Goal: Task Accomplishment & Management: Complete application form

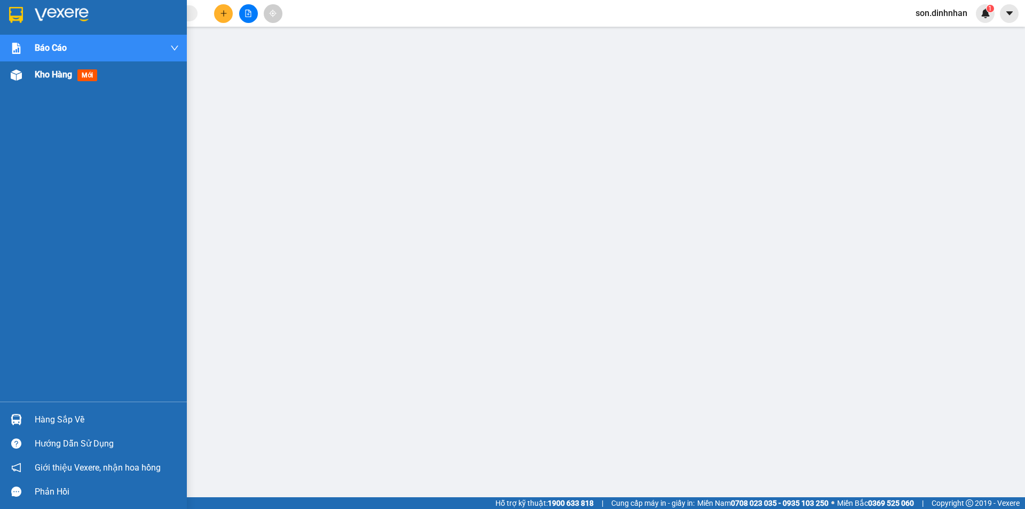
click at [33, 78] on div "Kho hàng mới" at bounding box center [93, 74] width 187 height 27
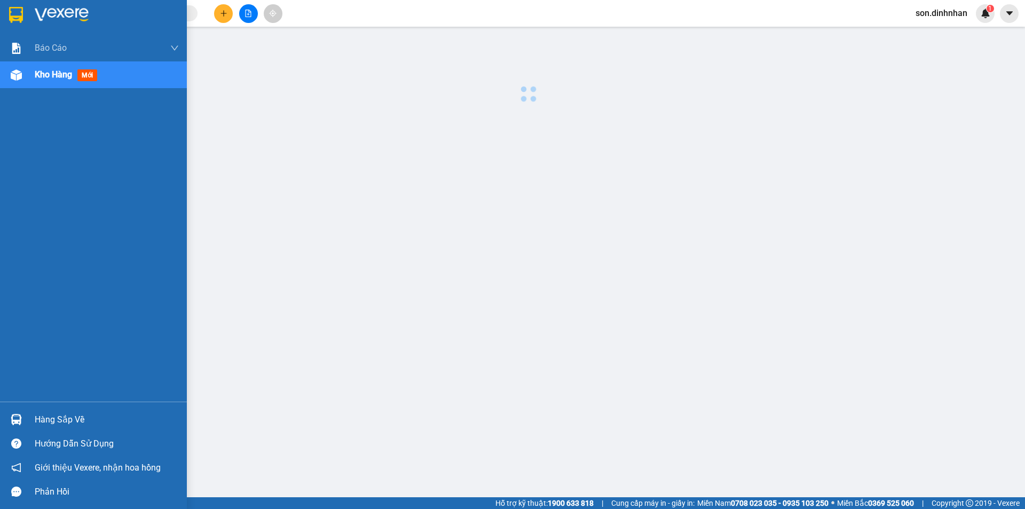
click at [33, 78] on div "Kho hàng mới" at bounding box center [93, 74] width 187 height 27
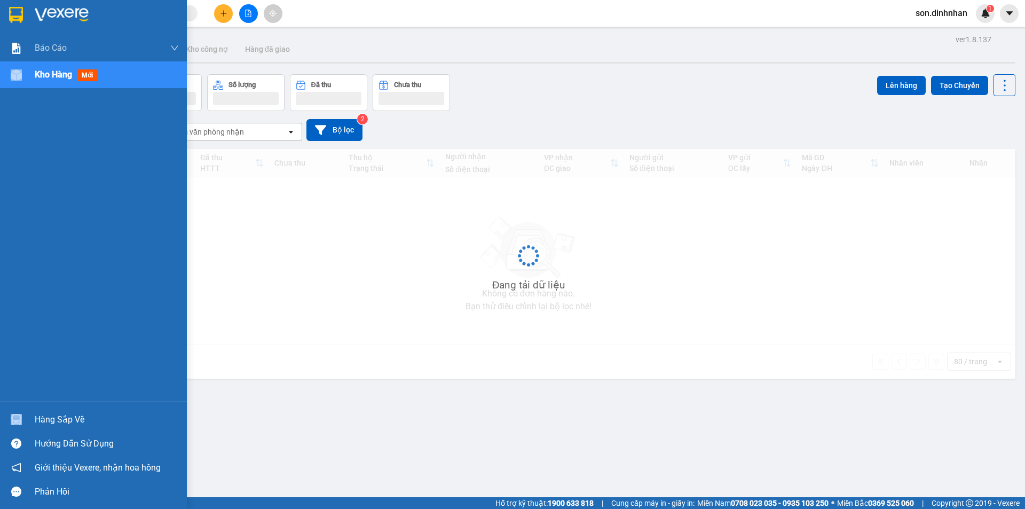
click at [33, 78] on div "Kho hàng mới" at bounding box center [93, 74] width 187 height 27
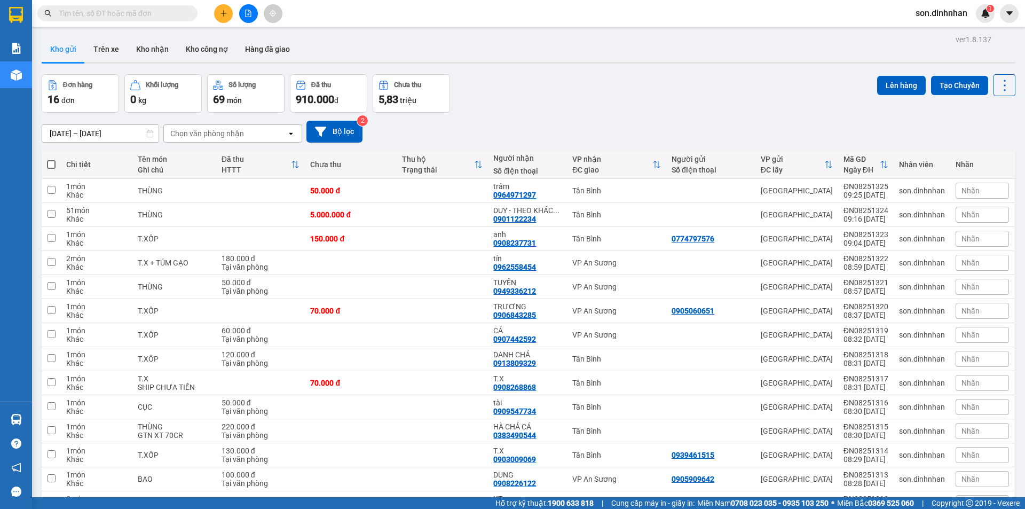
click at [586, 97] on div "Đơn hàng 16 đơn Khối lượng 0 kg Số lượng 69 món Đã thu 910.000 đ Chưa thu 5,83 …" at bounding box center [528, 93] width 973 height 38
click at [595, 56] on div "Kho gửi Trên xe Kho nhận Kho công nợ Hàng đã giao" at bounding box center [528, 50] width 973 height 28
click at [223, 13] on icon "plus" at bounding box center [223, 13] width 6 height 1
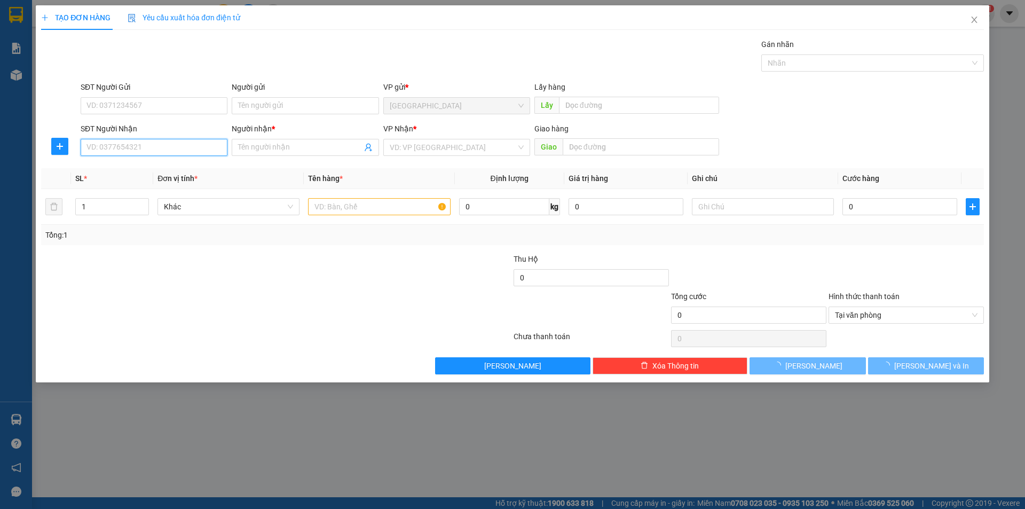
drag, startPoint x: 115, startPoint y: 139, endPoint x: 123, endPoint y: 142, distance: 8.8
click at [117, 140] on input "SĐT Người Nhận" at bounding box center [154, 147] width 147 height 17
click at [154, 142] on input "0908545032" at bounding box center [154, 147] width 147 height 17
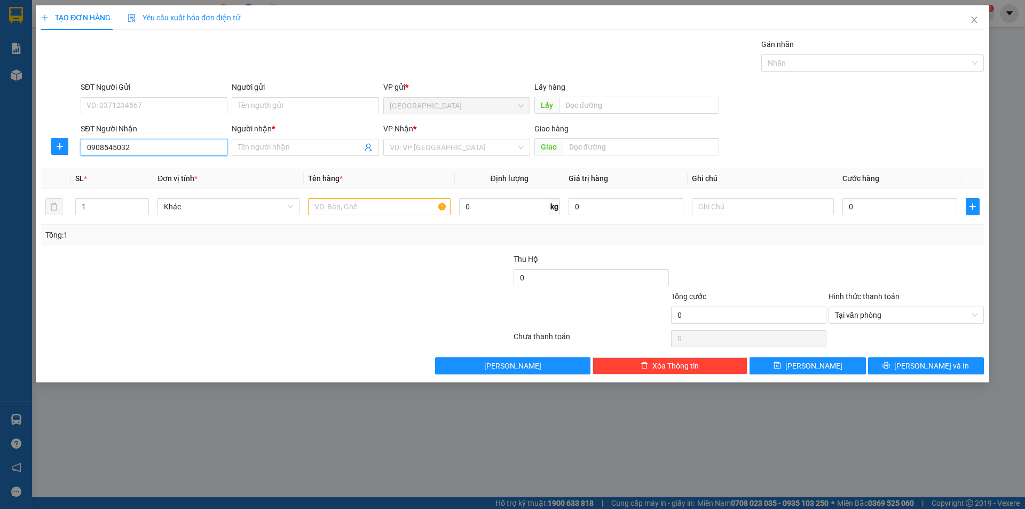
click at [99, 152] on input "0908545032" at bounding box center [154, 147] width 147 height 17
click at [109, 147] on input "0908545032" at bounding box center [154, 147] width 147 height 17
type input "0908545032"
click at [268, 141] on input "Người nhận *" at bounding box center [299, 147] width 123 height 12
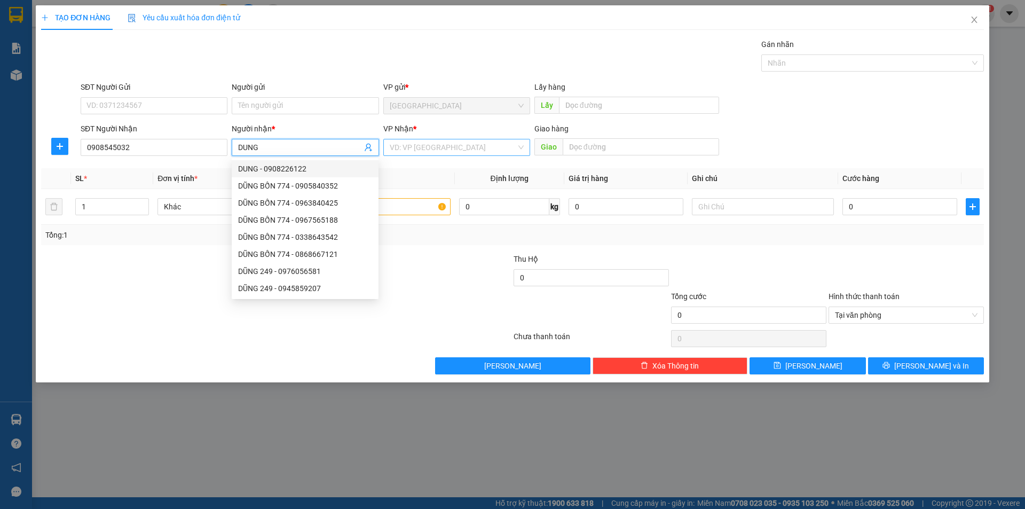
type input "DUNG"
click at [406, 155] on input "search" at bounding box center [453, 147] width 126 height 16
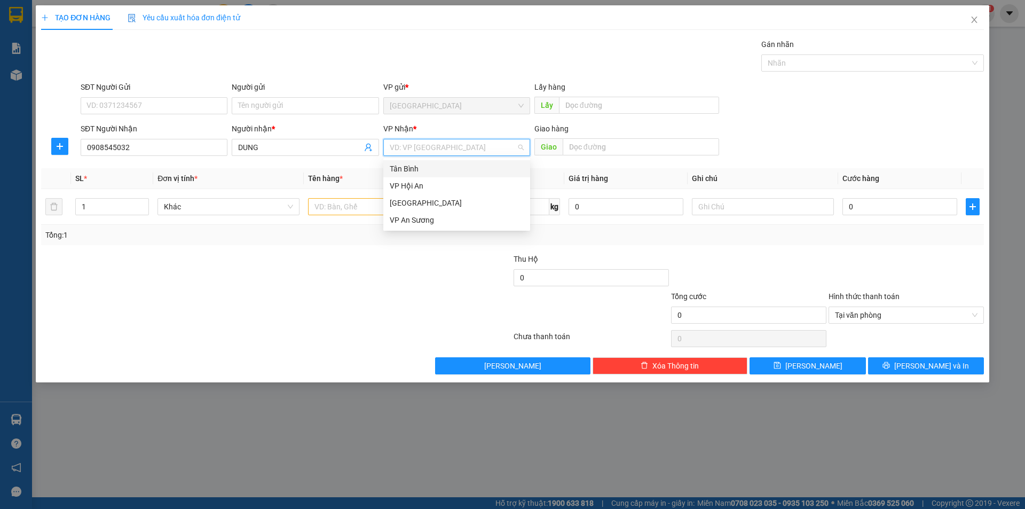
click at [423, 173] on div "Tân Bình" at bounding box center [457, 169] width 134 height 12
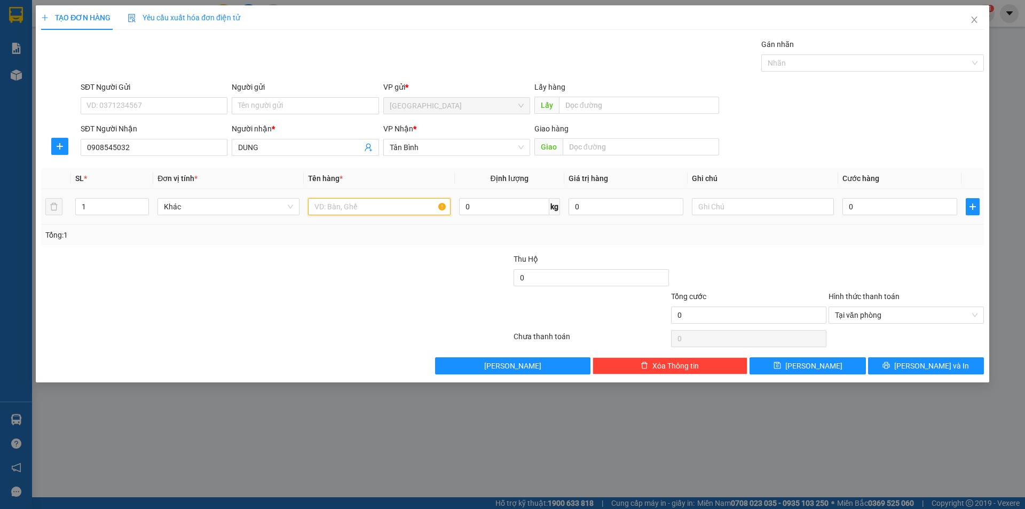
click at [350, 204] on input "text" at bounding box center [379, 206] width 142 height 17
type input "T.XỐP"
click at [862, 117] on div "SĐT Người Gửi VD: 0371234567 Người gửi Tên người gửi VP gửi * [GEOGRAPHIC_DATA]…" at bounding box center [531, 99] width 907 height 37
click at [743, 91] on div "SĐT Người Gửi VD: 0371234567 Người gửi Tên người gửi VP gửi * [GEOGRAPHIC_DATA]…" at bounding box center [531, 99] width 907 height 37
click at [756, 202] on input "text" at bounding box center [763, 206] width 142 height 17
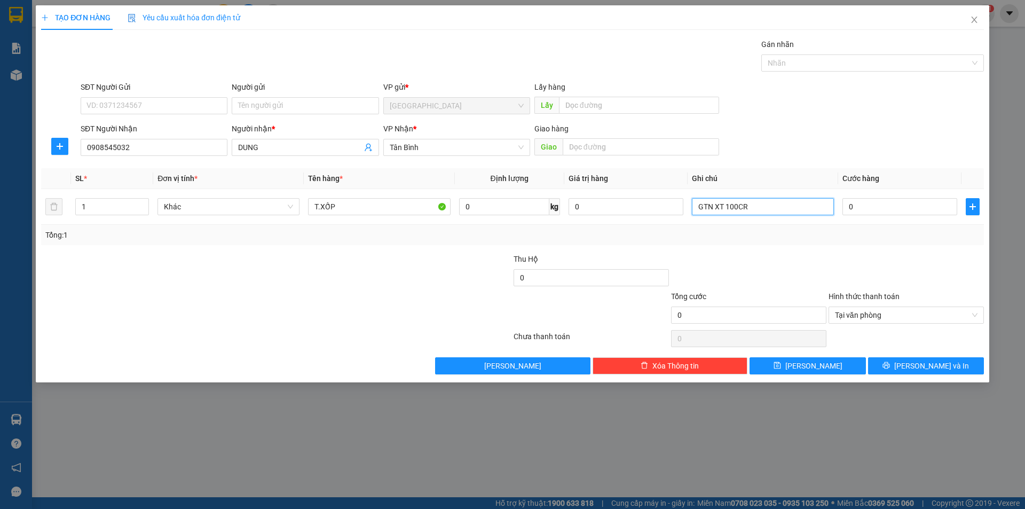
type input "GTN XT 100CR"
click at [797, 241] on div "Tổng: 1" at bounding box center [512, 235] width 942 height 20
drag, startPoint x: 797, startPoint y: 241, endPoint x: 805, endPoint y: 233, distance: 10.9
click at [805, 233] on div "Tổng: 1" at bounding box center [512, 235] width 942 height 20
click at [879, 202] on input "0" at bounding box center [899, 206] width 115 height 17
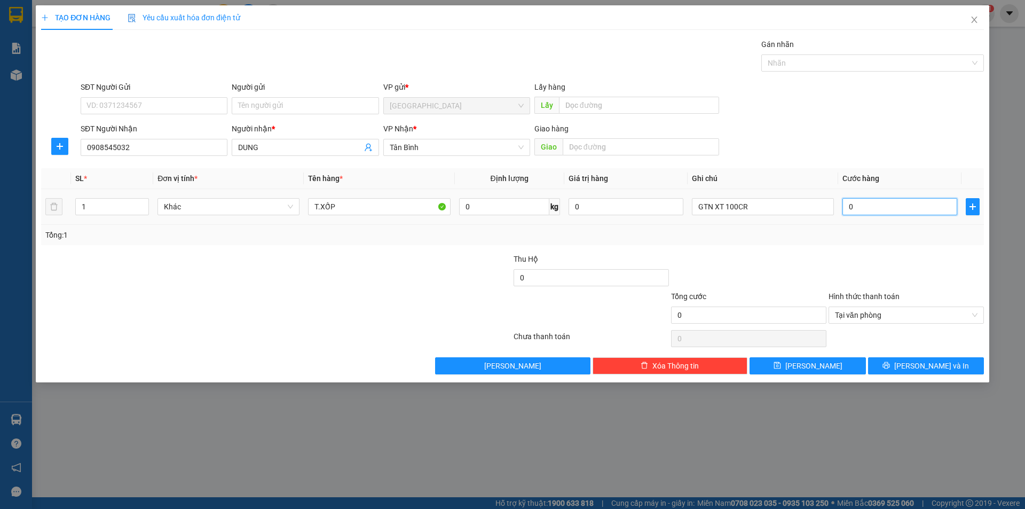
type input "2"
type input "22"
type input "220"
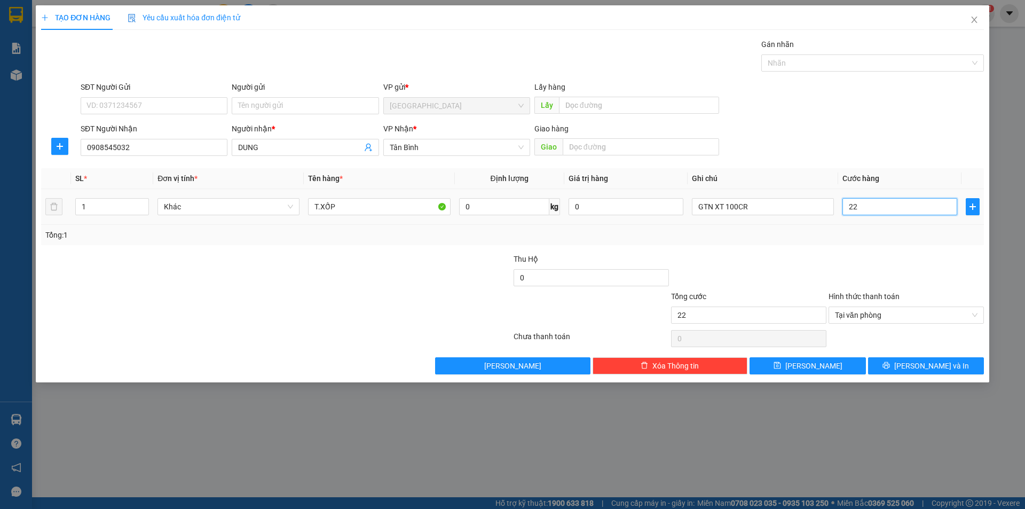
type input "220"
type input "220.000"
click at [858, 261] on div at bounding box center [905, 271] width 157 height 37
click at [788, 67] on div at bounding box center [867, 63] width 207 height 13
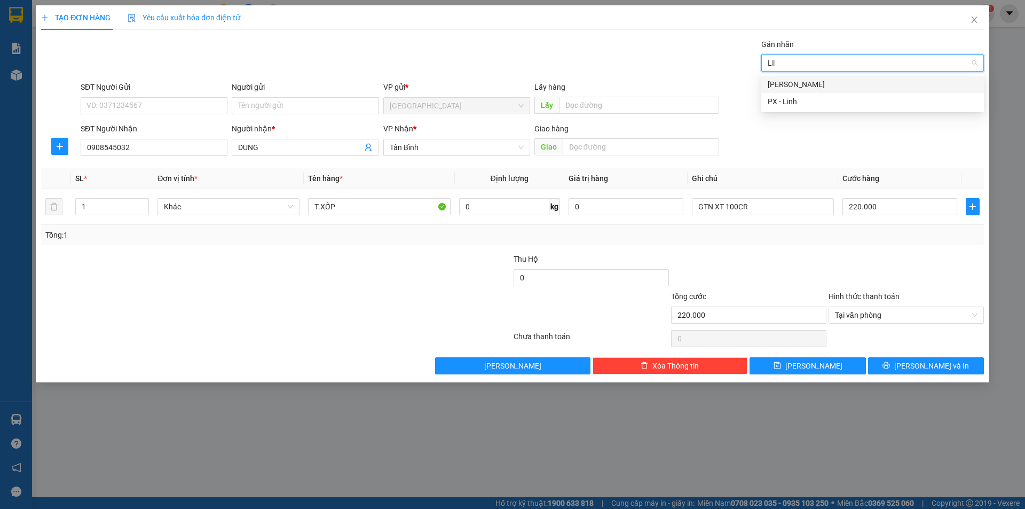
type input "LINH"
click at [878, 90] on div "[PERSON_NAME]" at bounding box center [872, 84] width 210 height 12
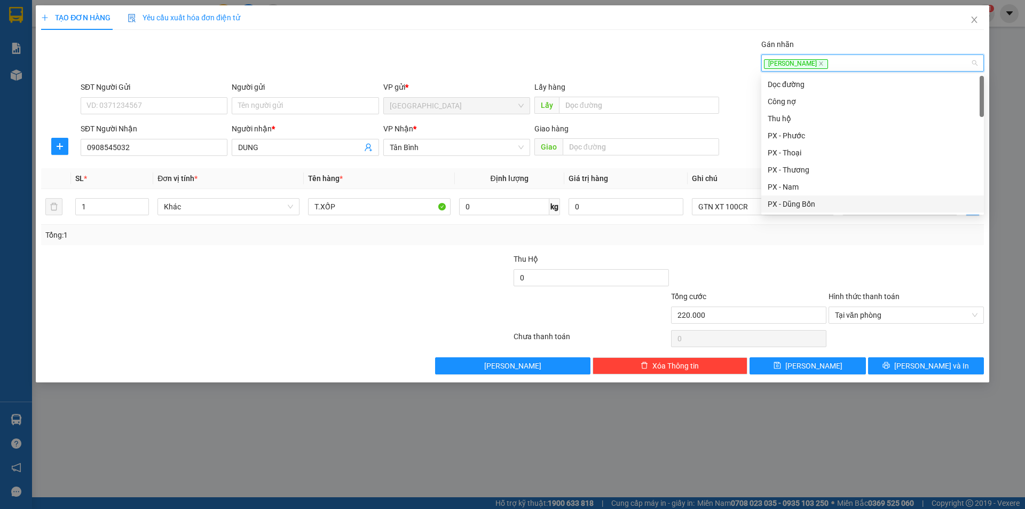
click at [760, 278] on div at bounding box center [748, 271] width 157 height 37
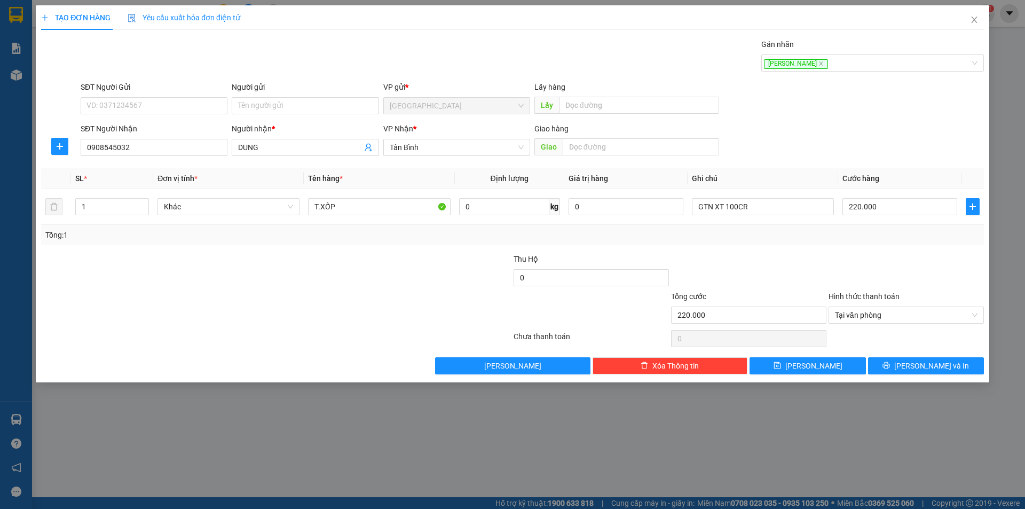
click at [760, 278] on div at bounding box center [748, 271] width 157 height 37
click at [896, 264] on div at bounding box center [905, 271] width 157 height 37
drag, startPoint x: 210, startPoint y: 115, endPoint x: 203, endPoint y: 97, distance: 19.1
click at [209, 109] on div "SĐT Người Gửi VD: 0371234567" at bounding box center [154, 99] width 147 height 37
click at [203, 97] on input "SĐT Người Gửi" at bounding box center [154, 105] width 147 height 17
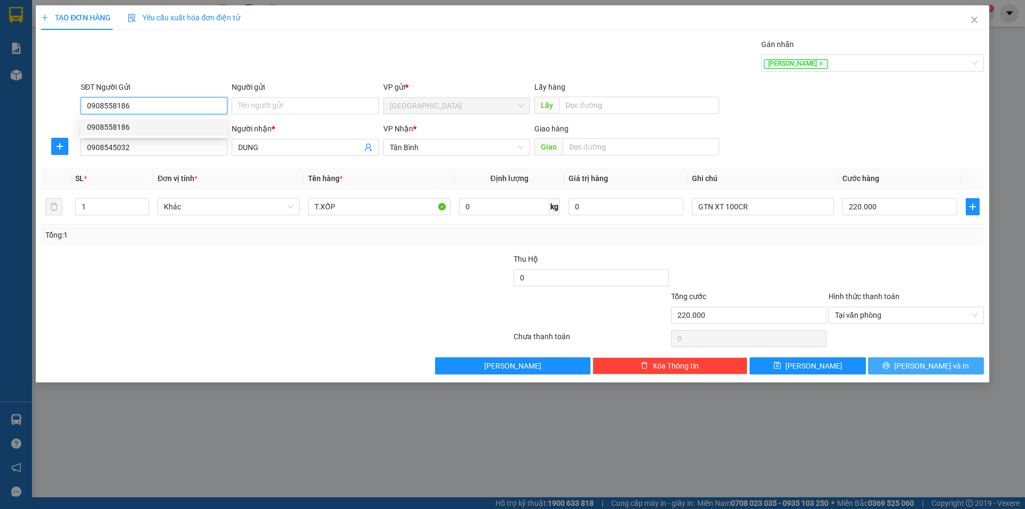
type input "0908558186"
click at [942, 362] on span "[PERSON_NAME] và In" at bounding box center [931, 366] width 75 height 12
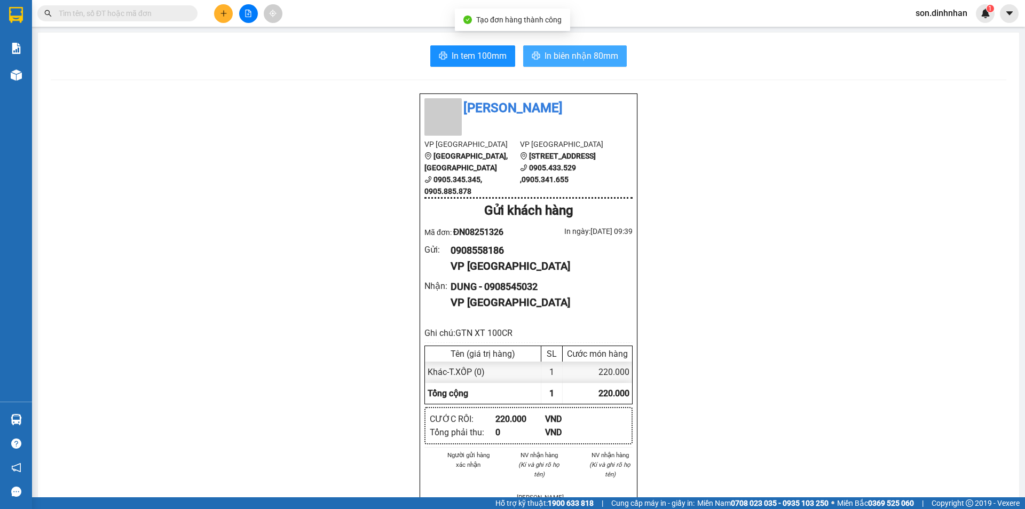
drag, startPoint x: 544, startPoint y: 49, endPoint x: 544, endPoint y: 57, distance: 8.5
click at [544, 49] on button "In biên nhận 80mm" at bounding box center [575, 55] width 104 height 21
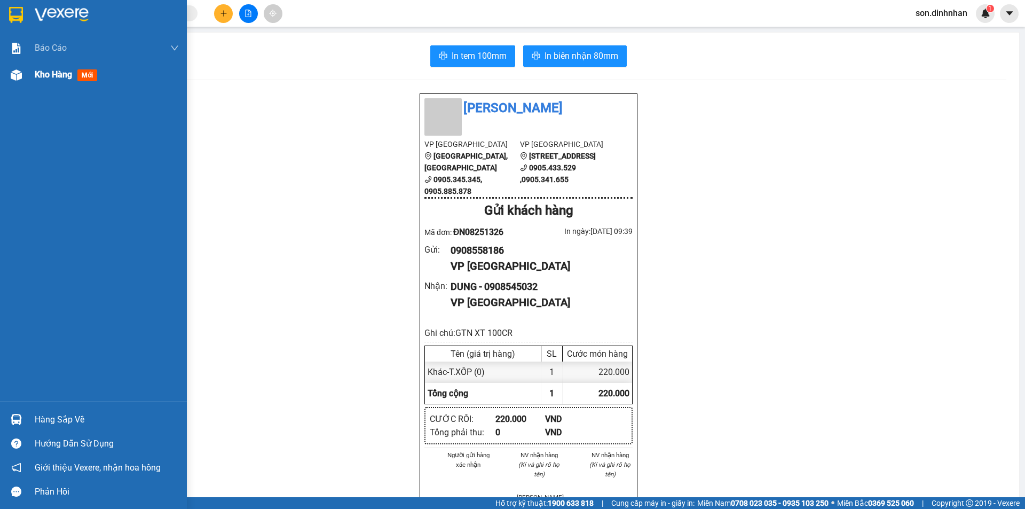
click at [18, 83] on div at bounding box center [16, 75] width 19 height 19
click at [18, 81] on div at bounding box center [16, 75] width 19 height 19
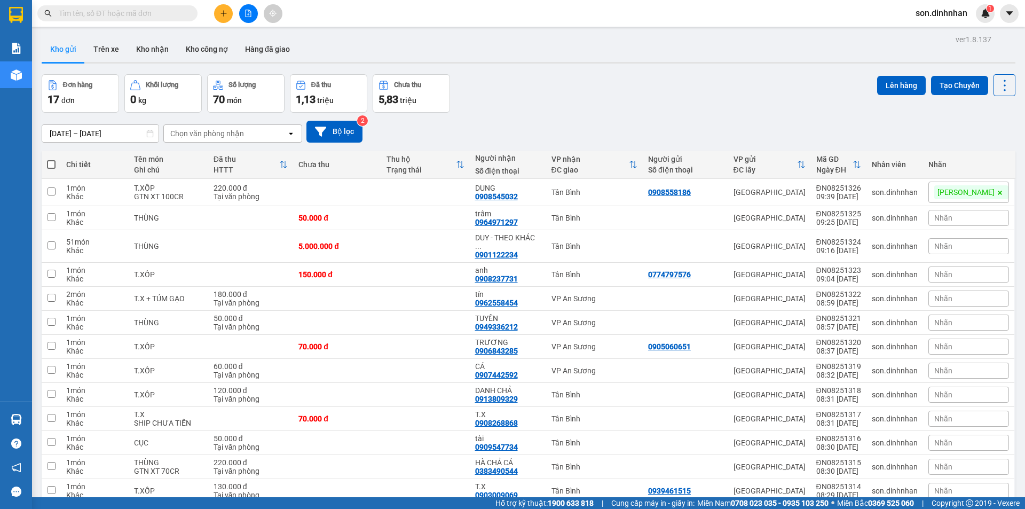
click at [589, 68] on div "ver 1.8.137 Kho gửi Trên xe Kho nhận Kho công nợ Hàng đã giao Đơn hàng 17 đơn K…" at bounding box center [528, 334] width 982 height 605
click at [591, 67] on div "ver 1.8.137 Kho gửi Trên xe Kho nhận Kho công nợ Hàng đã giao Đơn hàng 17 đơn K…" at bounding box center [528, 334] width 982 height 605
click at [222, 21] on button at bounding box center [223, 13] width 19 height 19
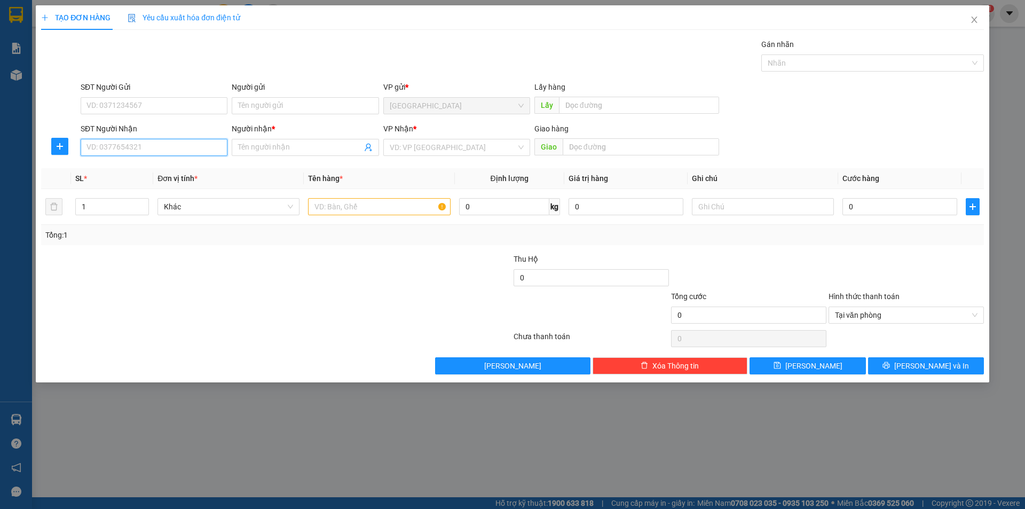
click at [171, 145] on input "SĐT Người Nhận" at bounding box center [154, 147] width 147 height 17
type input "0768070987"
click at [254, 153] on span at bounding box center [305, 147] width 147 height 17
type input "KATY"
click at [407, 149] on input "search" at bounding box center [453, 147] width 126 height 16
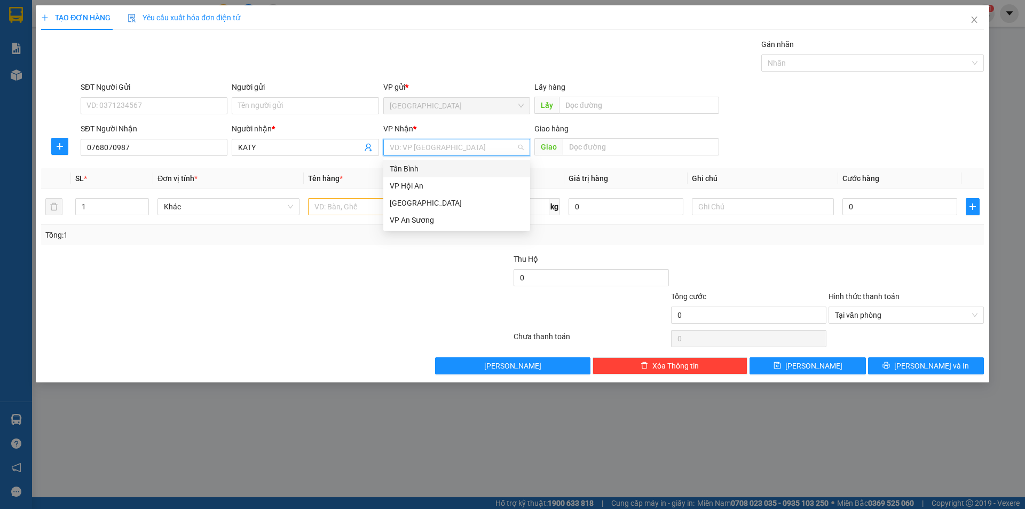
click at [409, 171] on div "Tân Bình" at bounding box center [457, 169] width 134 height 12
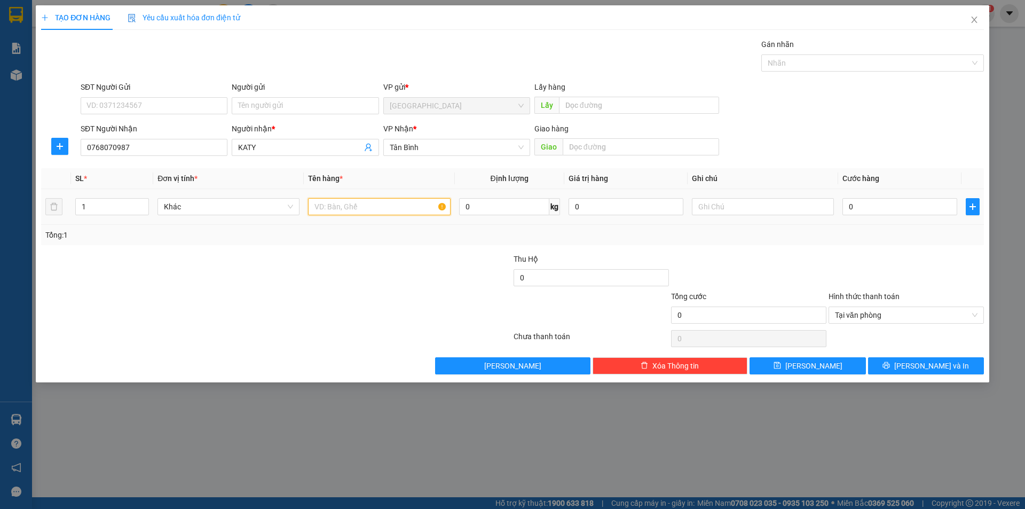
click at [370, 208] on input "text" at bounding box center [379, 206] width 142 height 17
type input "THÙNG"
click at [904, 211] on input "0" at bounding box center [899, 206] width 115 height 17
type input "1"
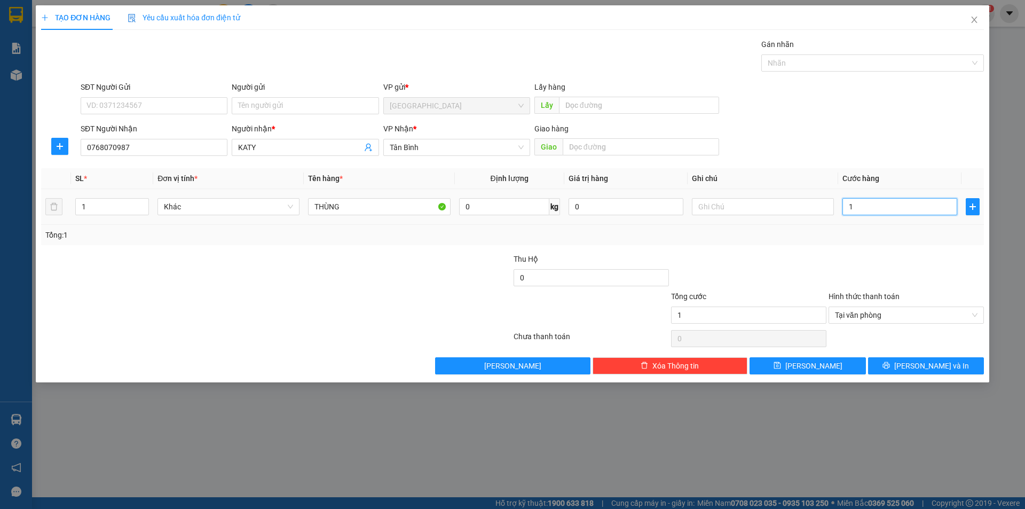
type input "10"
type input "100"
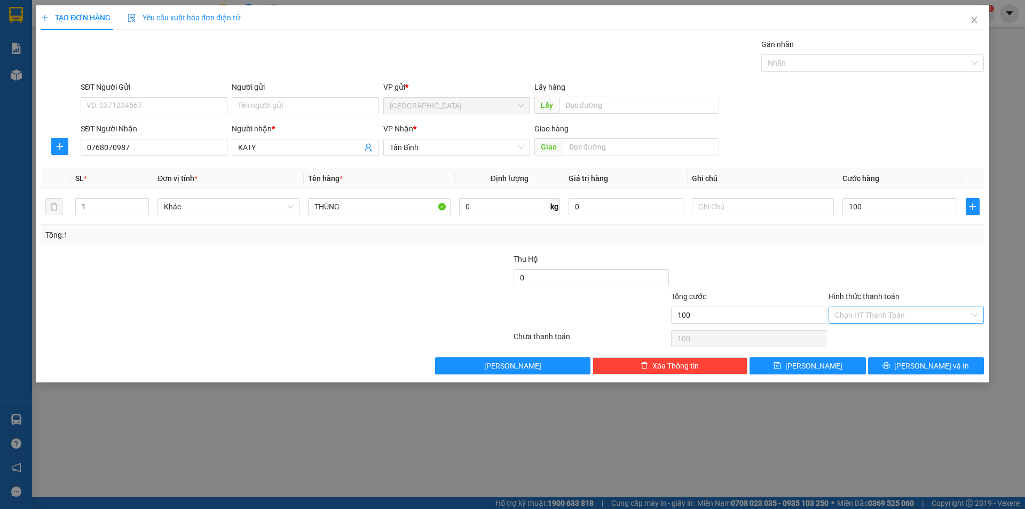
type input "100.000"
click at [837, 375] on div "TẠO ĐƠN HÀNG Yêu cầu xuất hóa đơn điện tử Transit Pickup Surcharge Ids Transit …" at bounding box center [512, 193] width 953 height 377
click at [839, 368] on button "[PERSON_NAME]" at bounding box center [807, 365] width 116 height 17
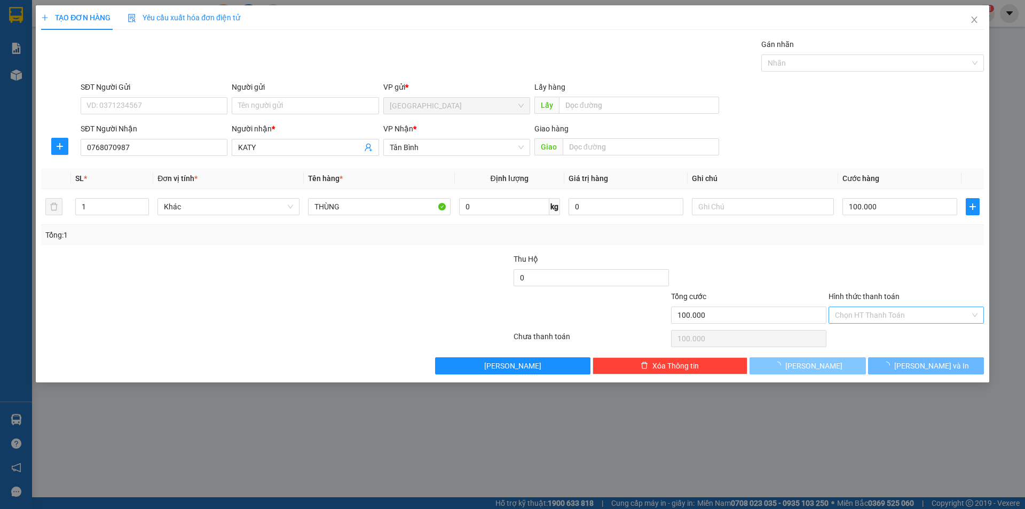
type input "0"
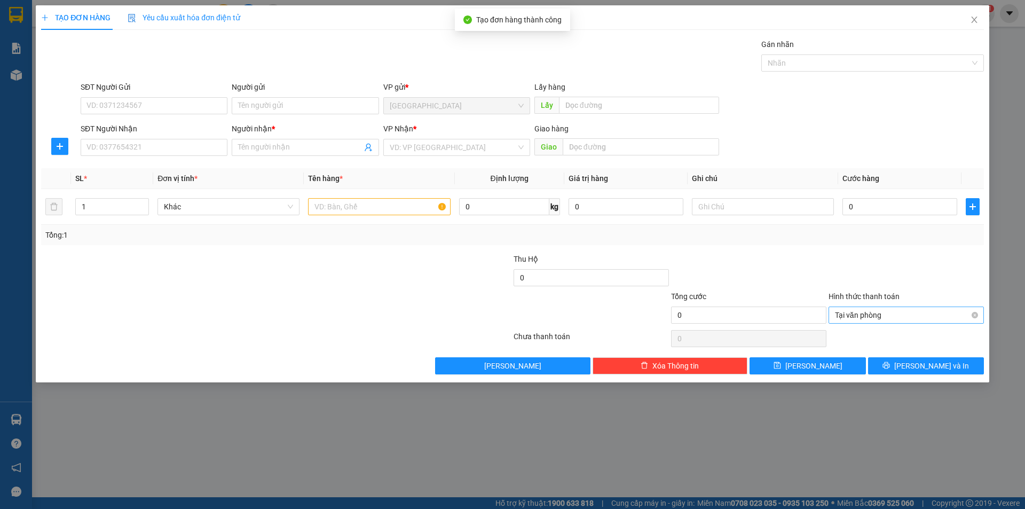
click at [194, 138] on div "SĐT Người Nhận" at bounding box center [154, 131] width 147 height 16
click at [192, 142] on input "SĐT Người Nhận" at bounding box center [154, 147] width 147 height 17
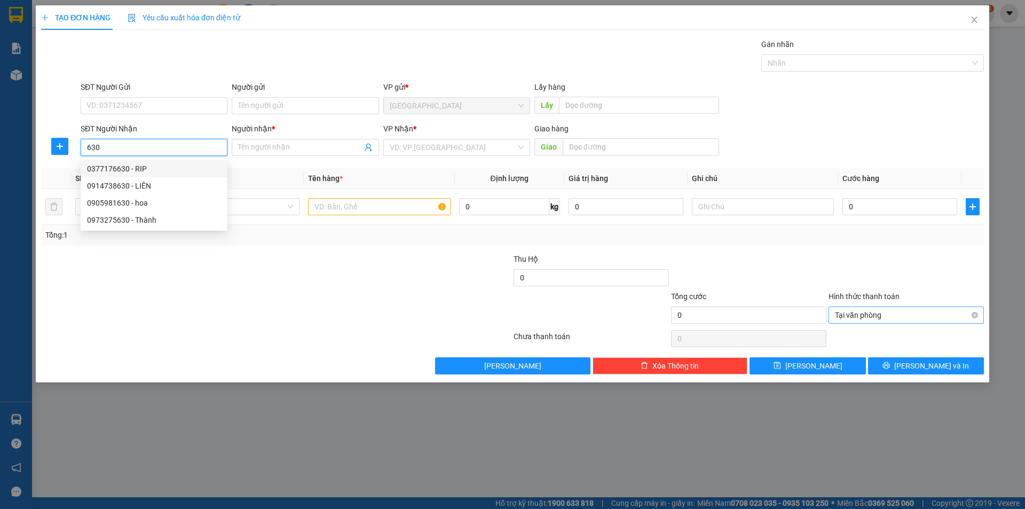
click at [159, 172] on div "0377176630 - RIP" at bounding box center [154, 169] width 134 height 12
type input "0377176630"
type input "RIP"
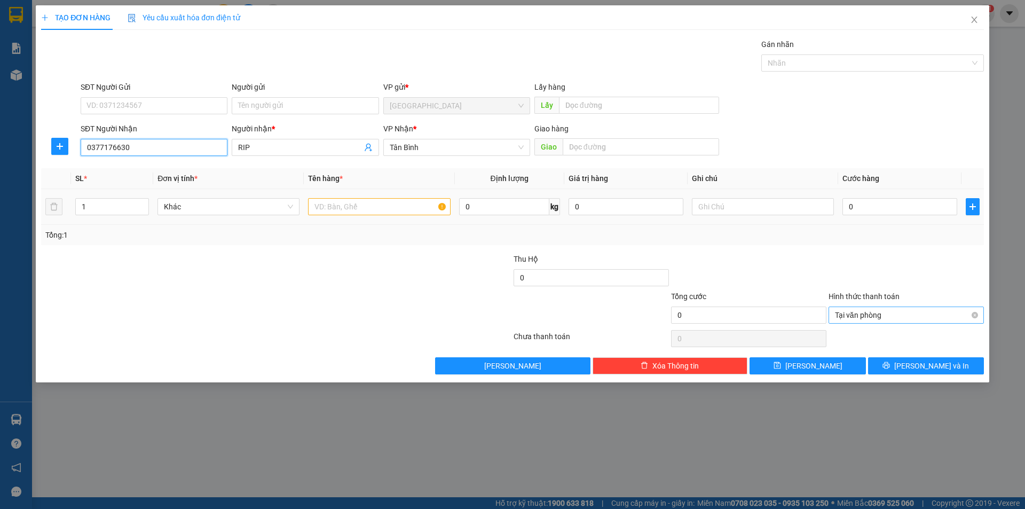
type input "0377176630"
drag, startPoint x: 370, startPoint y: 209, endPoint x: 351, endPoint y: 213, distance: 20.2
click at [369, 209] on input "text" at bounding box center [379, 206] width 142 height 17
click at [128, 210] on input "1" at bounding box center [112, 207] width 73 height 16
type input "5"
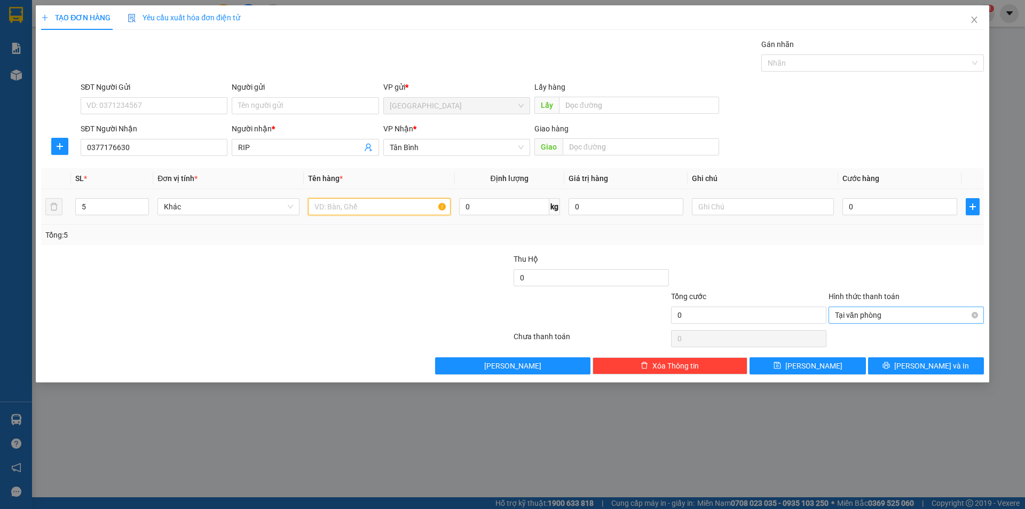
click at [415, 202] on input "text" at bounding box center [379, 206] width 142 height 17
type input "THÙNG"
click at [855, 212] on input "0" at bounding box center [899, 206] width 115 height 17
type input "8"
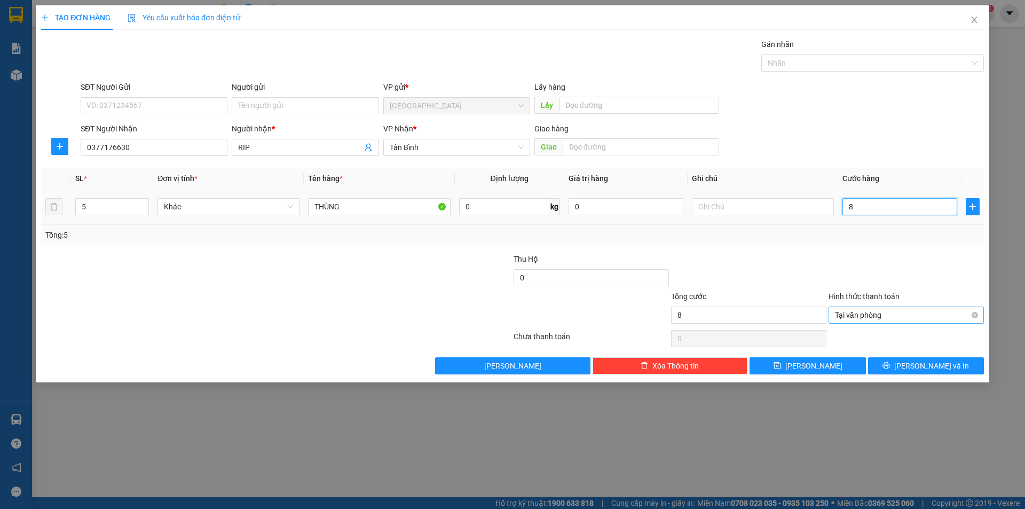
type input "80"
type input "800"
type input "800.000"
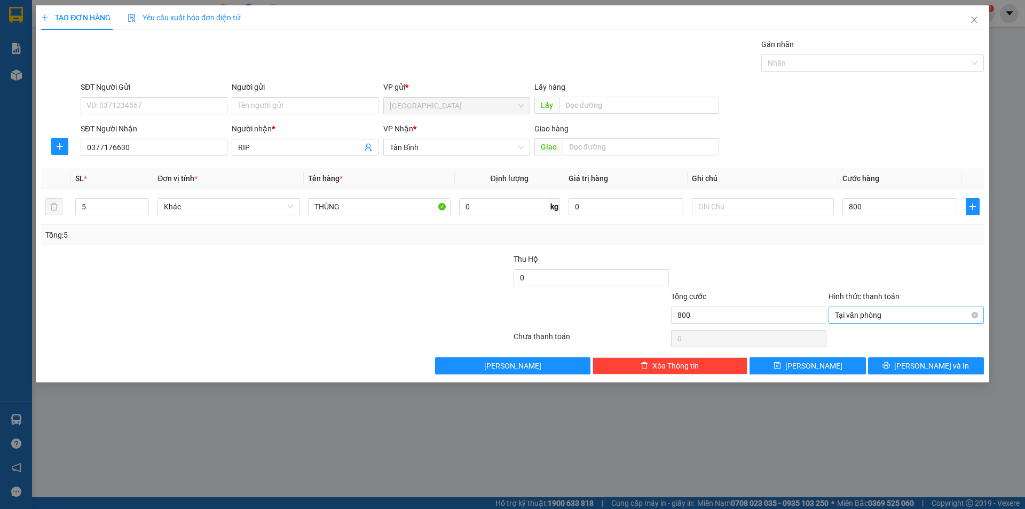
type input "800.000"
click at [903, 245] on div "Transit Pickup Surcharge Ids Transit Deliver Surcharge Ids Transit Deliver Surc…" at bounding box center [512, 206] width 942 height 336
type input "800.000"
click at [835, 368] on button "[PERSON_NAME]" at bounding box center [807, 365] width 116 height 17
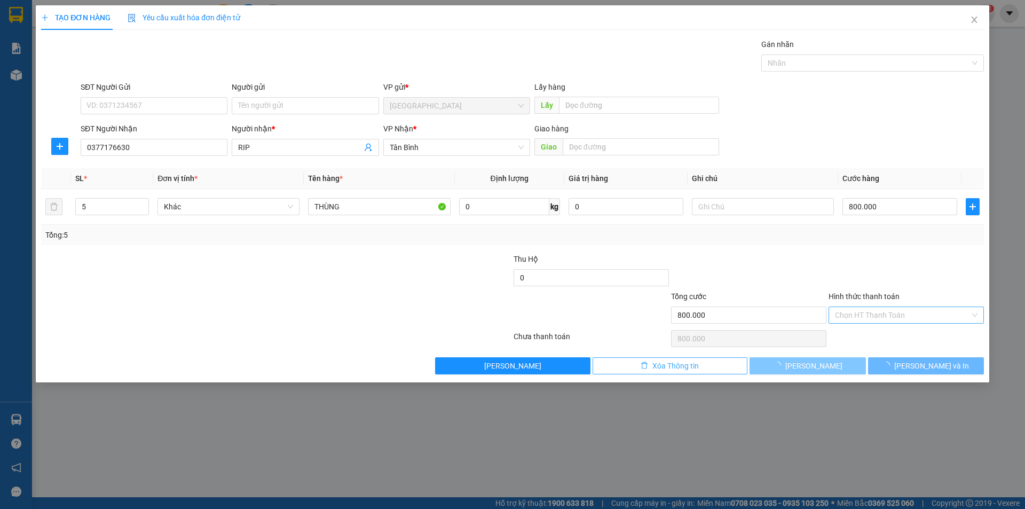
type input "1"
type input "0"
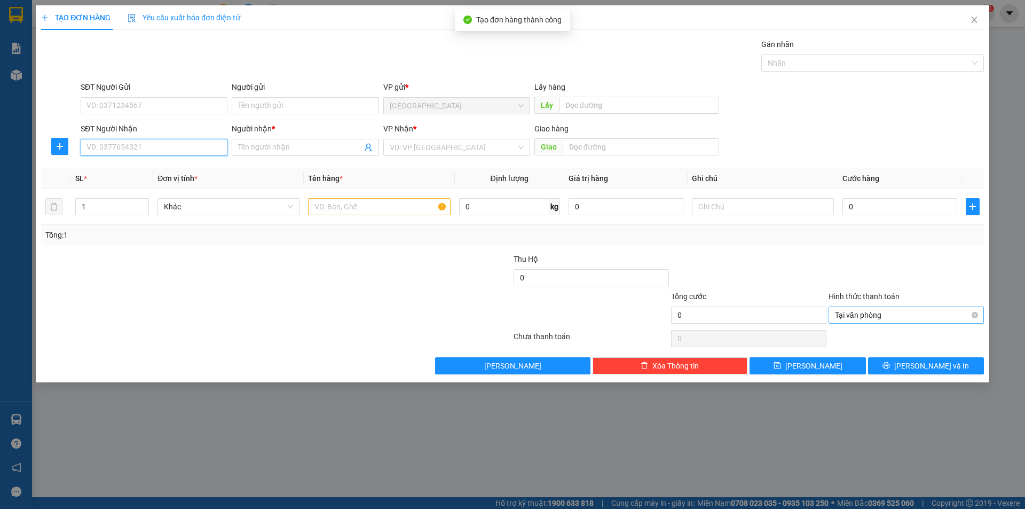
click at [184, 153] on input "SĐT Người Nhận" at bounding box center [154, 147] width 147 height 17
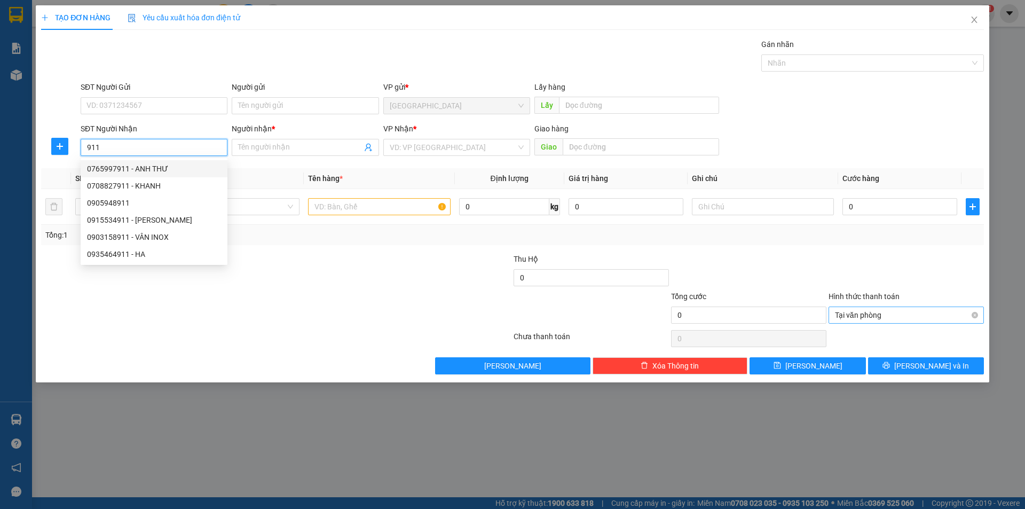
drag, startPoint x: 162, startPoint y: 166, endPoint x: 171, endPoint y: 166, distance: 9.6
click at [167, 166] on div "0765997911 - ANH THƯ" at bounding box center [154, 169] width 134 height 12
type input "0765997911"
type input "ANH THƯ"
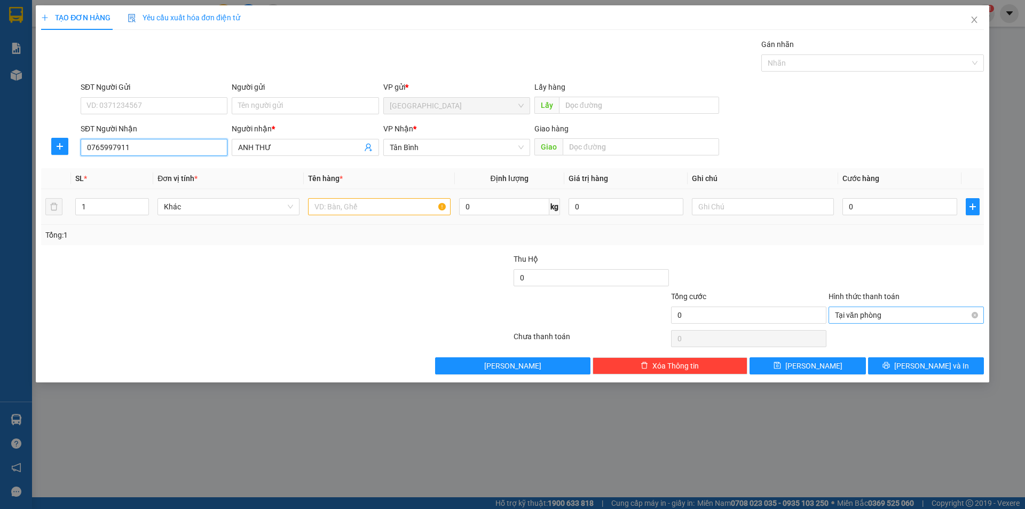
type input "0765997911"
click at [321, 201] on input "text" at bounding box center [379, 206] width 142 height 17
type input "THÙNG"
click at [882, 200] on input "0" at bounding box center [899, 206] width 115 height 17
type input "7"
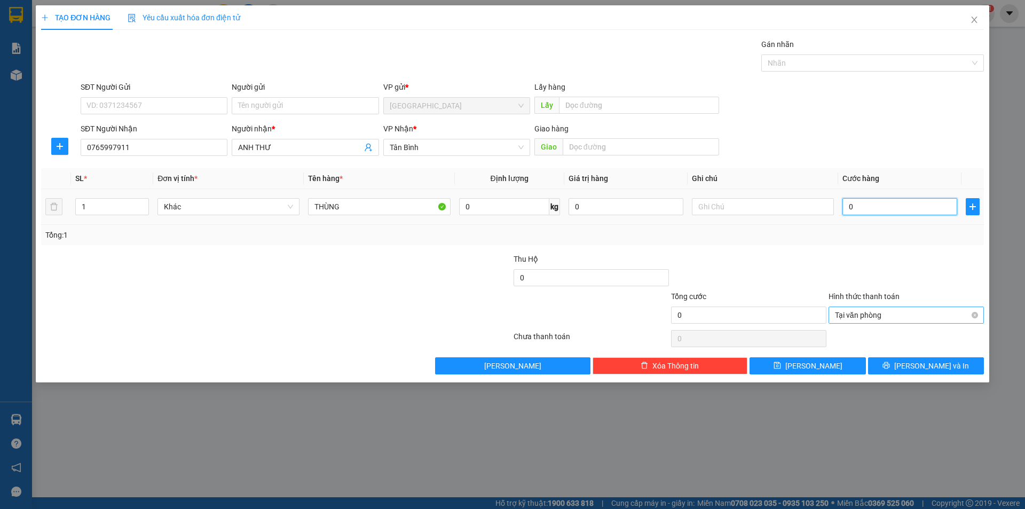
type input "7"
type input "70"
type input "70.000"
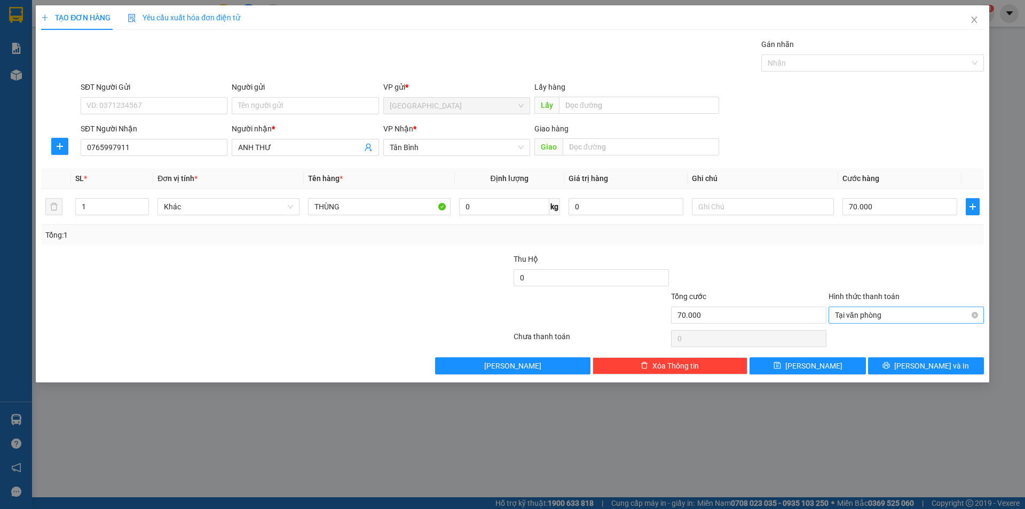
click at [797, 251] on div "Transit Pickup Surcharge Ids Transit Deliver Surcharge Ids Transit Deliver Surc…" at bounding box center [512, 206] width 942 height 336
click at [765, 64] on div at bounding box center [767, 63] width 6 height 13
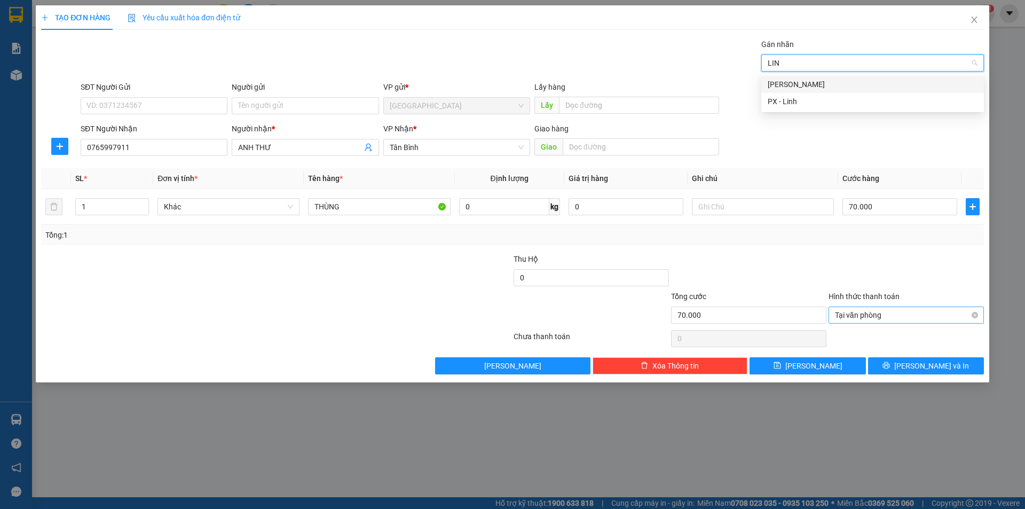
type input "LINH"
click at [836, 84] on div "[PERSON_NAME]" at bounding box center [872, 84] width 210 height 12
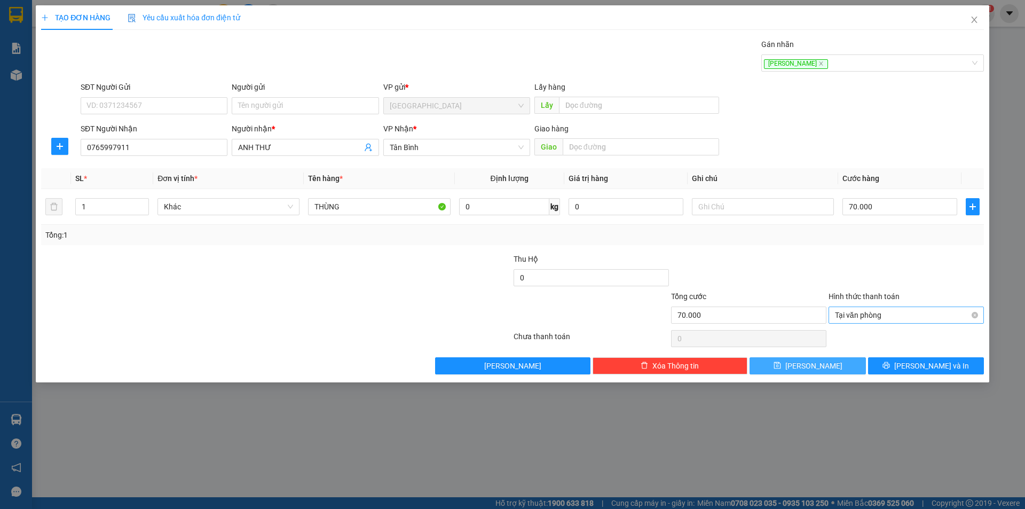
click at [854, 373] on button "[PERSON_NAME]" at bounding box center [807, 365] width 116 height 17
type input "0"
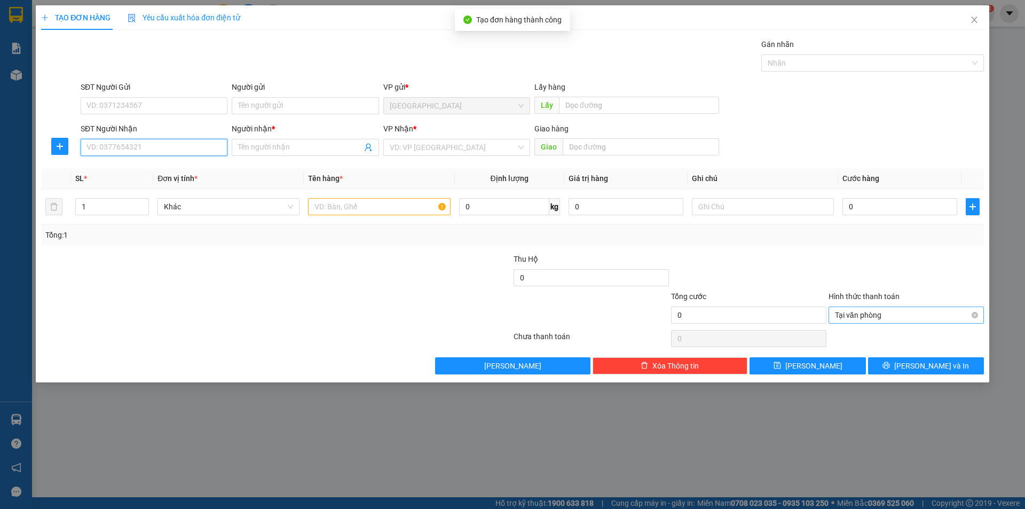
click at [197, 146] on input "SĐT Người Nhận" at bounding box center [154, 147] width 147 height 17
type input "0935464555"
click at [300, 148] on input "Người nhận *" at bounding box center [299, 147] width 123 height 12
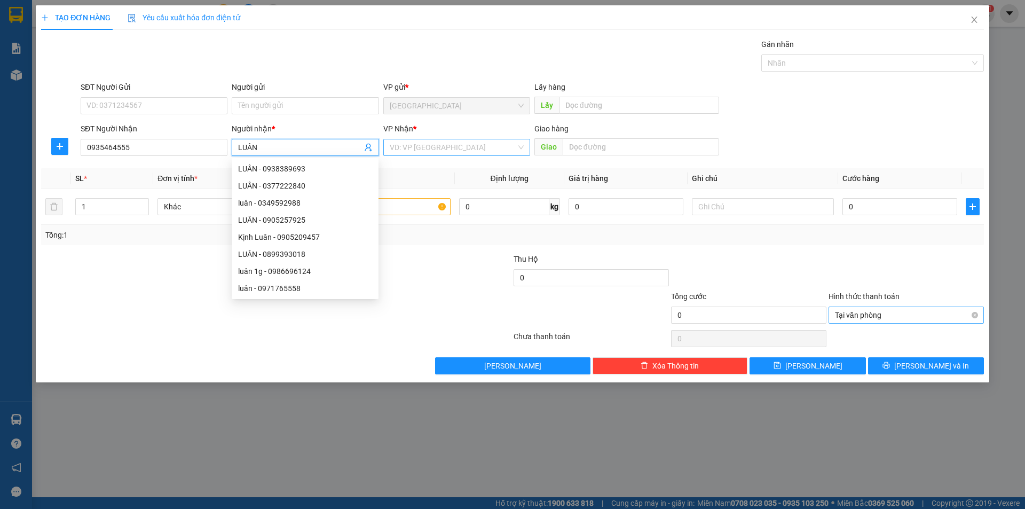
type input "LUÂN"
click at [437, 141] on input "search" at bounding box center [453, 147] width 126 height 16
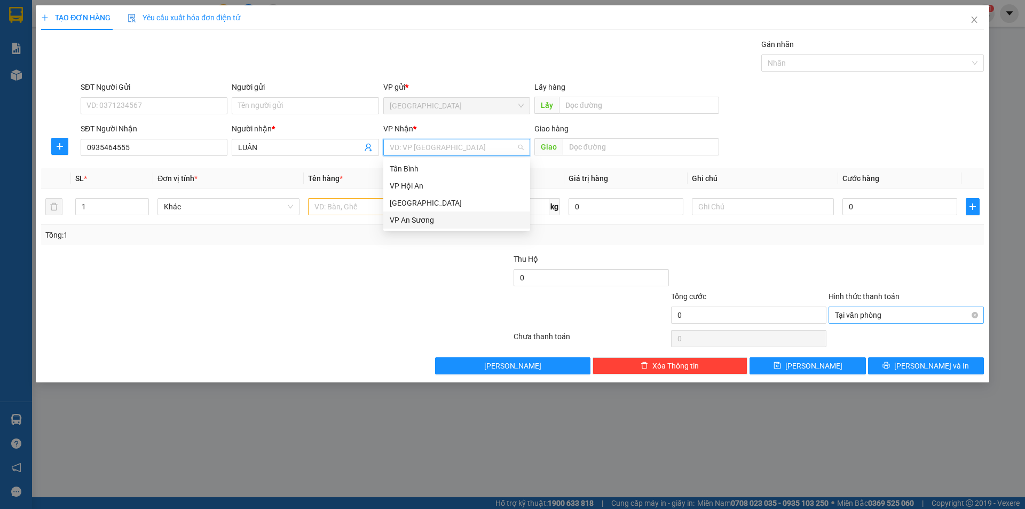
drag, startPoint x: 445, startPoint y: 220, endPoint x: 408, endPoint y: 226, distance: 37.4
click at [441, 221] on div "VP An Sương" at bounding box center [457, 220] width 134 height 12
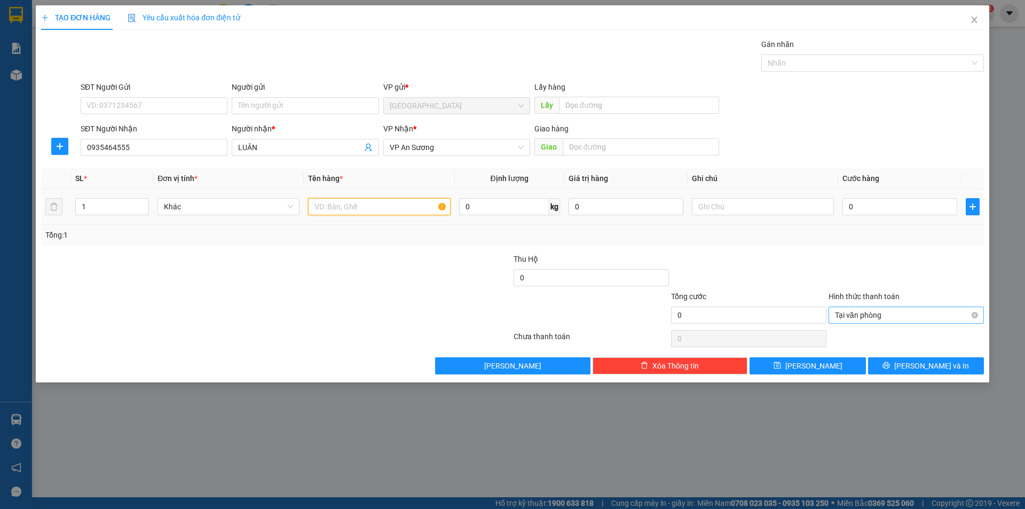
click at [338, 211] on input "text" at bounding box center [379, 206] width 142 height 17
type input "KIỆN"
drag, startPoint x: 903, startPoint y: 196, endPoint x: 905, endPoint y: 234, distance: 37.4
click at [905, 231] on div "SL * Đơn vị tính * Tên hàng * Định lượng Giá trị hàng Ghi chú Cước hàng 1 Khác …" at bounding box center [512, 206] width 942 height 77
click at [905, 234] on div "Tổng: 1" at bounding box center [512, 235] width 934 height 12
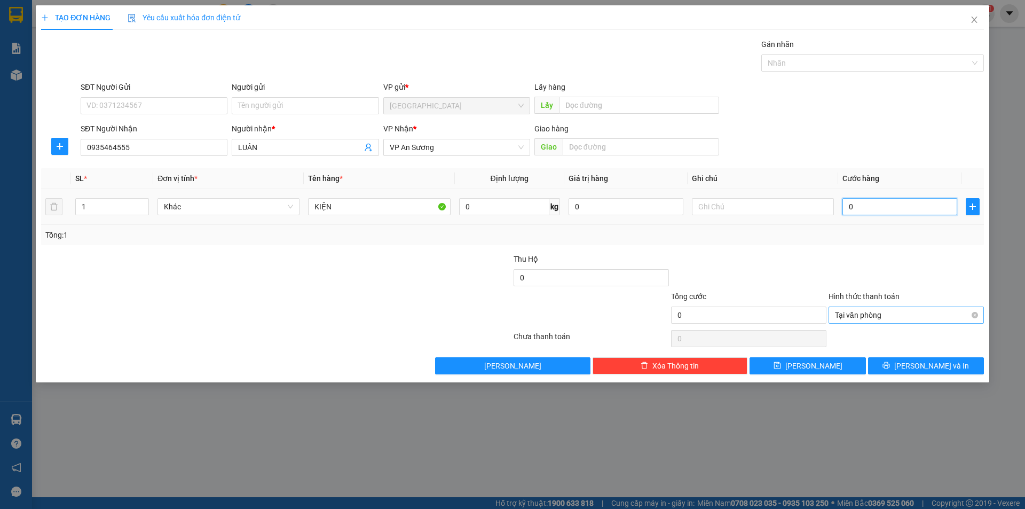
click at [902, 210] on input "0" at bounding box center [899, 206] width 115 height 17
click at [862, 231] on div "Tổng: 1" at bounding box center [512, 235] width 934 height 12
click at [867, 200] on input "0" at bounding box center [899, 206] width 115 height 17
click at [974, 318] on span "Tại văn phòng" at bounding box center [906, 315] width 142 height 16
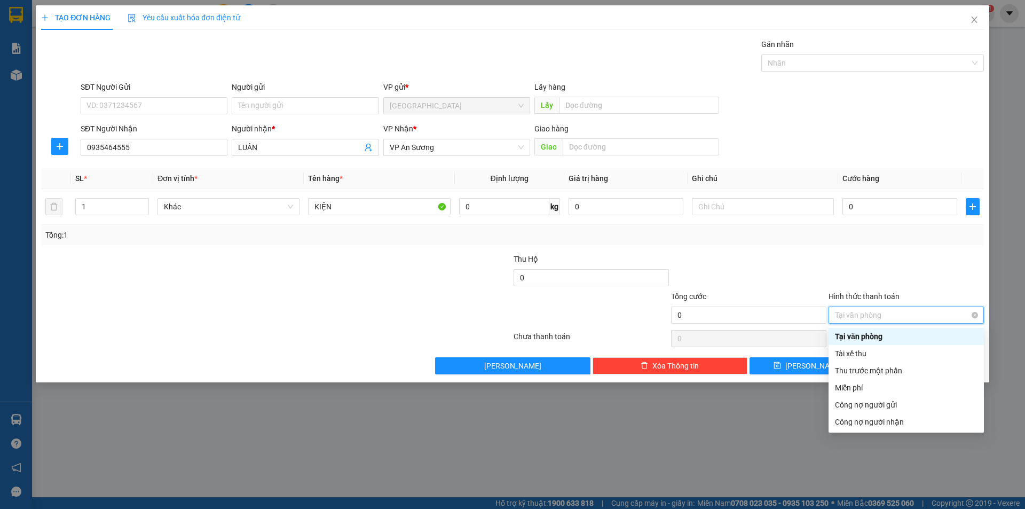
click at [974, 311] on span "Tại văn phòng" at bounding box center [906, 315] width 142 height 16
drag, startPoint x: 910, startPoint y: 261, endPoint x: 890, endPoint y: 296, distance: 39.5
click at [906, 268] on div at bounding box center [905, 271] width 157 height 37
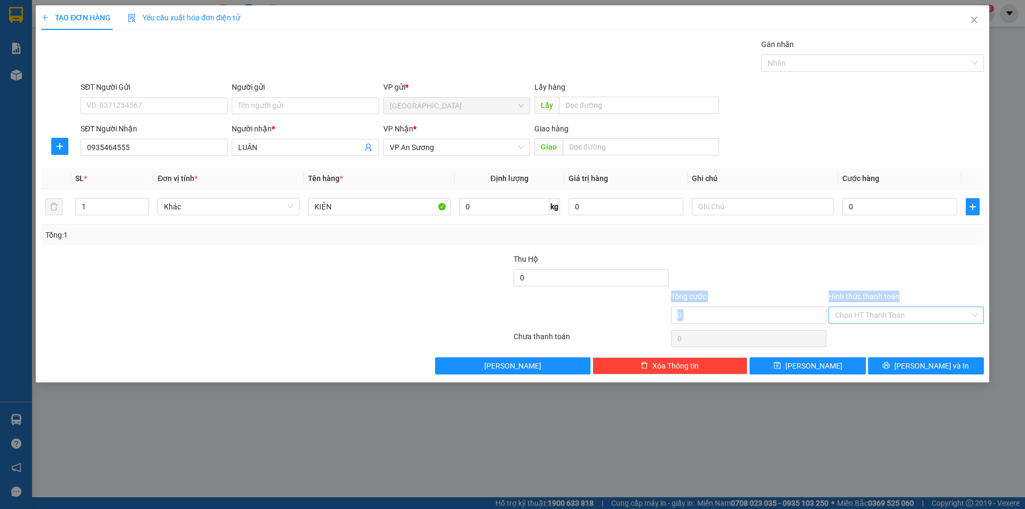
click at [908, 290] on form "Thu Hộ 0 Tổng cước 0 Hình thức thanh toán Chọn HT Thanh Toán" at bounding box center [512, 290] width 942 height 75
click at [854, 369] on button "[PERSON_NAME]" at bounding box center [807, 365] width 116 height 17
click at [981, 21] on span "Close" at bounding box center [974, 20] width 30 height 30
click at [980, 21] on div "1" at bounding box center [985, 13] width 19 height 19
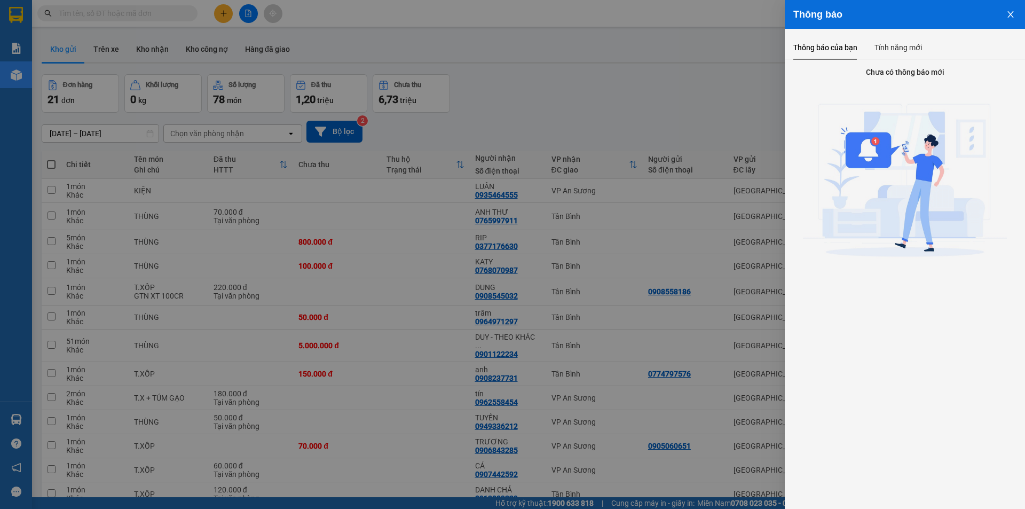
click at [615, 76] on div at bounding box center [512, 254] width 1025 height 509
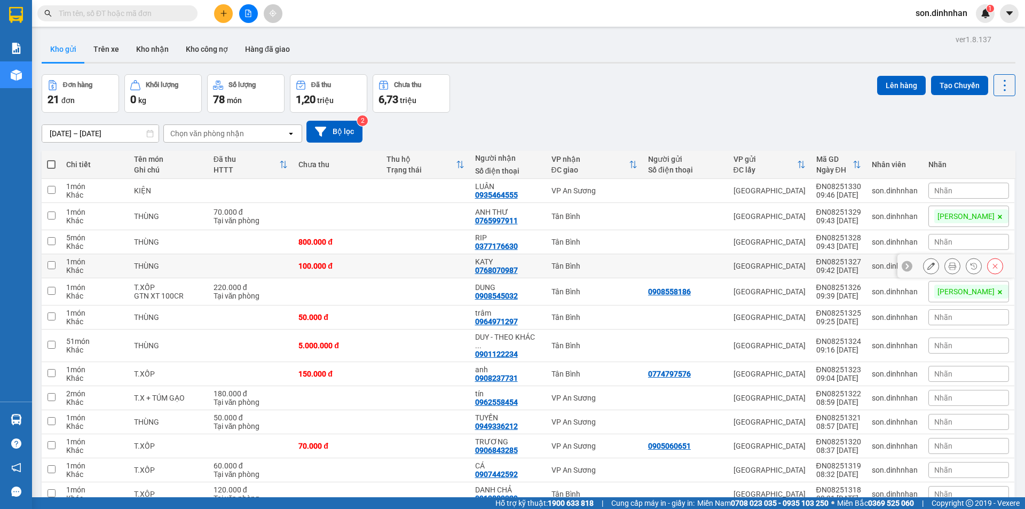
click at [592, 259] on td "Tân Bình" at bounding box center [594, 266] width 97 height 24
checkbox input "true"
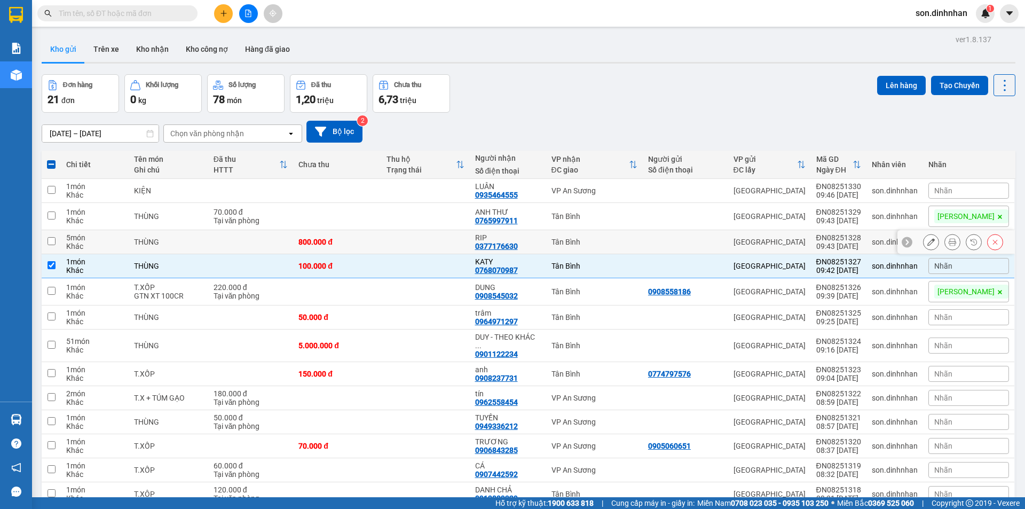
click at [592, 239] on div "Tân Bình" at bounding box center [594, 241] width 86 height 9
checkbox input "true"
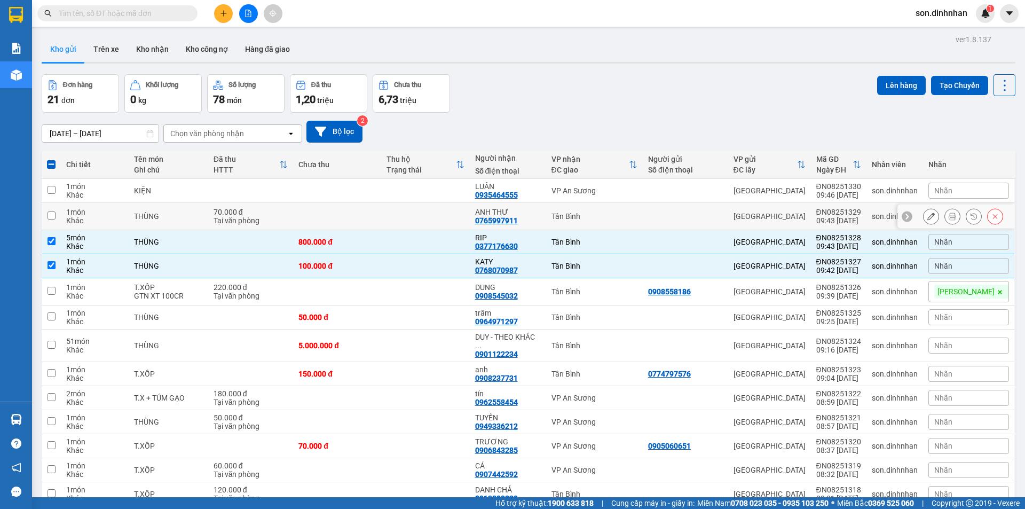
click at [594, 224] on td "Tân Bình" at bounding box center [594, 216] width 97 height 27
checkbox input "true"
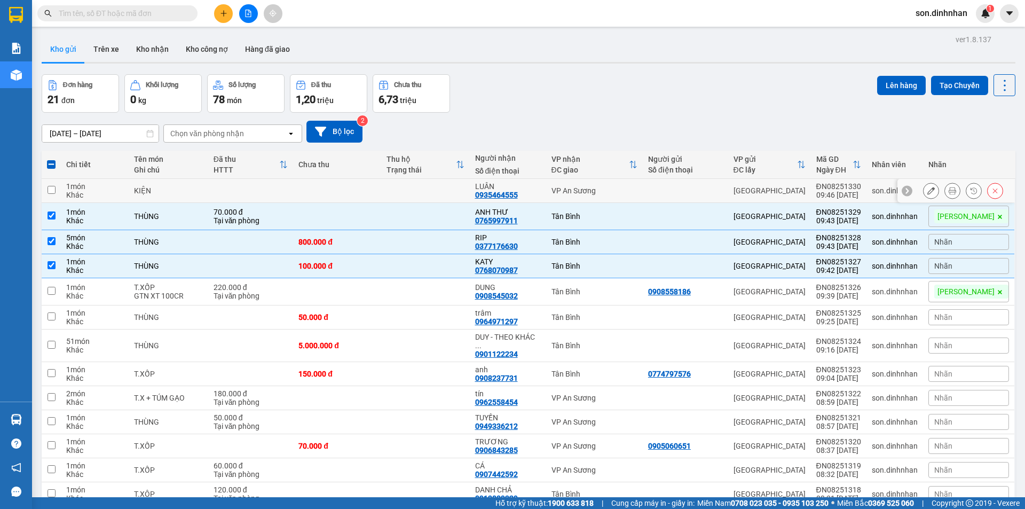
drag, startPoint x: 600, startPoint y: 199, endPoint x: 624, endPoint y: 177, distance: 32.5
click at [600, 198] on td "VP An Sương" at bounding box center [594, 191] width 97 height 24
checkbox input "true"
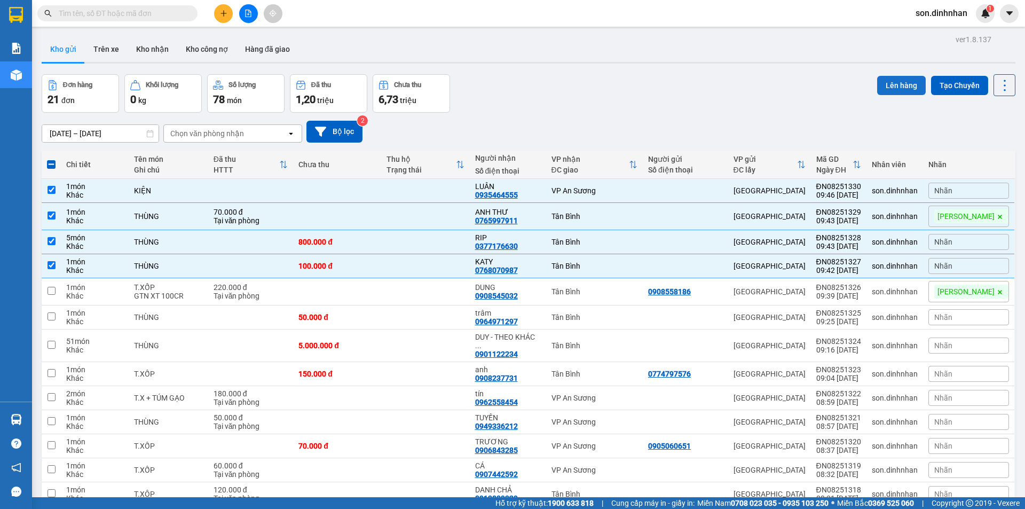
click at [903, 83] on button "Lên hàng" at bounding box center [901, 85] width 49 height 19
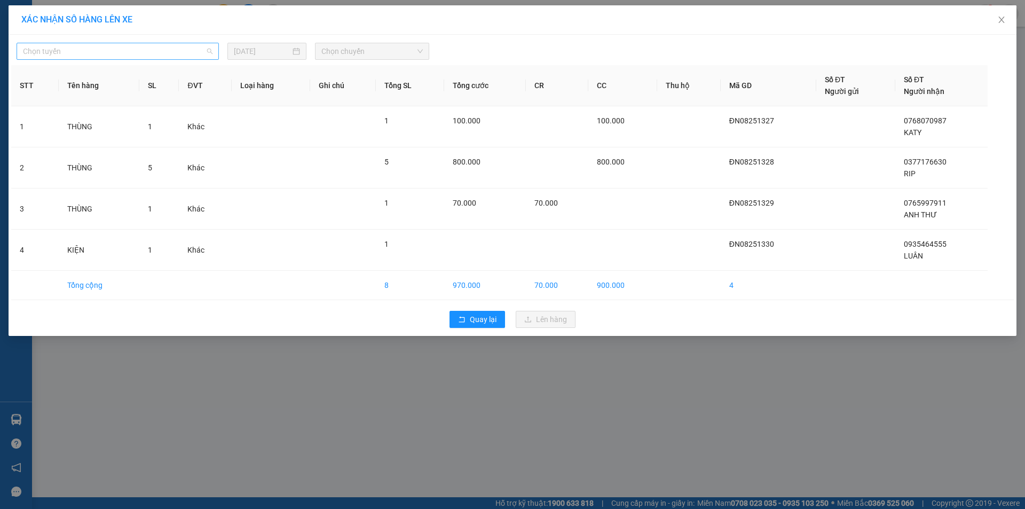
click at [129, 52] on span "Chọn tuyến" at bounding box center [117, 51] width 189 height 16
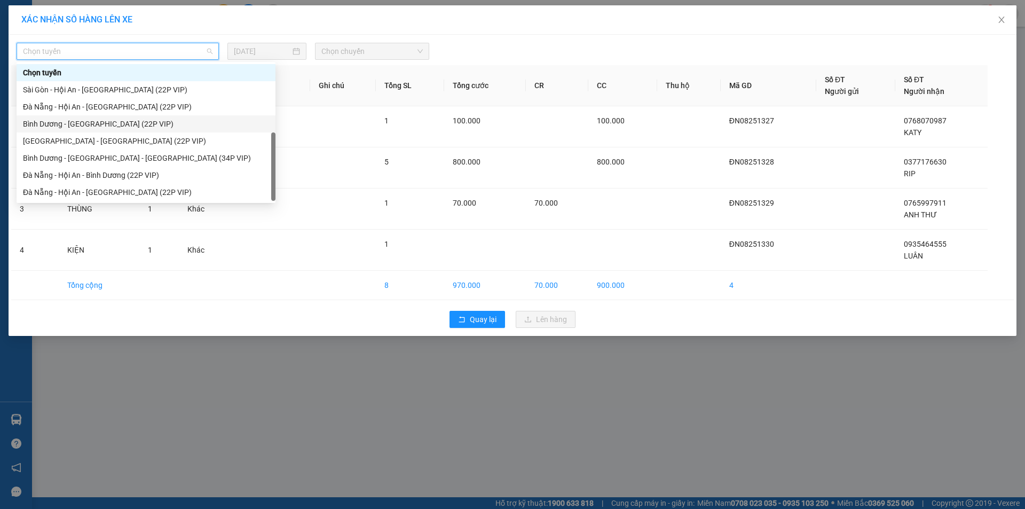
scroll to position [17, 0]
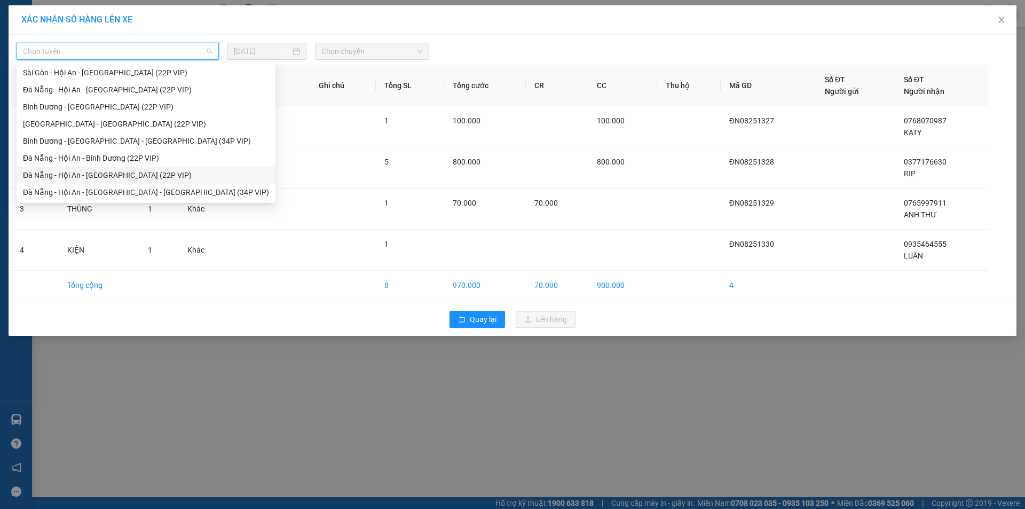
click at [98, 171] on div "Đà Nẵng - Hội An - [GEOGRAPHIC_DATA] (22P VIP)" at bounding box center [146, 175] width 246 height 12
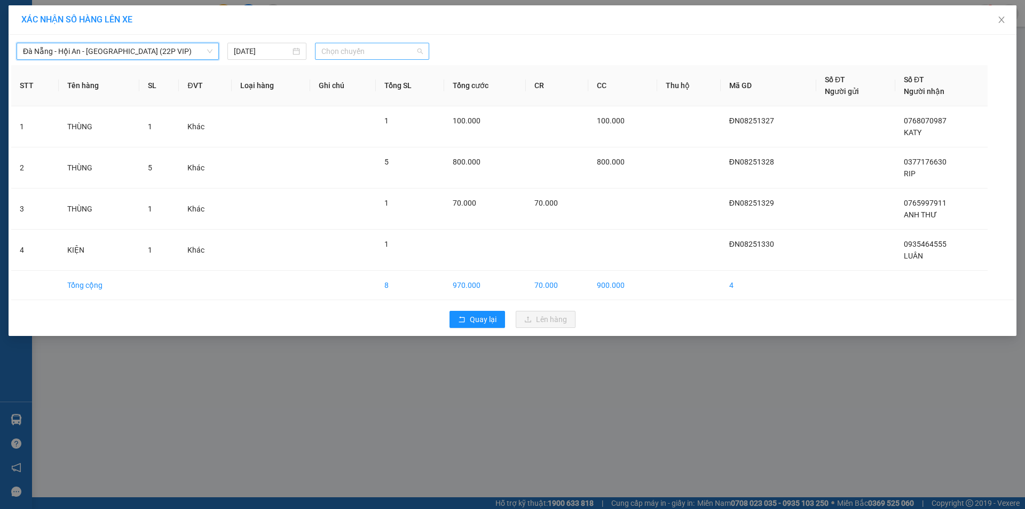
click at [353, 45] on span "Chọn chuyến" at bounding box center [371, 51] width 101 height 16
click at [167, 20] on div "XÁC NHẬN SỐ HÀNG LÊN XE" at bounding box center [512, 20] width 982 height 12
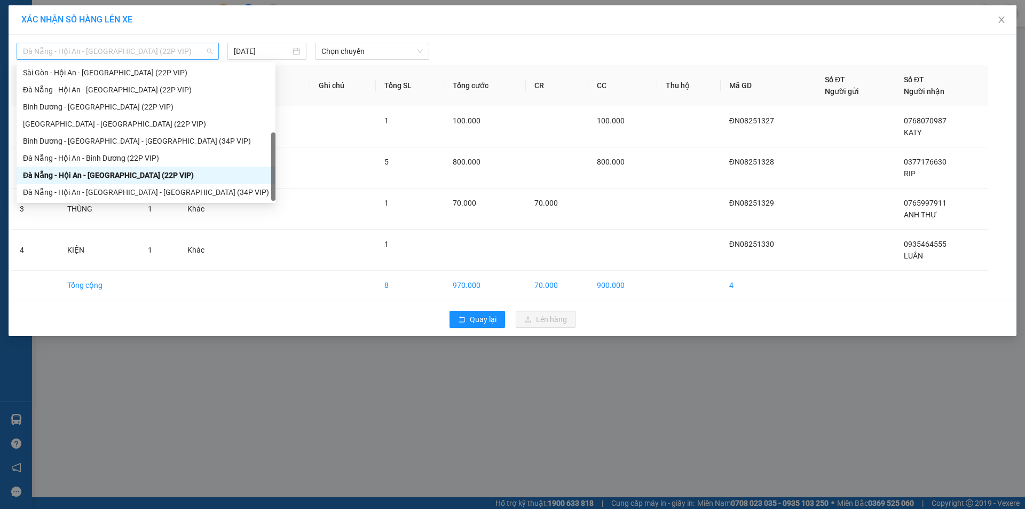
drag, startPoint x: 154, startPoint y: 47, endPoint x: 169, endPoint y: 80, distance: 35.8
click at [154, 50] on span "Đà Nẵng - Hội An - [GEOGRAPHIC_DATA] (22P VIP)" at bounding box center [117, 51] width 189 height 16
click at [187, 161] on div "Đà Nẵng - Hội An - Bình Dương (22P VIP)" at bounding box center [146, 158] width 246 height 12
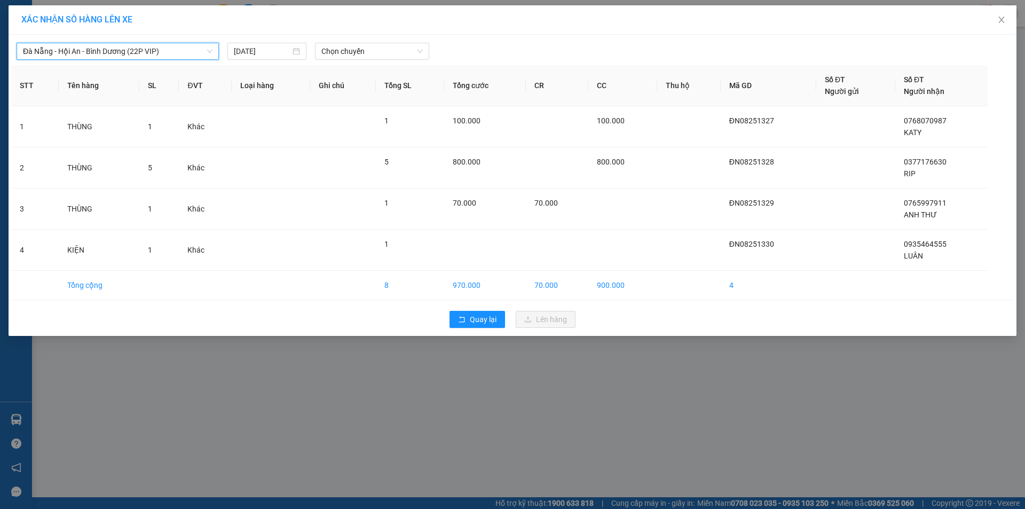
click at [74, 51] on span "Đà Nẵng - Hội An - Bình Dương (22P VIP)" at bounding box center [117, 51] width 189 height 16
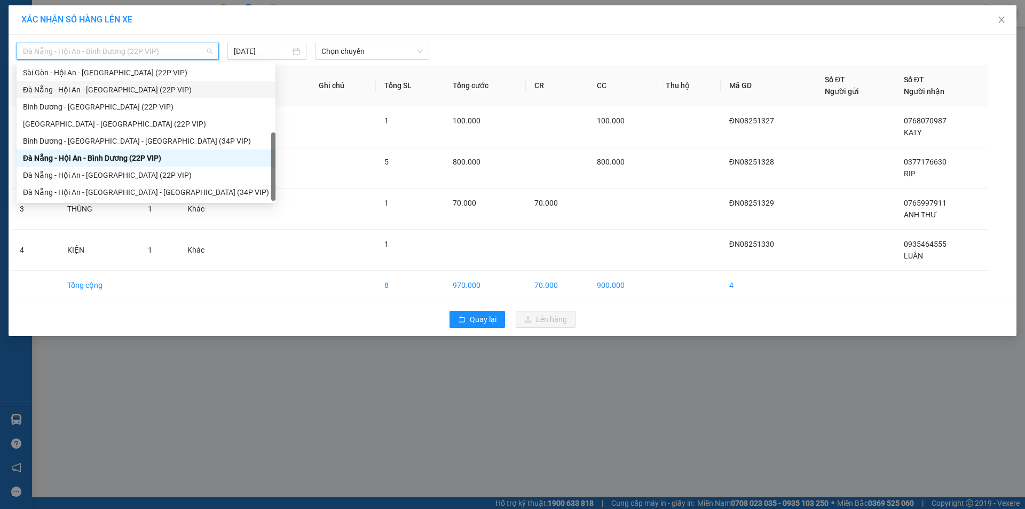
click at [121, 86] on div "Đà Nẵng - Hội An - [GEOGRAPHIC_DATA] (22P VIP)" at bounding box center [146, 90] width 246 height 12
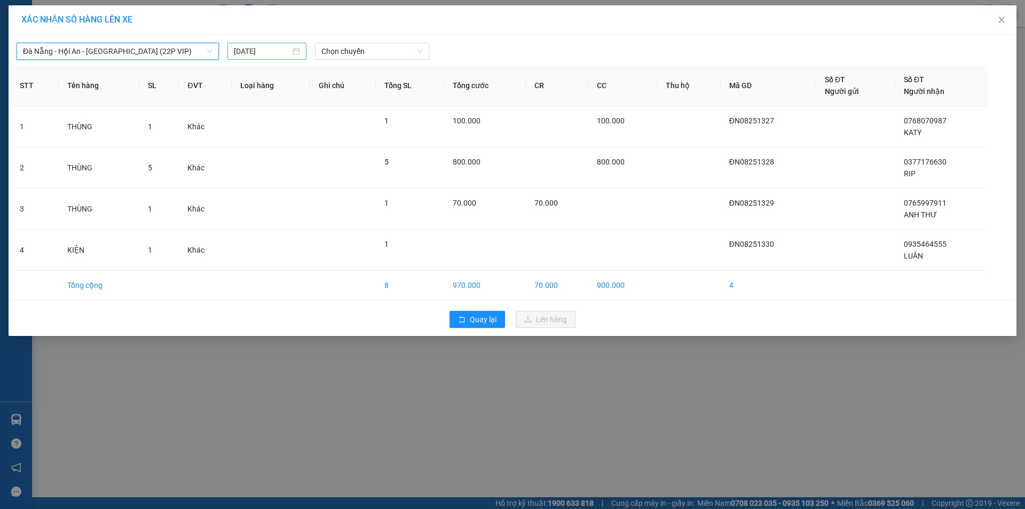
click at [266, 51] on input "[DATE]" at bounding box center [262, 51] width 57 height 12
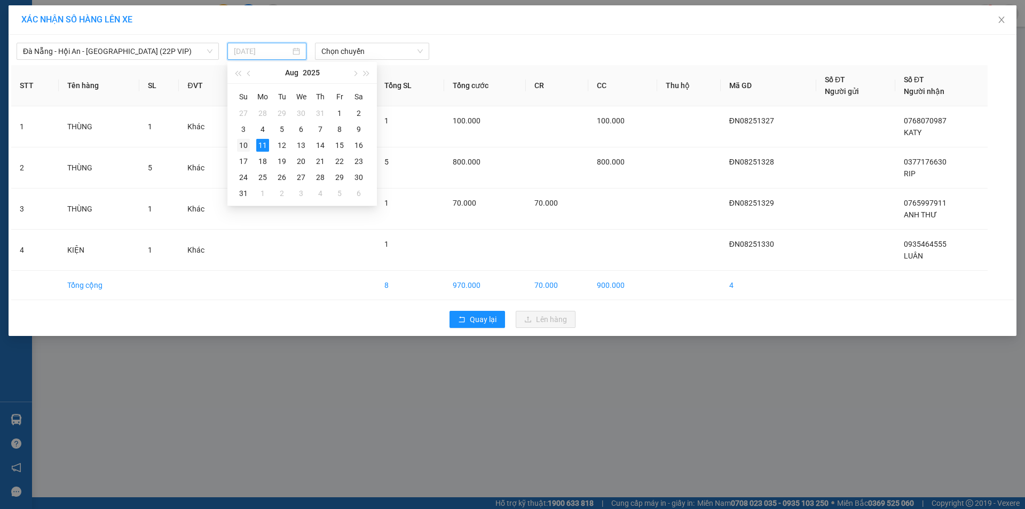
click at [246, 145] on div "10" at bounding box center [243, 145] width 13 height 13
type input "[DATE]"
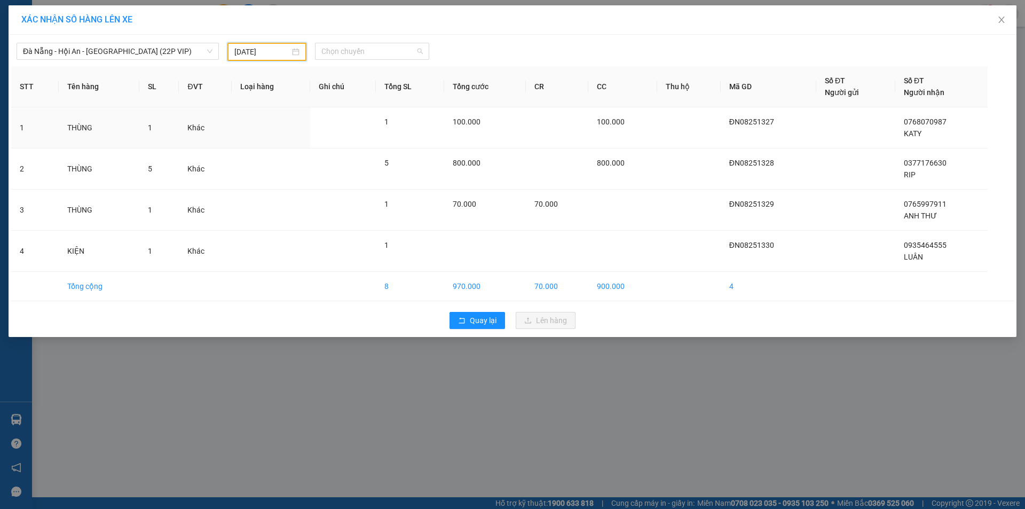
drag, startPoint x: 371, startPoint y: 54, endPoint x: 367, endPoint y: 106, distance: 51.4
click at [371, 61] on div "[GEOGRAPHIC_DATA] - Hội An - [GEOGRAPHIC_DATA] (22P VIP) [DATE] Chọn chuyến STT…" at bounding box center [513, 186] width 1008 height 302
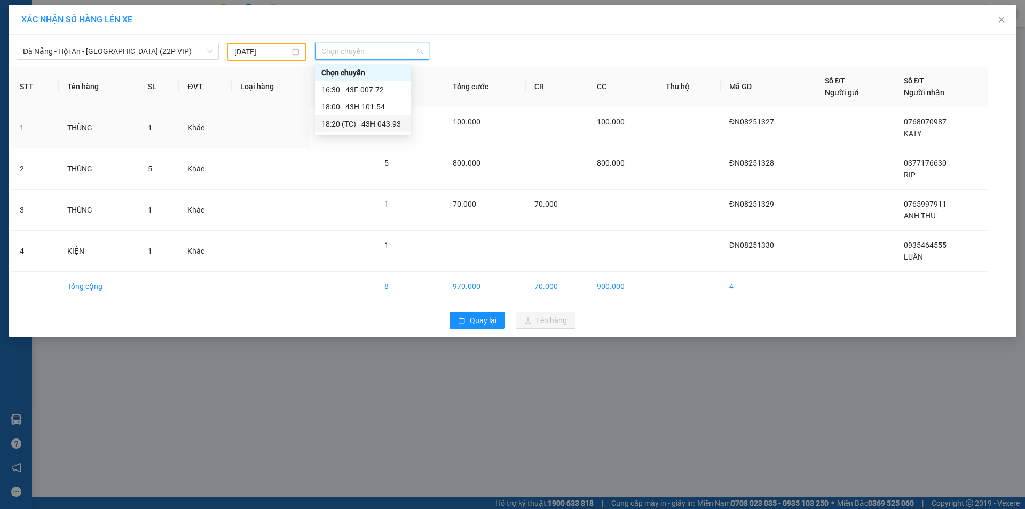
click at [367, 117] on div "18:20 (TC) - 43H-043.93" at bounding box center [363, 123] width 96 height 17
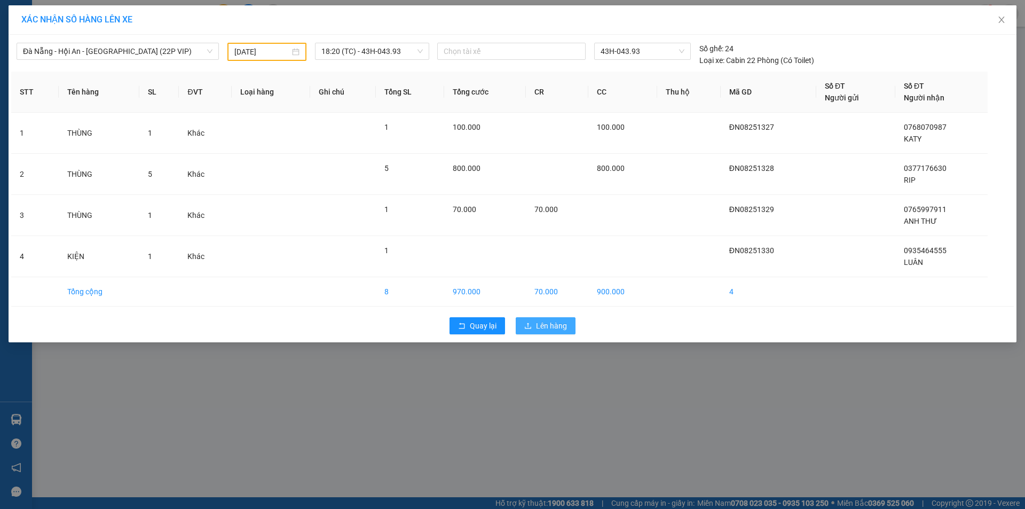
click at [565, 326] on span "Lên hàng" at bounding box center [551, 326] width 31 height 12
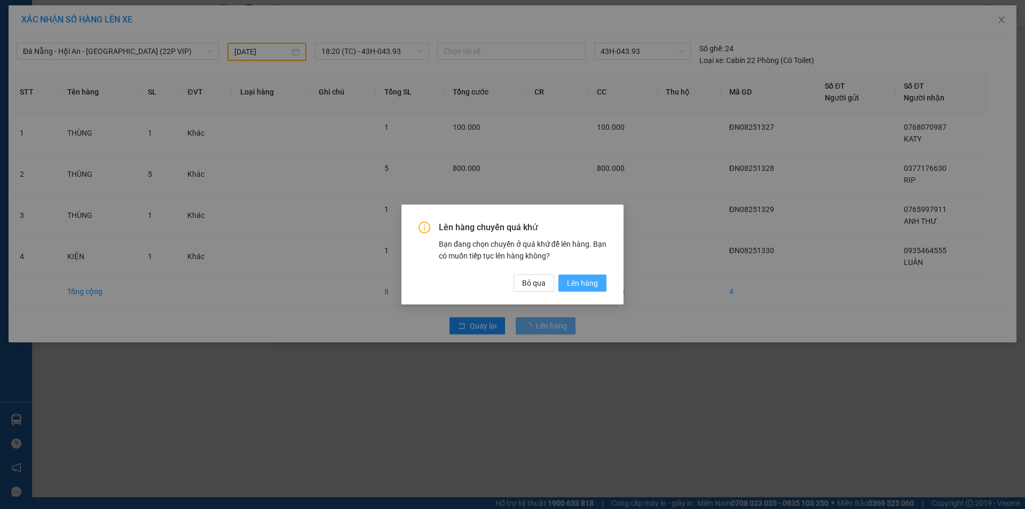
click at [585, 284] on span "Lên hàng" at bounding box center [582, 283] width 31 height 12
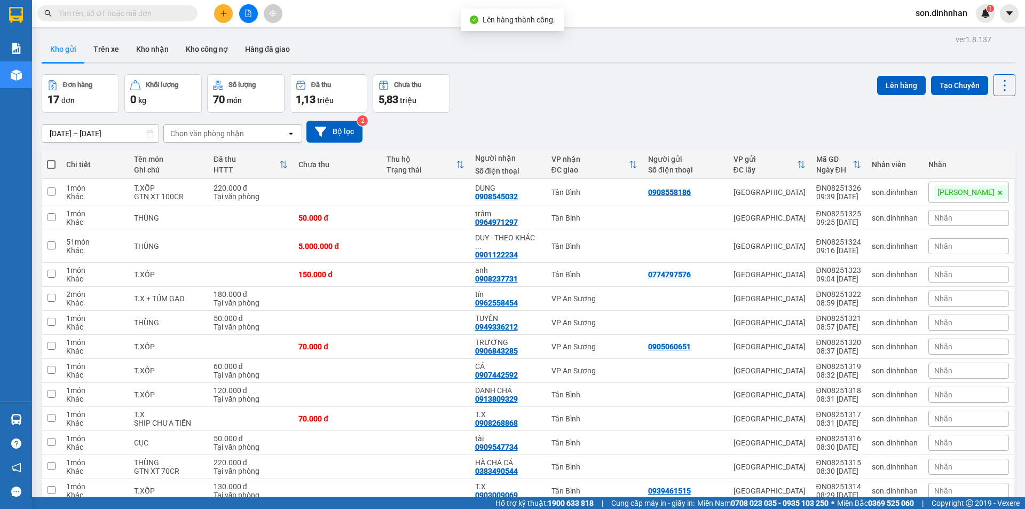
click at [657, 64] on div "Kho gửi Trên xe Kho nhận Kho công nợ Hàng đã giao" at bounding box center [528, 50] width 973 height 28
click at [209, 9] on div at bounding box center [248, 13] width 80 height 19
click at [229, 17] on button at bounding box center [223, 13] width 19 height 19
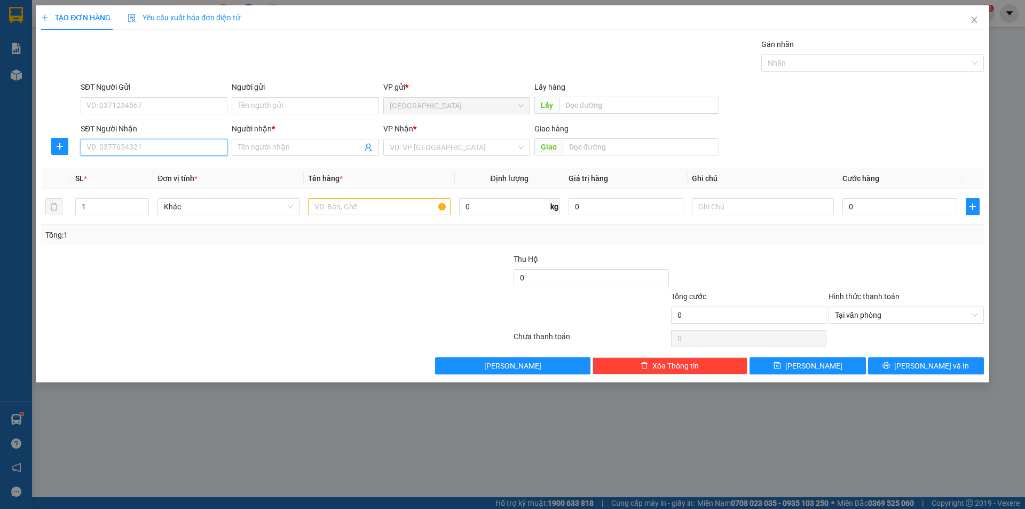
click at [100, 155] on input "SĐT Người Nhận" at bounding box center [154, 147] width 147 height 17
type input "0974718249"
click at [177, 163] on div "0974718249 - lộc" at bounding box center [154, 169] width 134 height 12
type input "lộc"
type input "0974718249"
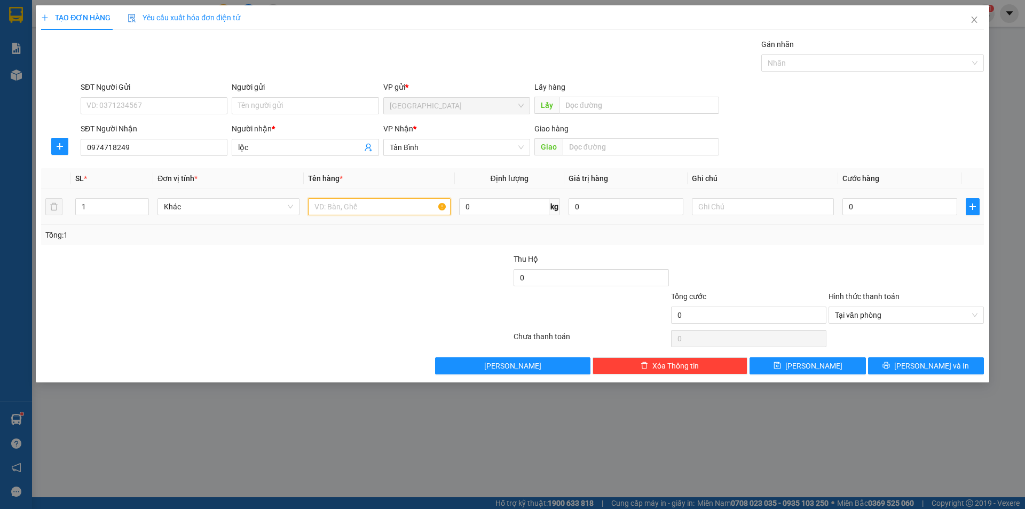
click at [363, 207] on input "text" at bounding box center [379, 206] width 142 height 17
type input "THÙNG"
click at [924, 208] on input "0" at bounding box center [899, 206] width 115 height 17
type input "1"
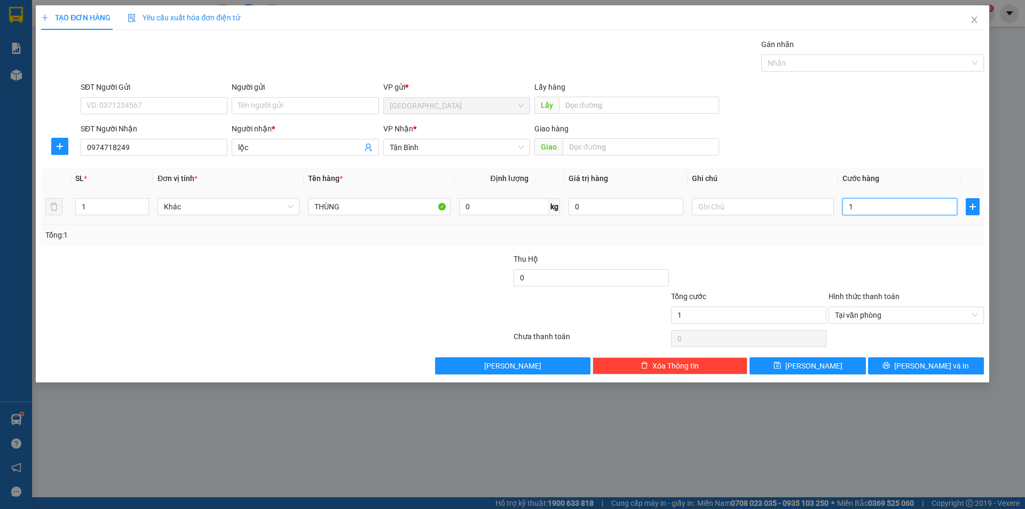
type input "12"
type input "120"
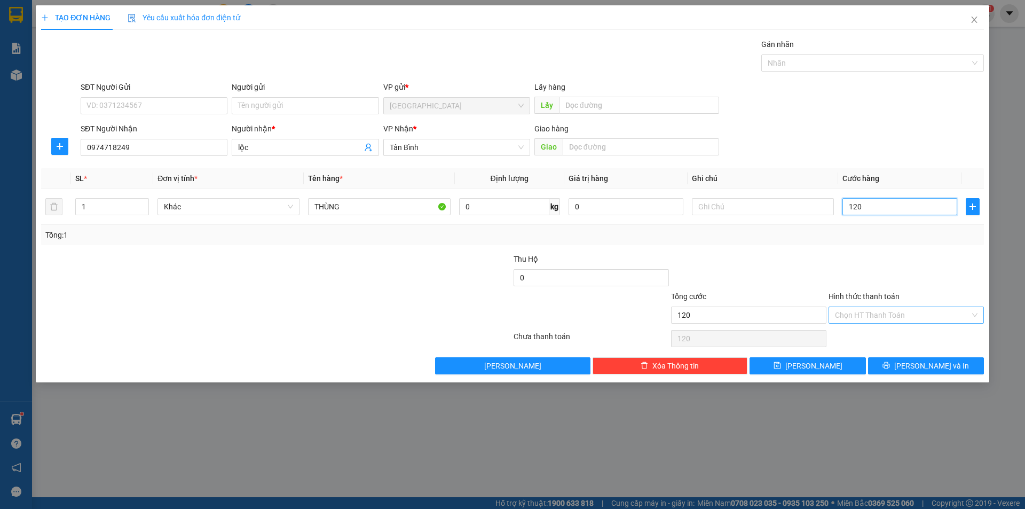
drag, startPoint x: 974, startPoint y: 314, endPoint x: 893, endPoint y: 343, distance: 86.1
type input "120.000"
click at [814, 363] on span "[PERSON_NAME]" at bounding box center [813, 366] width 57 height 12
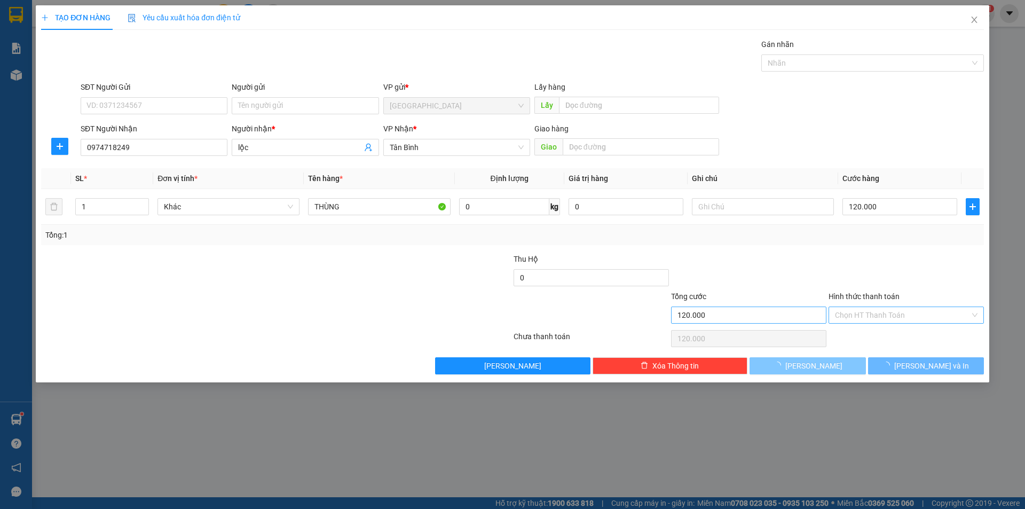
type input "0"
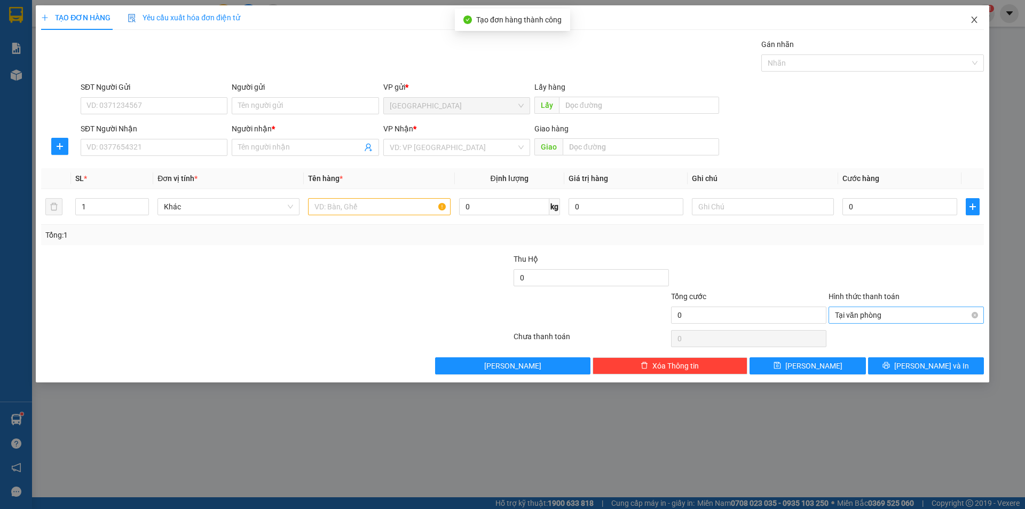
click at [983, 18] on span "Close" at bounding box center [974, 20] width 30 height 30
click at [978, 20] on div "1" at bounding box center [985, 13] width 19 height 19
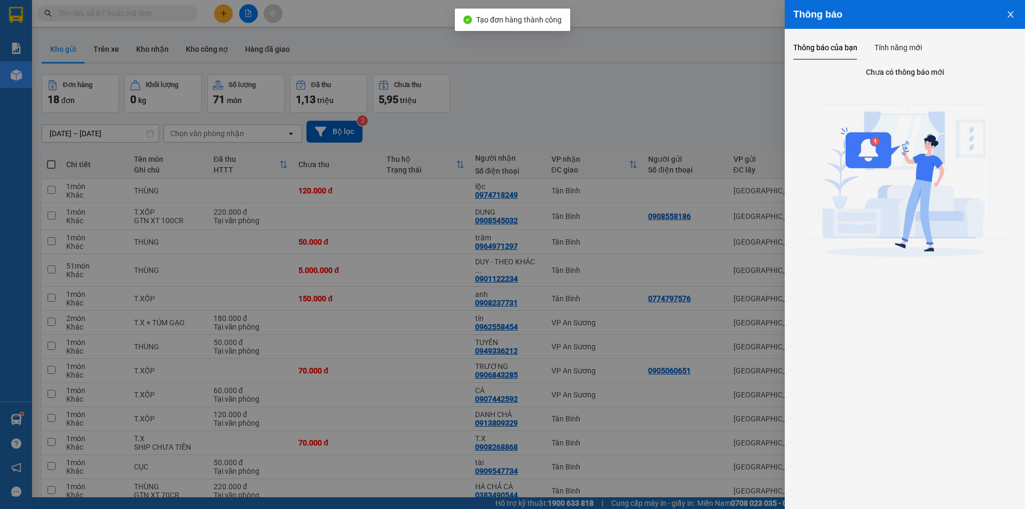
click at [733, 37] on div at bounding box center [512, 254] width 1025 height 509
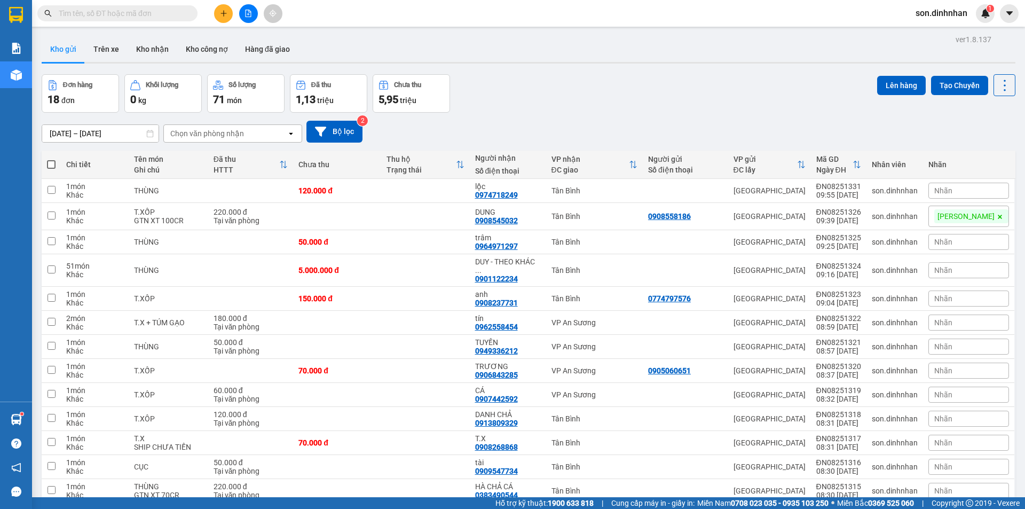
click at [606, 76] on div "Đơn hàng 18 đơn Khối lượng 0 kg Số lượng 71 món Đã thu 1,13 triệu Chưa thu 5,95…" at bounding box center [528, 93] width 973 height 38
click at [608, 75] on div "Đơn hàng 18 đơn Khối lượng 0 kg Số lượng 71 món Đã thu 1,13 triệu Chưa thu 5,95…" at bounding box center [528, 93] width 973 height 38
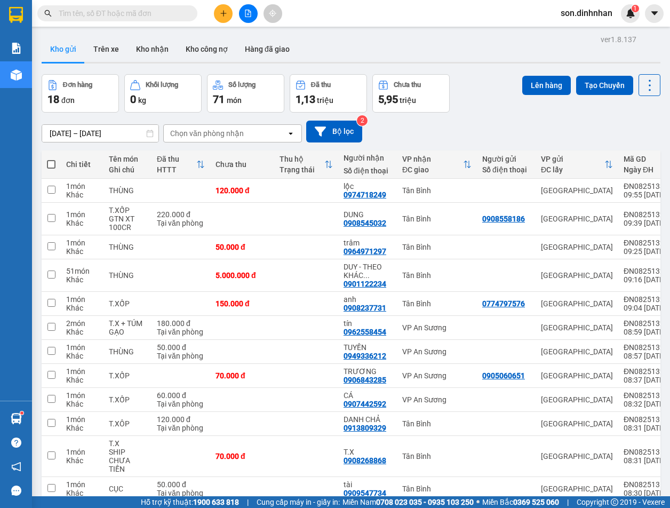
click at [426, 44] on div "Kho gửi Trên xe Kho nhận Kho công nợ Hàng đã giao" at bounding box center [351, 50] width 619 height 28
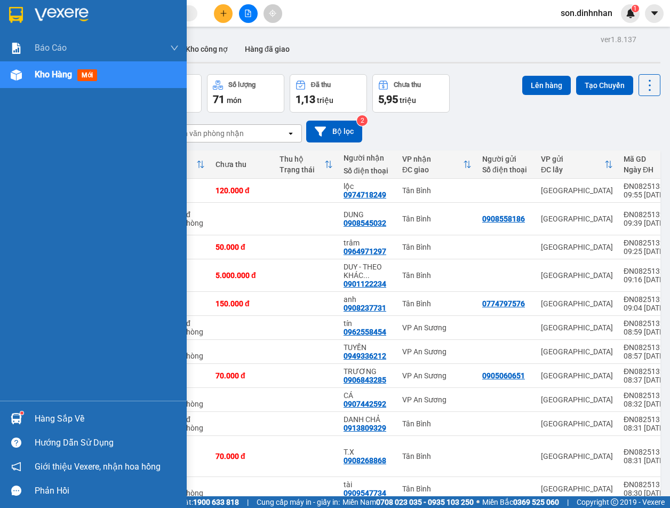
click at [133, 86] on div "Kho hàng mới" at bounding box center [107, 74] width 144 height 27
drag, startPoint x: 7, startPoint y: 69, endPoint x: 17, endPoint y: 65, distance: 9.8
click at [17, 66] on div at bounding box center [16, 75] width 19 height 19
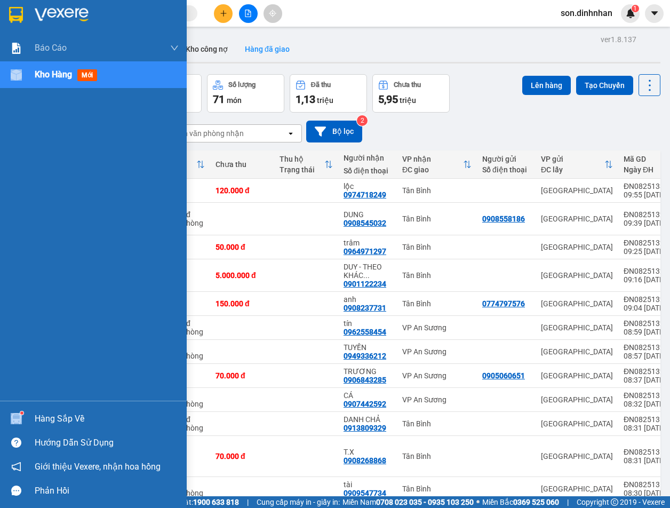
drag, startPoint x: 17, startPoint y: 65, endPoint x: 263, endPoint y: 58, distance: 246.1
click at [39, 65] on div "Kho hàng mới" at bounding box center [93, 74] width 187 height 27
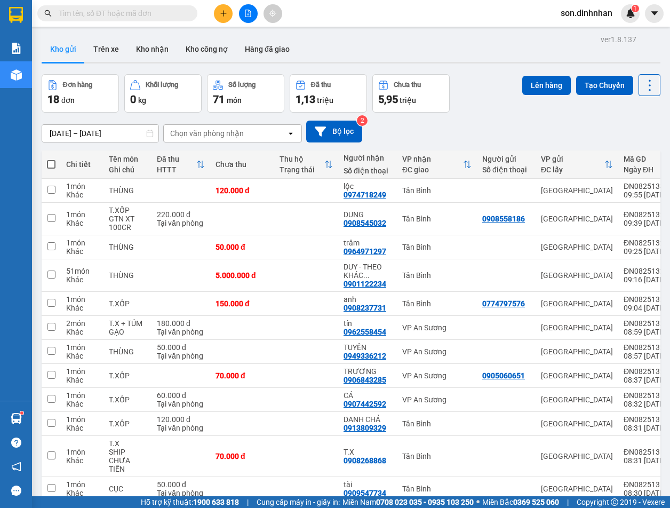
click at [408, 56] on div "Kho gửi Trên xe Kho nhận Kho công nợ Hàng đã giao" at bounding box center [351, 50] width 619 height 28
click at [100, 62] on div "Kho gửi Trên xe Kho nhận Kho công nợ Hàng đã giao" at bounding box center [351, 49] width 619 height 27
click at [100, 62] on div at bounding box center [351, 63] width 619 height 2
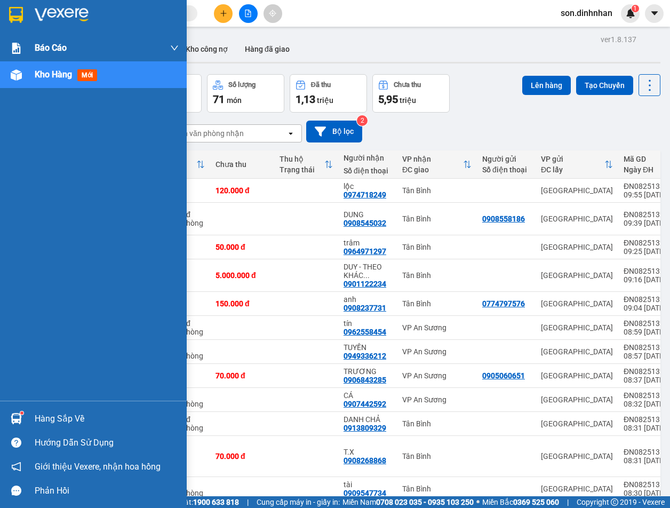
drag, startPoint x: 5, startPoint y: 62, endPoint x: 33, endPoint y: 56, distance: 28.5
click at [17, 59] on div "Báo cáo Báo cáo dòng tiền (nhân viên) Doanh số tạo đơn theo VP gửi (nhân viên) …" at bounding box center [93, 218] width 187 height 366
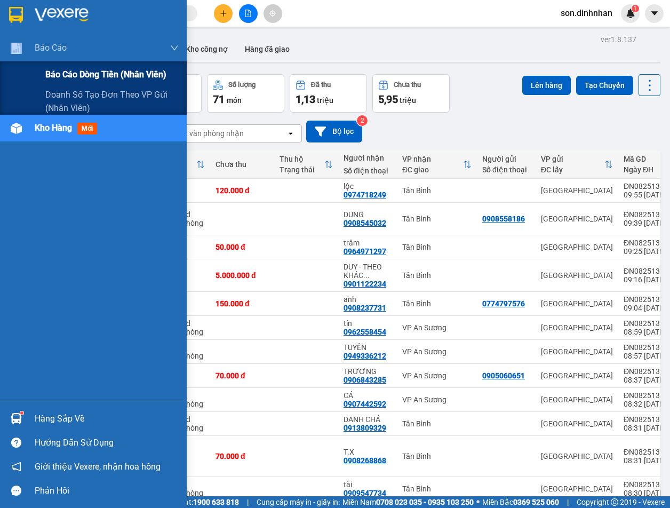
click at [117, 68] on span "Báo cáo dòng tiền (nhân viên)" at bounding box center [105, 74] width 121 height 13
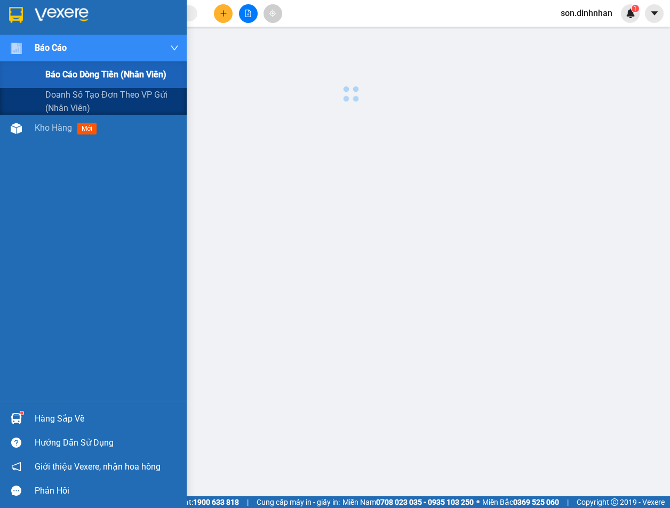
click at [123, 68] on span "Báo cáo dòng tiền (nhân viên)" at bounding box center [105, 74] width 121 height 13
drag, startPoint x: 123, startPoint y: 68, endPoint x: 146, endPoint y: 68, distance: 22.9
click at [124, 68] on span "Báo cáo dòng tiền (nhân viên)" at bounding box center [105, 74] width 121 height 13
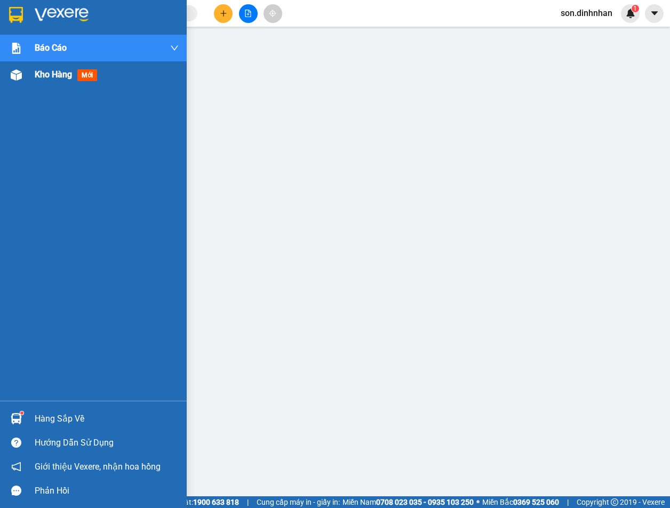
click at [21, 64] on div "Kho hàng mới" at bounding box center [93, 74] width 187 height 27
drag, startPoint x: 21, startPoint y: 64, endPoint x: 65, endPoint y: 70, distance: 44.2
click at [21, 66] on div "Kho hàng mới" at bounding box center [93, 74] width 187 height 27
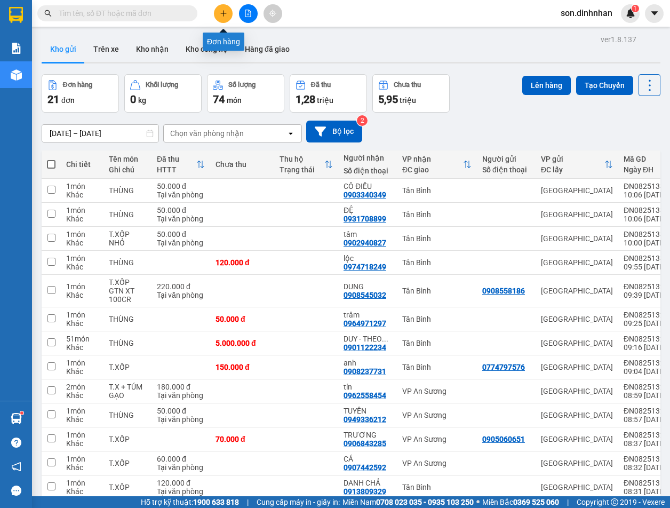
click at [223, 11] on icon "plus" at bounding box center [223, 13] width 7 height 7
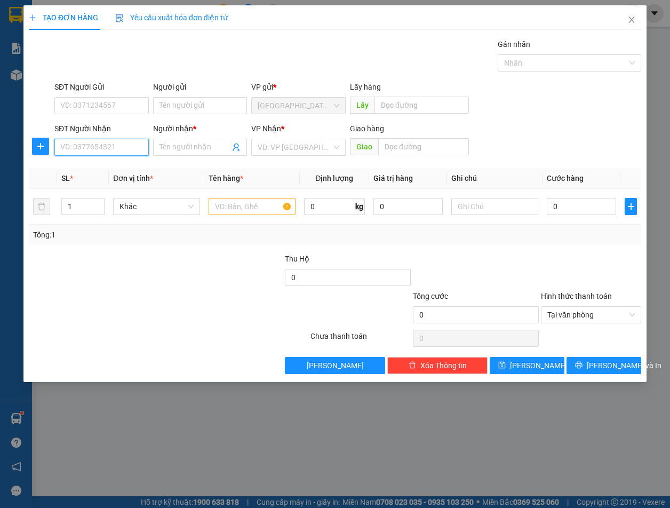
click at [130, 152] on input "SĐT Người Nhận" at bounding box center [101, 147] width 94 height 17
click at [75, 147] on input "0899974569" at bounding box center [101, 147] width 94 height 17
click at [90, 150] on input "0899974569" at bounding box center [101, 147] width 94 height 17
type input "0899974569"
click at [199, 152] on input "Người nhận *" at bounding box center [195, 147] width 71 height 12
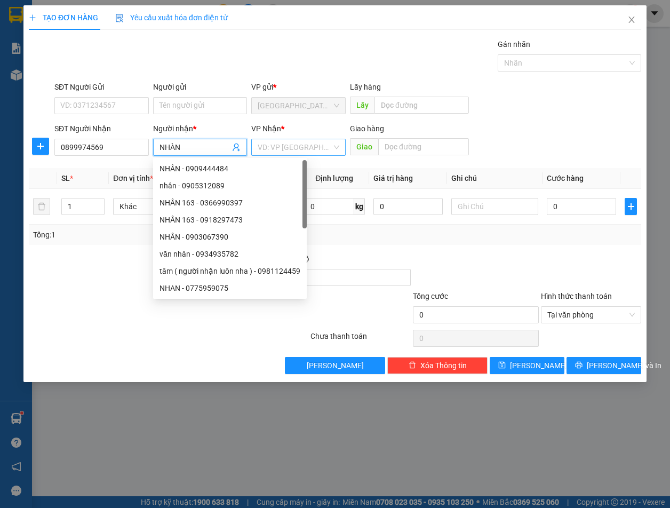
type input "NHÀN"
drag, startPoint x: 286, startPoint y: 148, endPoint x: 286, endPoint y: 155, distance: 7.5
click at [286, 153] on input "search" at bounding box center [295, 147] width 74 height 16
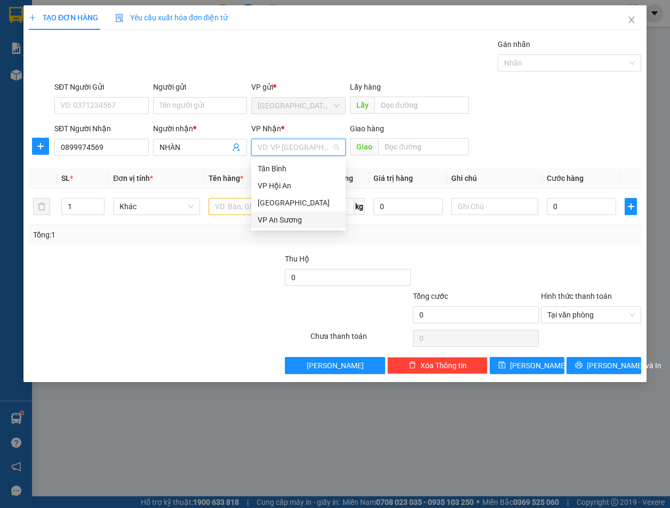
click at [304, 223] on div "VP An Sương" at bounding box center [299, 220] width 82 height 12
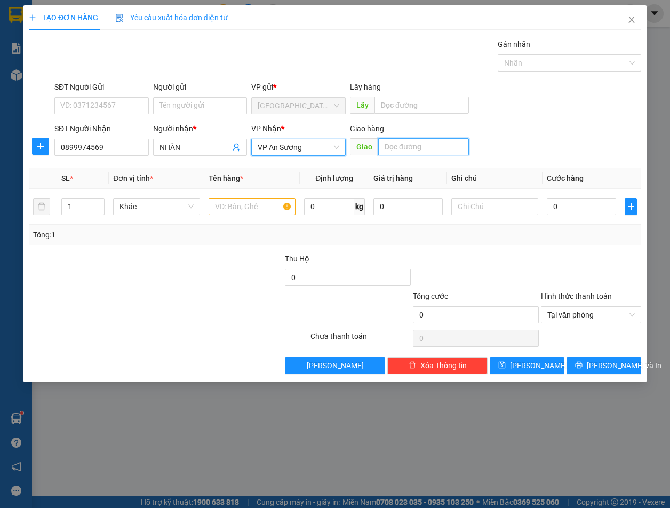
click at [435, 139] on input "text" at bounding box center [423, 146] width 91 height 17
type input "D"
click at [383, 141] on input "ĐỒNG NAI" at bounding box center [423, 146] width 91 height 17
type input "[PERSON_NAME]- ĐỒNG NAI"
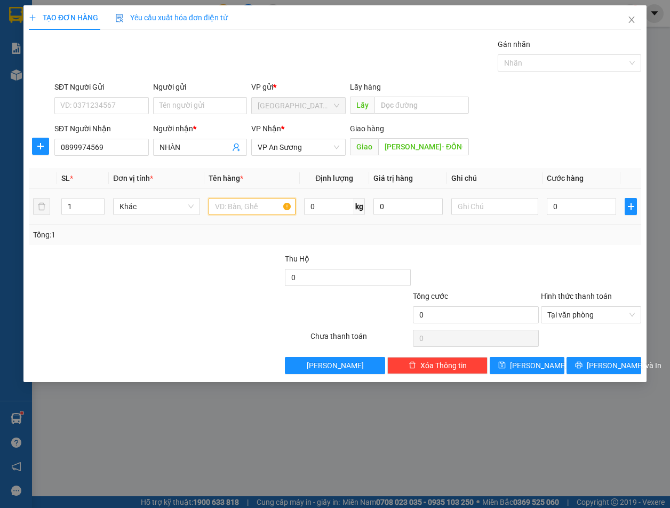
click at [249, 203] on input "text" at bounding box center [252, 206] width 87 height 17
type input "T.XỐP"
click at [576, 209] on input "0" at bounding box center [581, 206] width 69 height 17
type input "1"
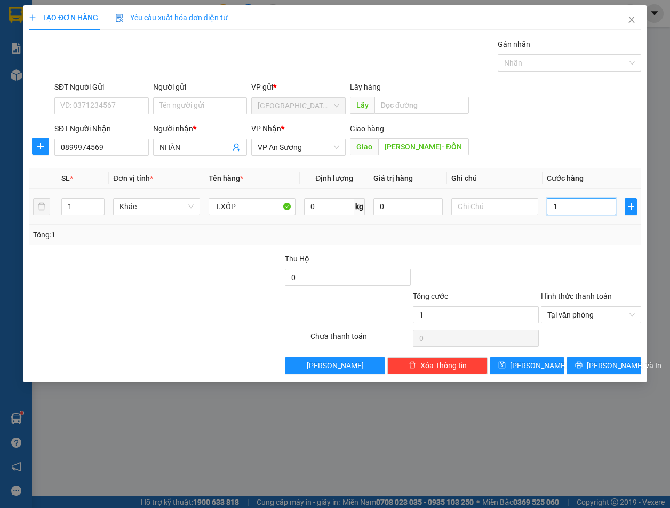
type input "10"
type input "100"
type input "100.000"
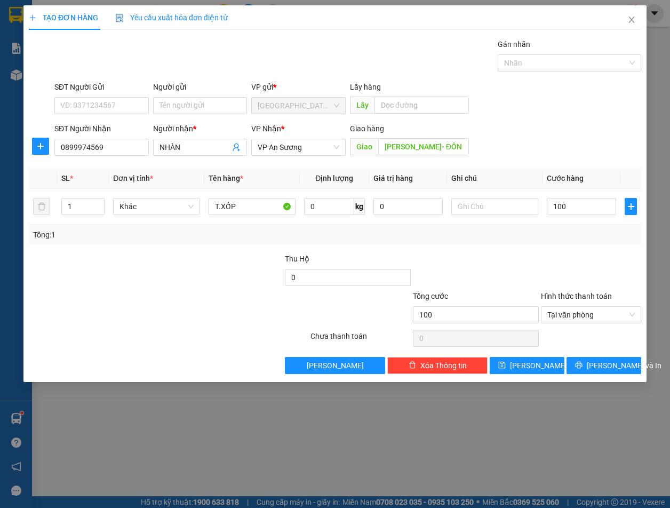
type input "100.000"
drag, startPoint x: 570, startPoint y: 234, endPoint x: 576, endPoint y: 237, distance: 6.4
click at [576, 237] on div "Tổng: 1" at bounding box center [335, 235] width 604 height 12
click at [106, 109] on input "SĐT Người Gửi" at bounding box center [101, 105] width 94 height 17
click at [70, 107] on input "0389249510" at bounding box center [101, 105] width 94 height 17
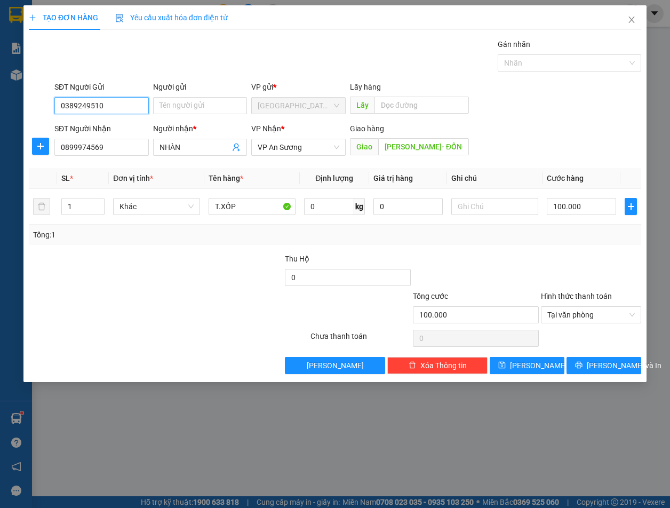
click at [75, 107] on input "0389249510" at bounding box center [101, 105] width 94 height 17
click at [84, 102] on input "0389249510" at bounding box center [101, 105] width 94 height 17
drag, startPoint x: 88, startPoint y: 104, endPoint x: 88, endPoint y: 113, distance: 8.6
click at [88, 105] on input "0389249510" at bounding box center [101, 105] width 94 height 17
type input "0389249510"
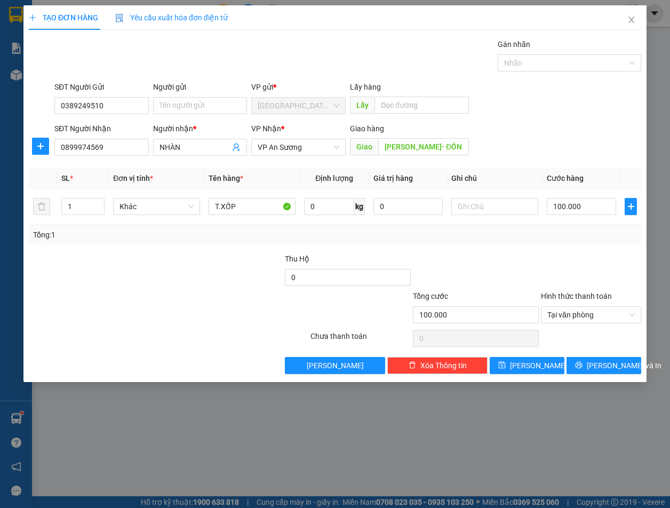
click at [198, 241] on div "Tổng: 1" at bounding box center [335, 235] width 613 height 20
type input "100.000"
drag, startPoint x: 584, startPoint y: 277, endPoint x: 583, endPoint y: 241, distance: 35.8
click at [584, 275] on div at bounding box center [591, 271] width 102 height 37
drag, startPoint x: 537, startPoint y: 61, endPoint x: 537, endPoint y: 72, distance: 11.2
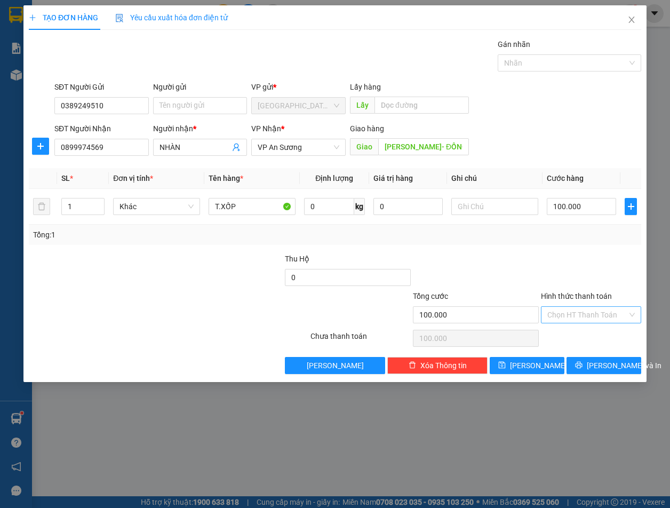
click at [537, 62] on div at bounding box center [565, 63] width 128 height 13
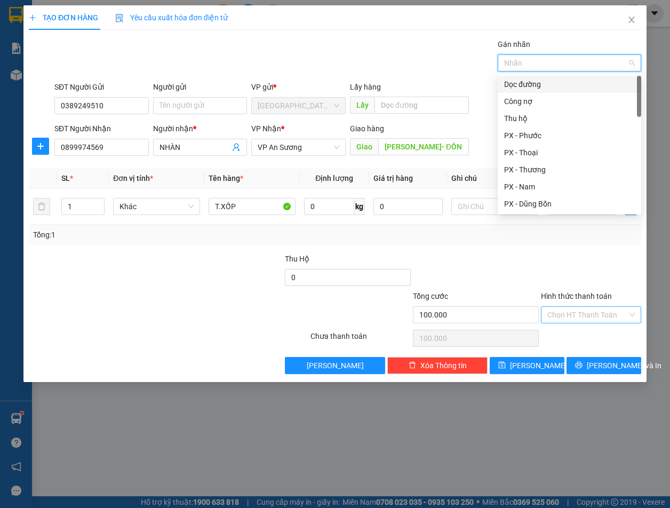
click at [537, 87] on div "Dọc đường" at bounding box center [569, 84] width 131 height 12
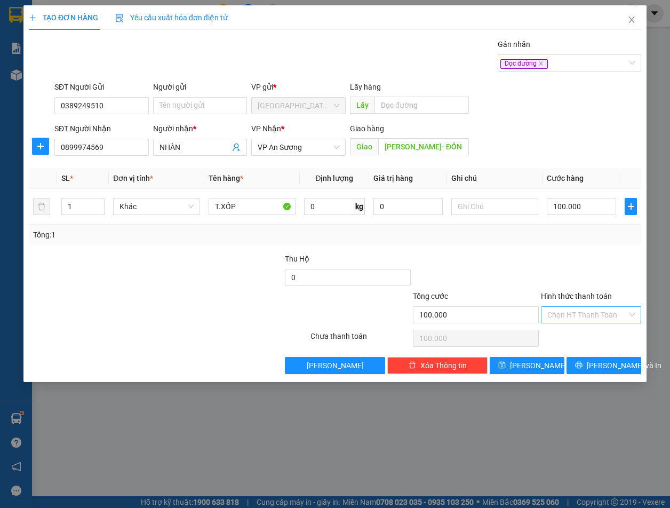
click at [461, 266] on div at bounding box center [476, 271] width 128 height 37
drag, startPoint x: 461, startPoint y: 266, endPoint x: 522, endPoint y: 260, distance: 61.6
click at [465, 265] on div at bounding box center [476, 271] width 128 height 37
click at [545, 360] on button "[PERSON_NAME]" at bounding box center [527, 365] width 75 height 17
type input "0"
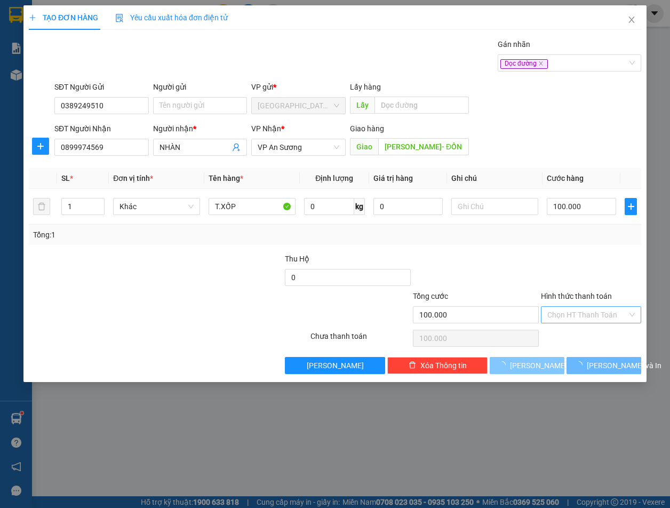
type input "0"
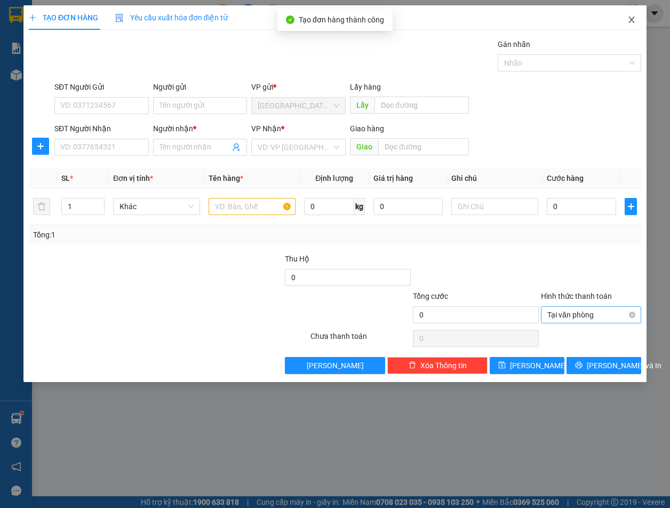
click at [631, 19] on icon "close" at bounding box center [632, 20] width 6 height 6
click at [631, 19] on div "1" at bounding box center [630, 13] width 19 height 19
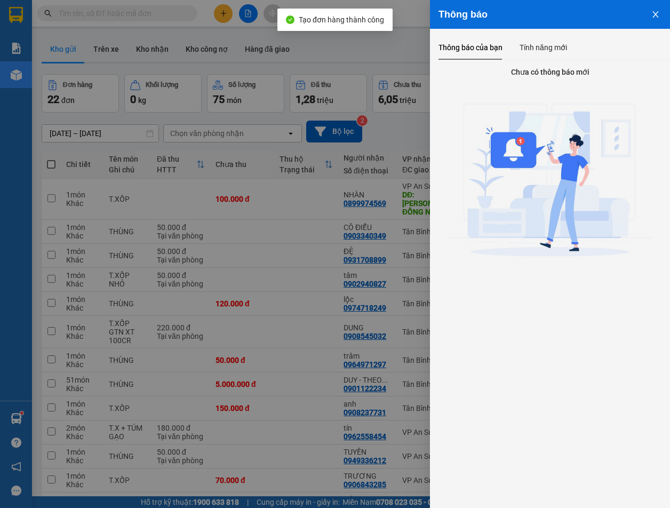
click at [385, 134] on div at bounding box center [335, 254] width 670 height 508
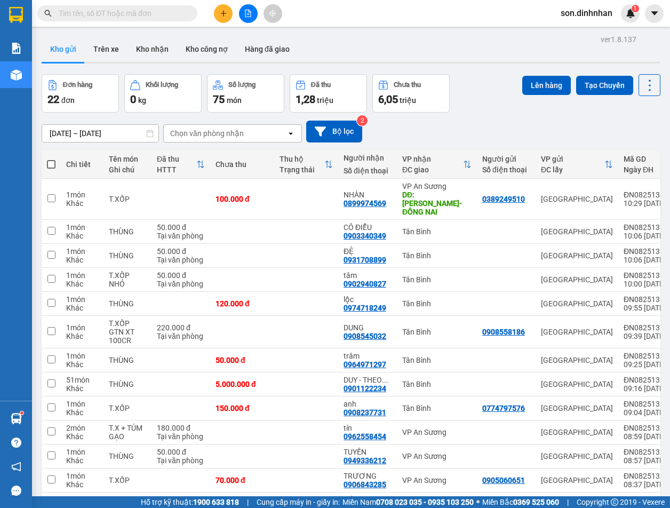
click at [670, 134] on div "Thông báo Thông báo của bạn Tính năng mới Chưa có thông báo mới" at bounding box center [670, 254] width 0 height 508
click at [467, 131] on div "[DATE] – [DATE] Press the down arrow key to interact with the calendar and sele…" at bounding box center [351, 132] width 619 height 22
click at [485, 91] on div "Đơn hàng 22 đơn Khối lượng 0 kg Số lượng 75 món Đã thu 1,28 triệu Chưa thu 6,05…" at bounding box center [351, 93] width 619 height 38
click at [411, 53] on div "Kho gửi Trên xe Kho nhận Kho công nợ Hàng đã giao" at bounding box center [351, 50] width 619 height 28
click at [471, 80] on div "Đơn hàng 22 đơn Khối lượng 0 kg Số lượng 75 món Đã thu 1,28 triệu Chưa thu 6,05…" at bounding box center [351, 93] width 619 height 38
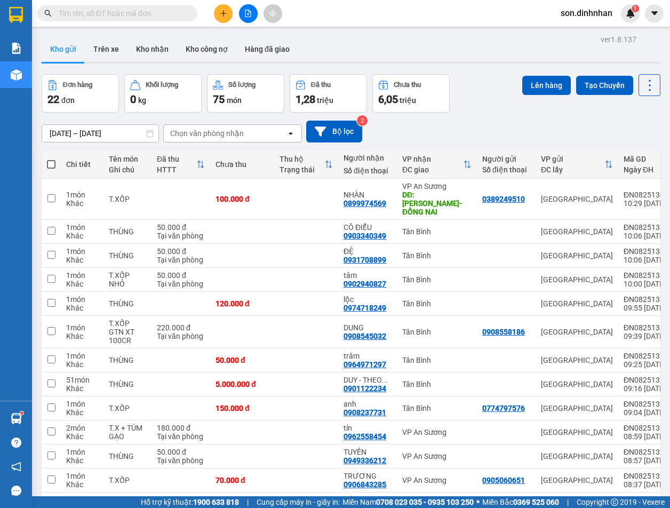
click at [227, 18] on button at bounding box center [223, 13] width 19 height 19
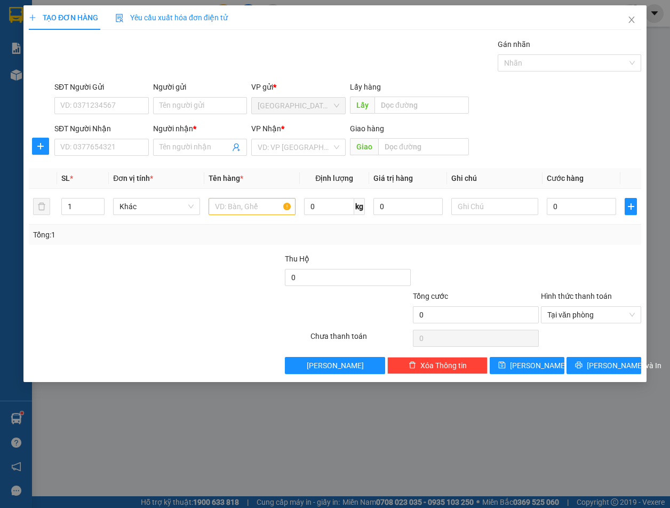
click at [173, 157] on div "Người nhận * Tên người nhận" at bounding box center [200, 141] width 94 height 37
click at [168, 148] on input "Người nhận *" at bounding box center [195, 147] width 71 height 12
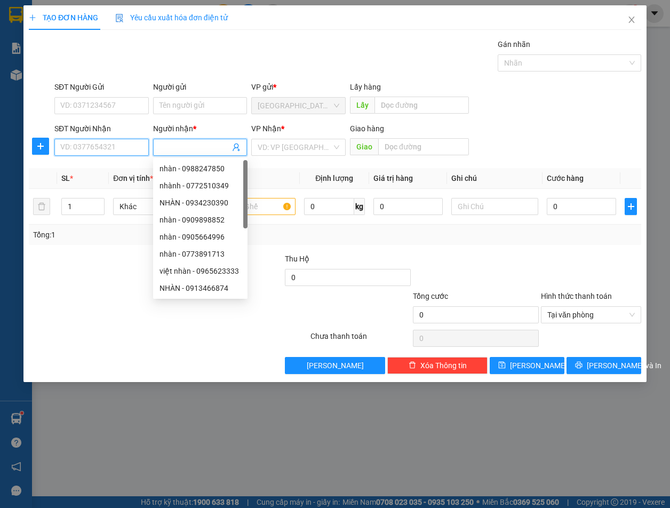
drag, startPoint x: 102, startPoint y: 150, endPoint x: 150, endPoint y: 146, distance: 48.2
click at [104, 150] on input "SĐT Người Nhận" at bounding box center [101, 147] width 94 height 17
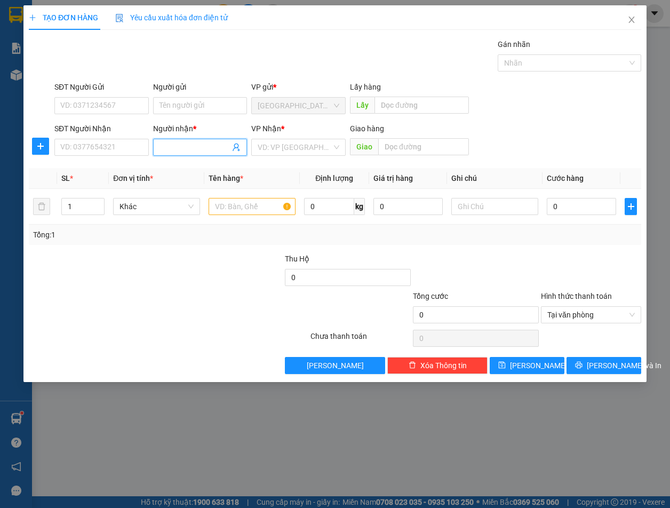
click at [167, 146] on input "Người nhận *" at bounding box center [195, 147] width 71 height 12
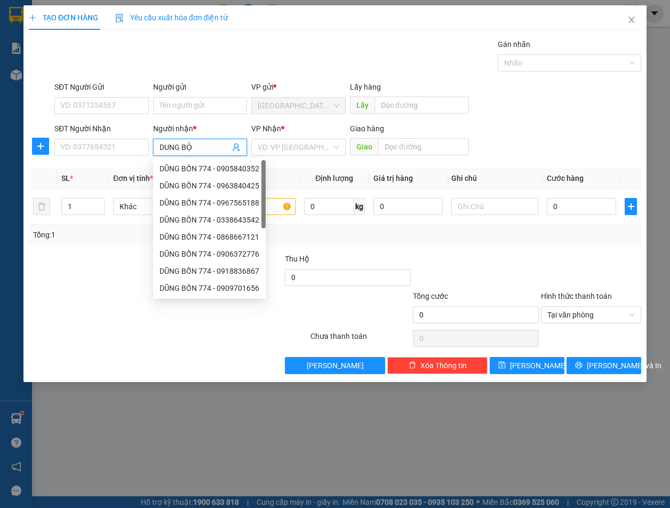
type input "DUNG BỘT"
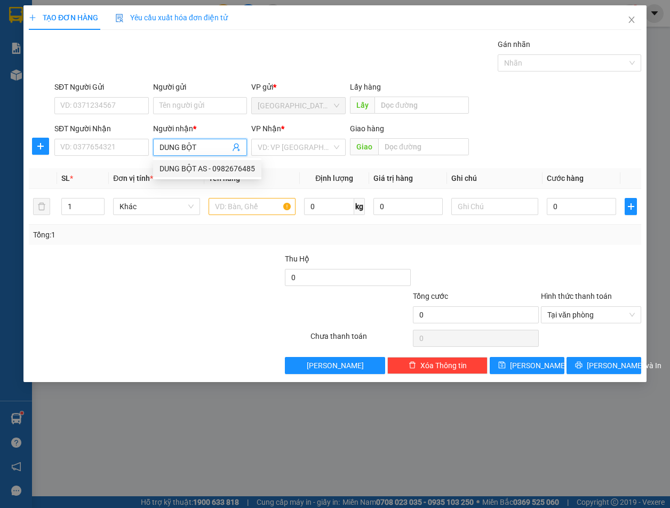
click at [200, 162] on div "DUNG BỘT AS - 0982676485" at bounding box center [207, 168] width 108 height 17
type input "0982676485"
type input "DUNG BỘT AS"
click at [289, 158] on div "VP Nhận * VD: VP [GEOGRAPHIC_DATA]" at bounding box center [298, 141] width 94 height 37
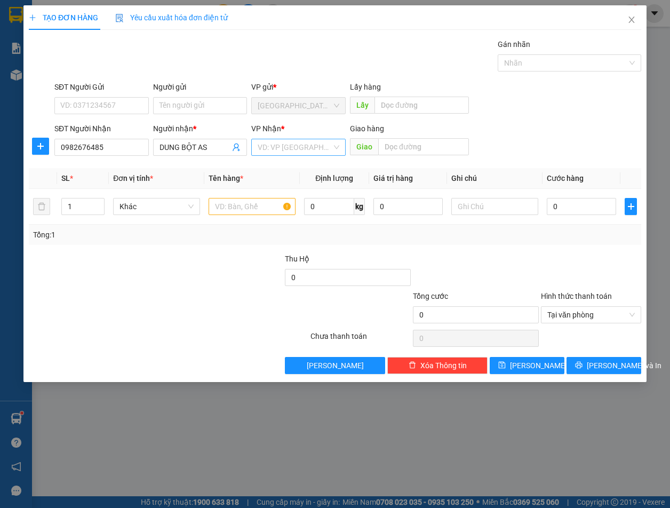
click at [291, 155] on div "VD: VP [GEOGRAPHIC_DATA]" at bounding box center [298, 147] width 94 height 17
click at [301, 221] on div "VP An Sương" at bounding box center [299, 220] width 82 height 12
click at [243, 207] on input "text" at bounding box center [252, 206] width 87 height 17
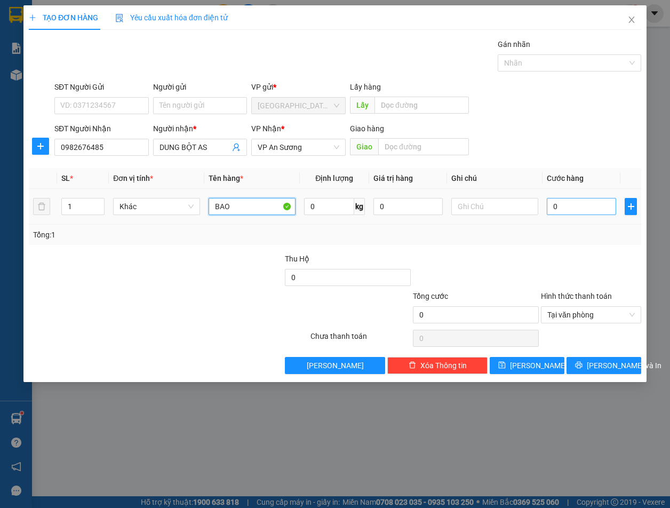
type input "BAO"
click at [603, 211] on input "0" at bounding box center [581, 206] width 69 height 17
type input "6"
type input "60"
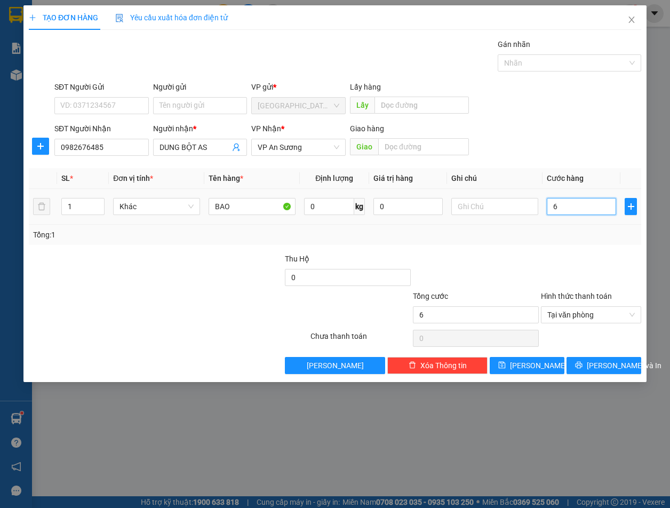
type input "60"
type input "60.000"
click at [594, 242] on div "Tổng: 1" at bounding box center [335, 235] width 613 height 20
drag, startPoint x: 594, startPoint y: 242, endPoint x: 584, endPoint y: 258, distance: 19.0
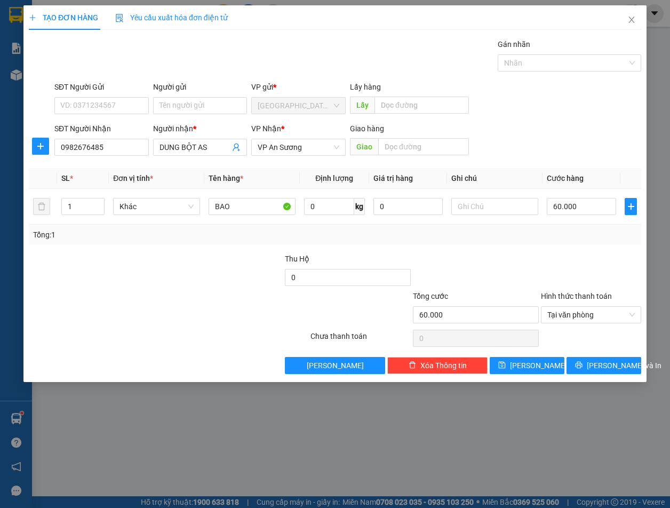
click at [592, 244] on div "Tổng: 1" at bounding box center [335, 235] width 613 height 20
click at [548, 364] on button "[PERSON_NAME]" at bounding box center [527, 365] width 75 height 17
type input "0"
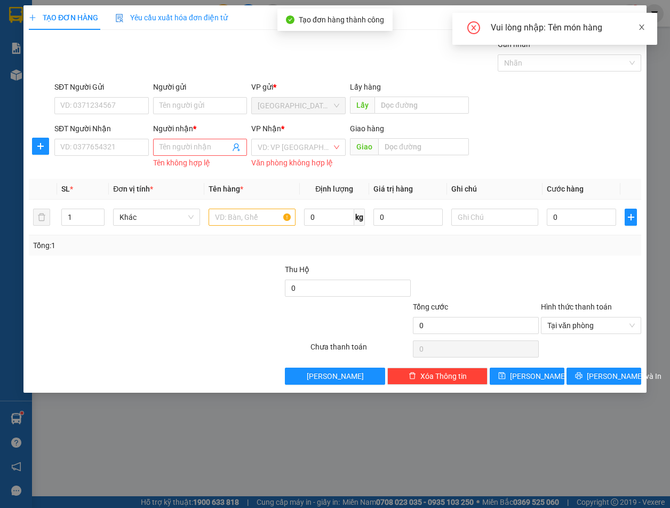
click at [641, 23] on span at bounding box center [641, 27] width 7 height 9
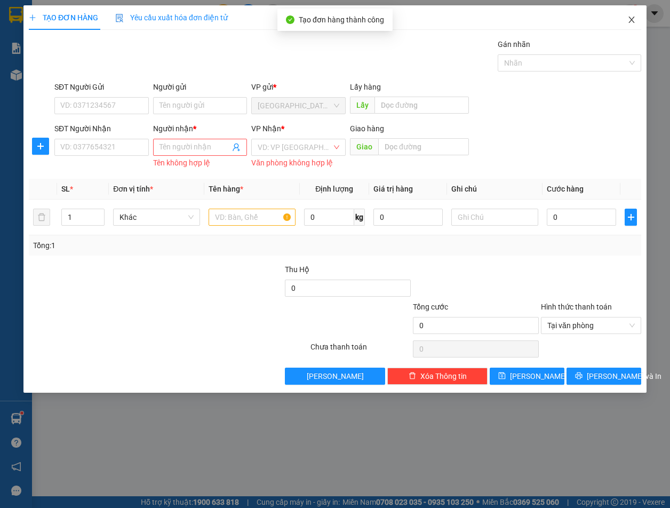
click at [629, 23] on icon "close" at bounding box center [632, 19] width 9 height 9
click at [629, 23] on div "Kết quả tìm kiếm ( 0 ) Bộ lọc Gửi 3 ngày gần nhất No Data son.dinhnhan 1" at bounding box center [335, 13] width 670 height 27
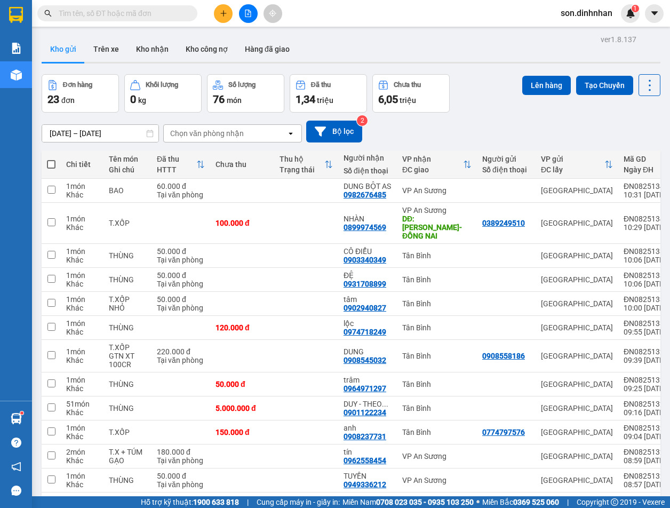
click at [462, 104] on div "Đơn hàng 23 đơn Khối lượng 0 kg Số lượng 76 món Đã thu 1,34 triệu Chưa thu 6,05…" at bounding box center [351, 93] width 619 height 38
click at [499, 122] on div "[DATE] – [DATE] Press the down arrow key to interact with the calendar and sele…" at bounding box center [351, 132] width 619 height 22
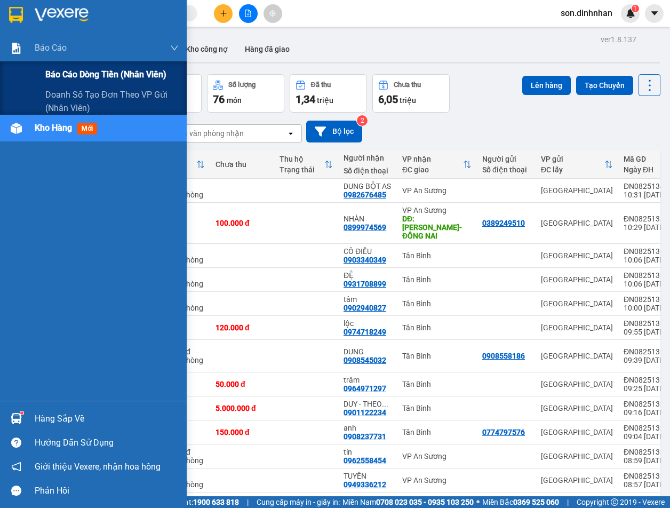
click at [137, 78] on span "Báo cáo dòng tiền (nhân viên)" at bounding box center [105, 74] width 121 height 13
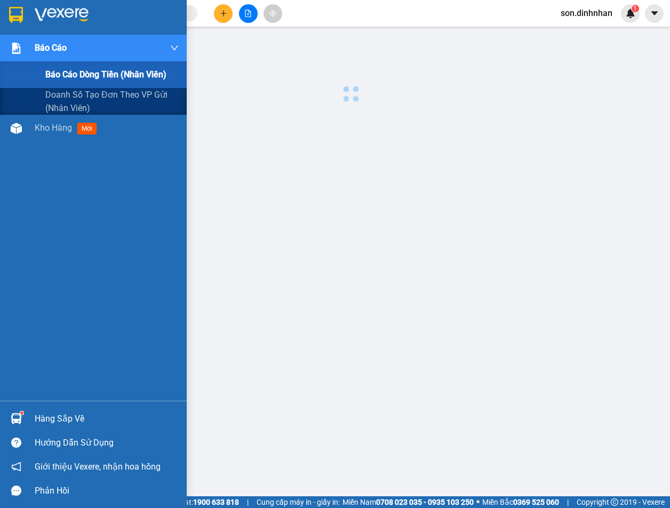
click at [137, 78] on span "Báo cáo dòng tiền (nhân viên)" at bounding box center [105, 74] width 121 height 13
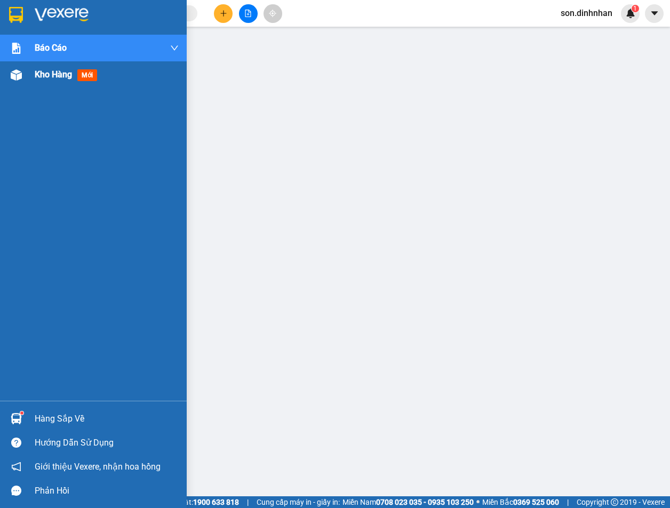
click at [36, 76] on span "Kho hàng" at bounding box center [53, 74] width 37 height 10
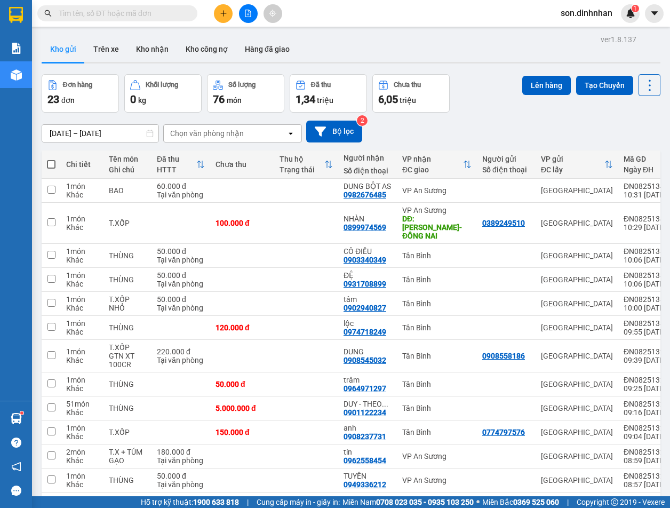
click at [464, 72] on div "ver 1.8.137 Kho gửi Trên xe Kho nhận Kho công nợ Hàng đã giao Đơn hàng 23 đơn K…" at bounding box center [351, 422] width 628 height 780
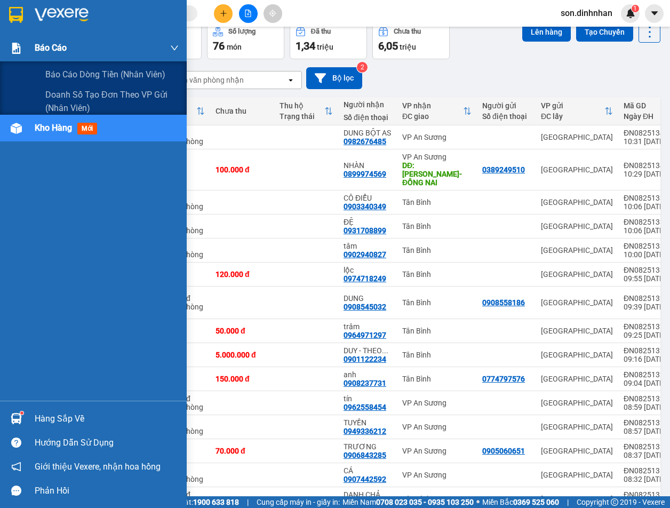
click at [29, 50] on div "Báo cáo" at bounding box center [93, 48] width 187 height 27
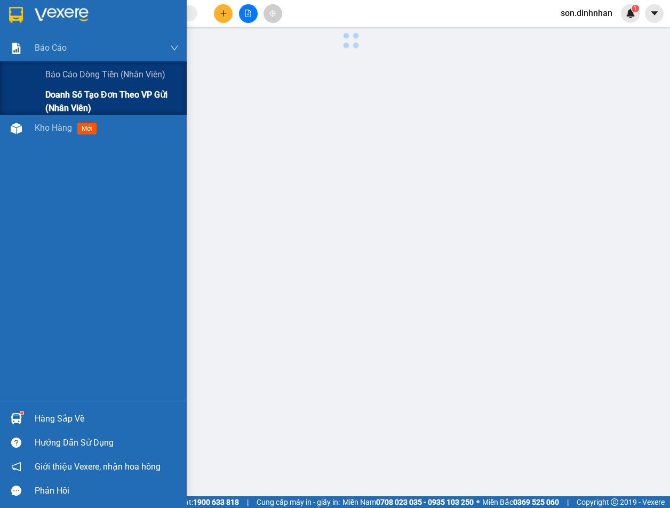
scroll to position [21, 0]
click at [30, 54] on div "Báo cáo" at bounding box center [93, 48] width 187 height 27
click at [76, 81] on span "Báo cáo dòng tiền (nhân viên)" at bounding box center [105, 74] width 121 height 13
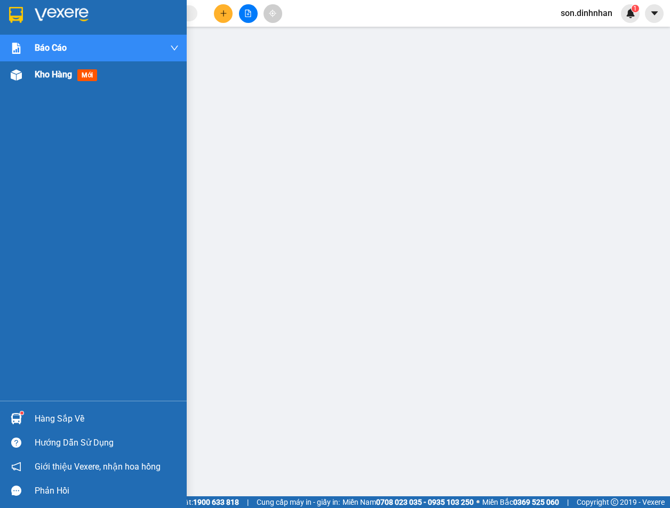
click at [105, 74] on div "Kho hàng mới" at bounding box center [107, 74] width 144 height 27
drag, startPoint x: 105, startPoint y: 74, endPoint x: 173, endPoint y: 45, distance: 74.3
click at [102, 77] on div "Kho hàng mới" at bounding box center [107, 74] width 144 height 27
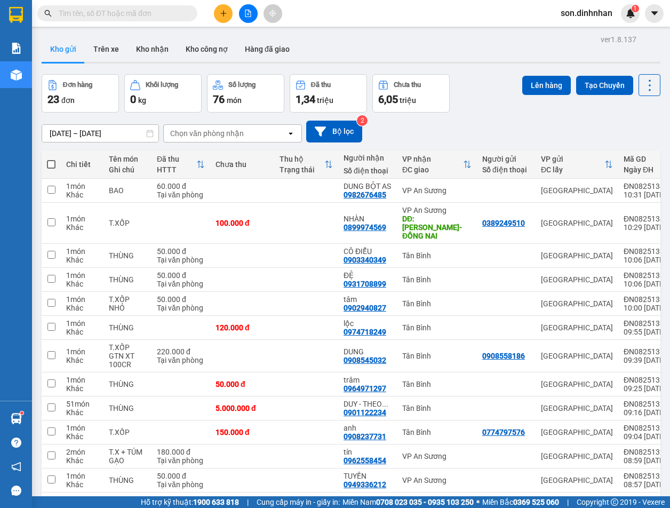
click at [372, 46] on div "Kho gửi Trên xe Kho nhận Kho công nợ Hàng đã giao" at bounding box center [351, 50] width 619 height 28
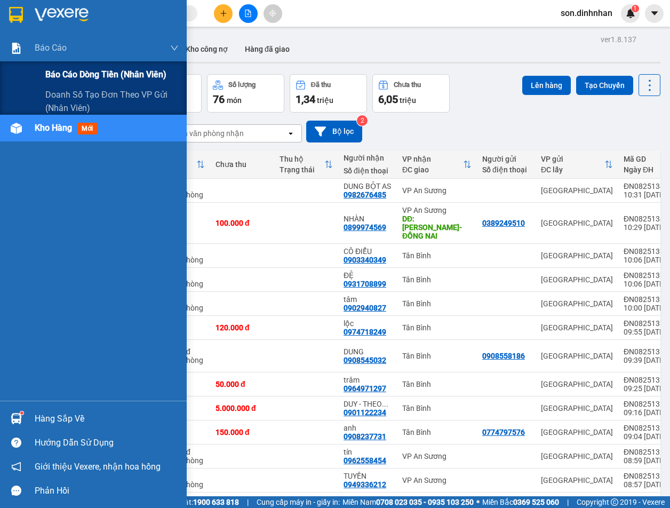
click at [115, 74] on span "Báo cáo dòng tiền (nhân viên)" at bounding box center [105, 74] width 121 height 13
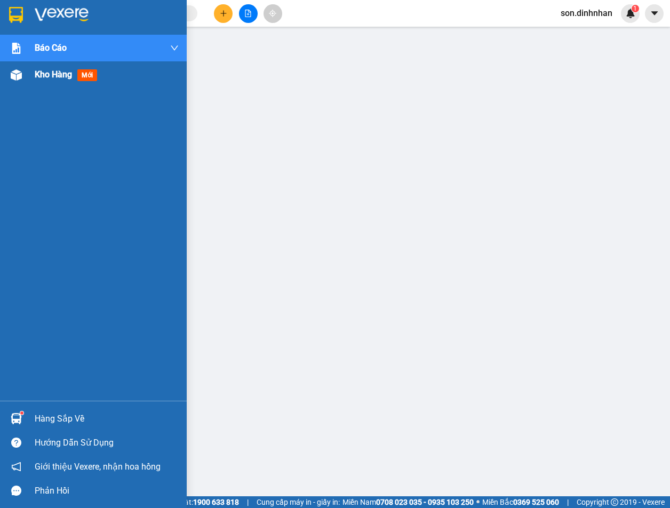
click at [30, 78] on div "Kho hàng mới" at bounding box center [93, 74] width 187 height 27
click at [30, 77] on div "Kho hàng mới" at bounding box center [93, 74] width 187 height 27
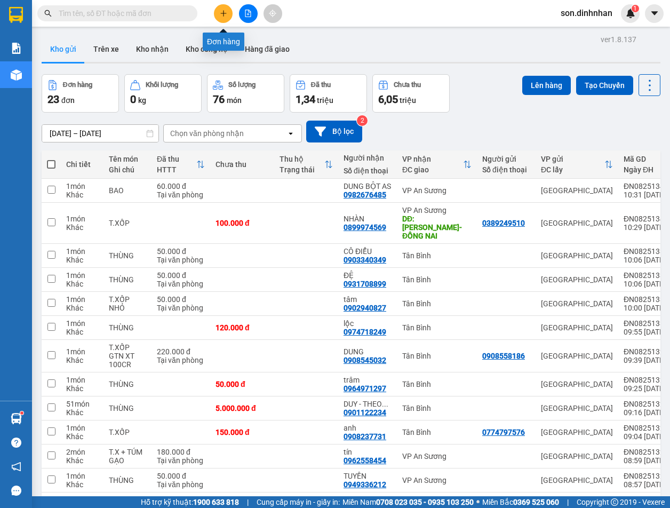
click at [228, 13] on button at bounding box center [223, 13] width 19 height 19
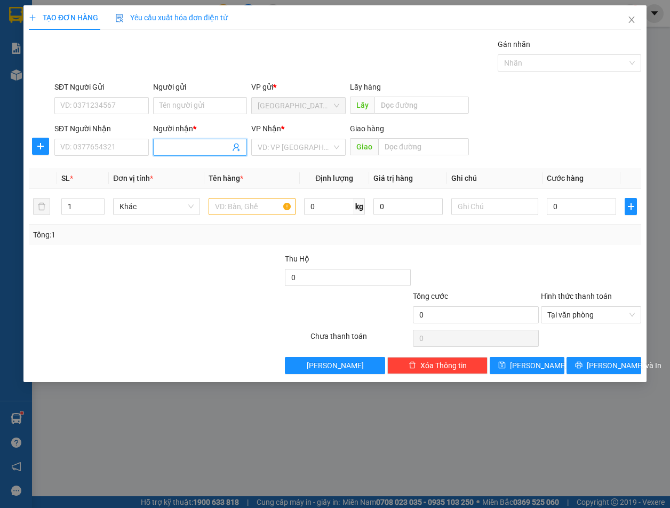
click at [160, 151] on input "Người nhận *" at bounding box center [195, 147] width 71 height 12
type input "A"
type input "ÂN D"
click at [198, 189] on div "ÂN DỄ VỠ - 0982777720" at bounding box center [203, 186] width 87 height 12
type input "0982777720"
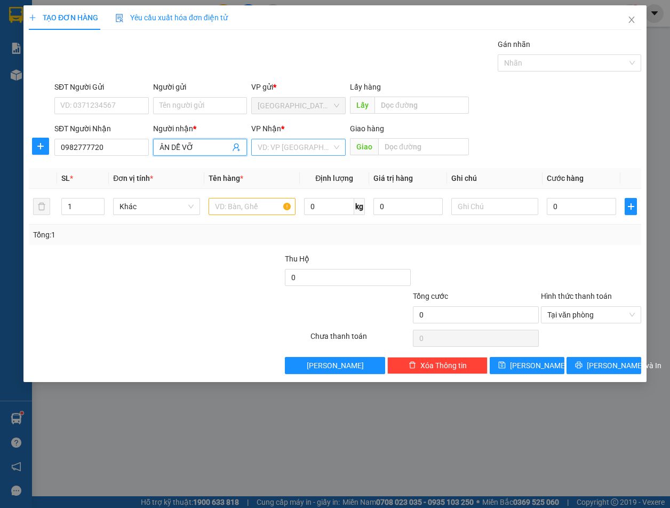
type input "ÂN DỄ VỠ"
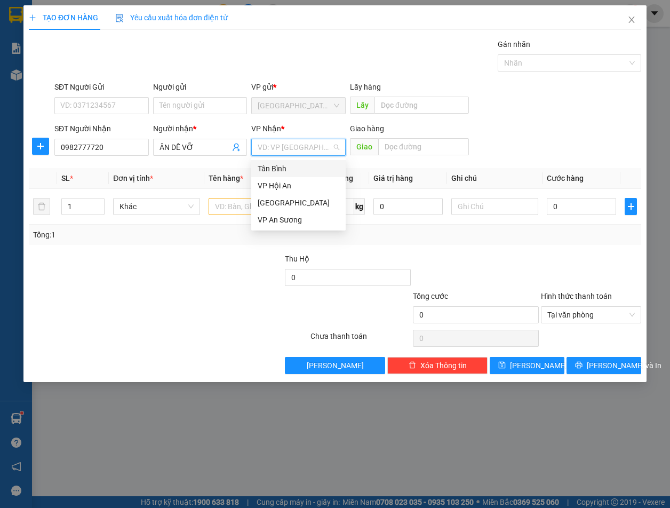
click at [296, 150] on input "search" at bounding box center [295, 147] width 74 height 16
click at [290, 167] on div "Tân Bình" at bounding box center [299, 169] width 82 height 12
drag, startPoint x: 288, startPoint y: 205, endPoint x: 257, endPoint y: 205, distance: 31.0
click at [259, 205] on input "text" at bounding box center [252, 206] width 87 height 17
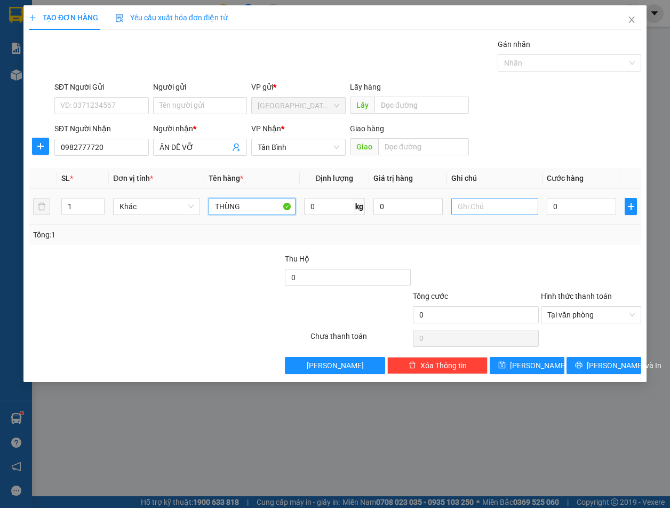
type input "THÙNG"
drag, startPoint x: 452, startPoint y: 199, endPoint x: 457, endPoint y: 203, distance: 6.4
click at [457, 203] on input "text" at bounding box center [494, 206] width 87 height 17
drag, startPoint x: 511, startPoint y: 250, endPoint x: 522, endPoint y: 224, distance: 28.4
click at [520, 229] on div "Transit Pickup Surcharge Ids Transit Deliver Surcharge Ids Transit Deliver Surc…" at bounding box center [335, 206] width 613 height 336
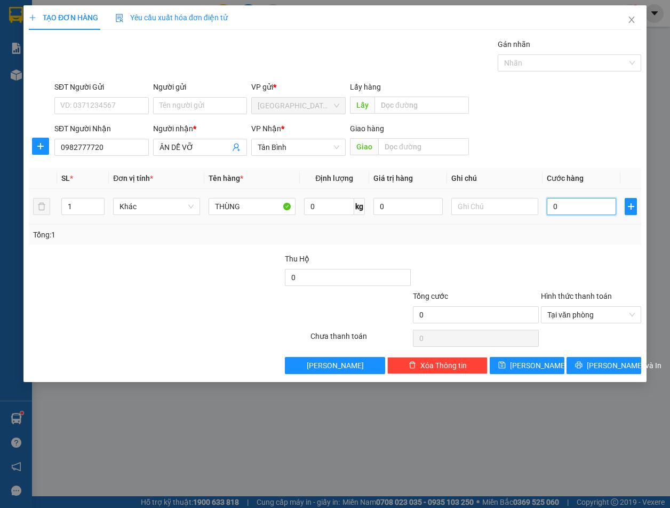
click at [588, 208] on input "0" at bounding box center [581, 206] width 69 height 17
type input "6"
type input "60"
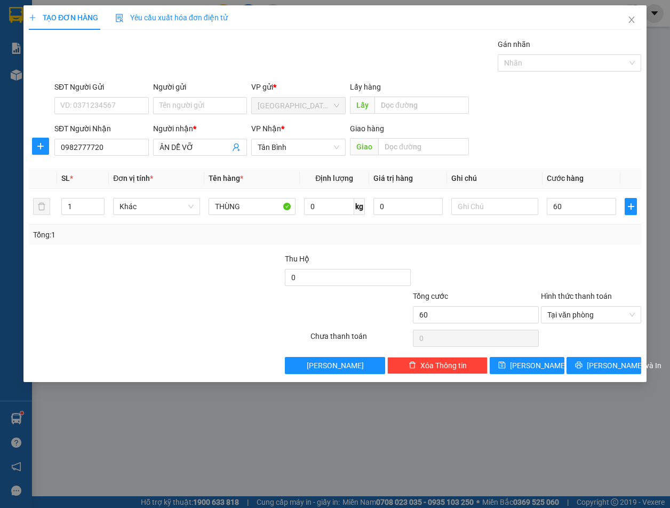
type input "60.000"
click at [599, 226] on div "Tổng: 1" at bounding box center [335, 235] width 613 height 20
click at [604, 224] on td "60.000" at bounding box center [582, 207] width 78 height 36
click at [618, 364] on span "[PERSON_NAME] và In" at bounding box center [624, 366] width 75 height 12
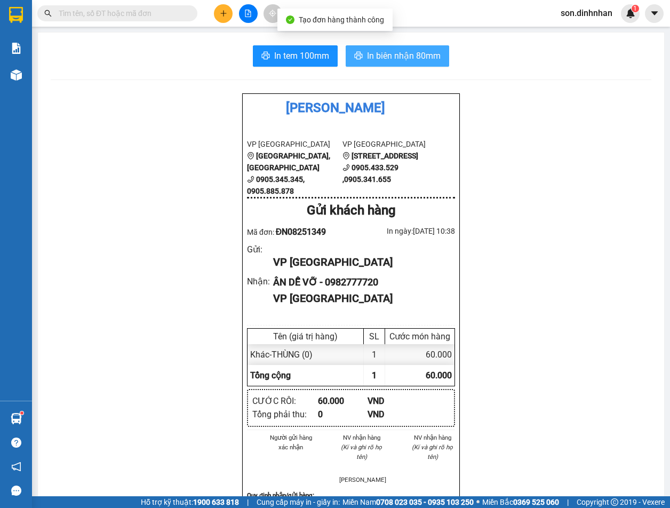
click at [383, 60] on span "In biên nhận 80mm" at bounding box center [404, 55] width 74 height 13
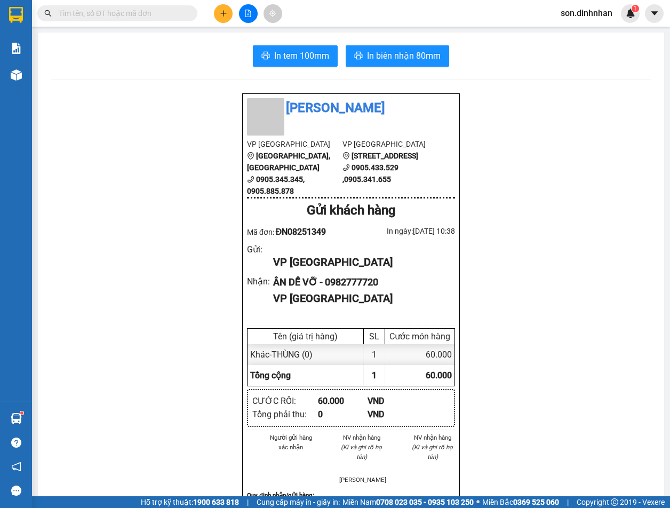
scroll to position [0, 1]
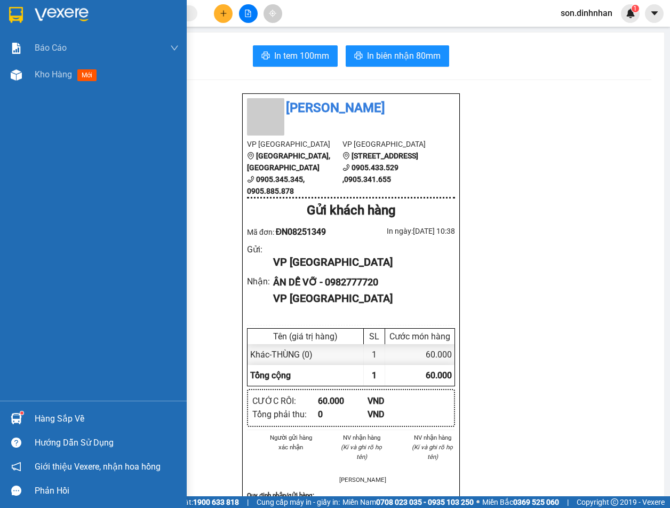
drag, startPoint x: 33, startPoint y: 73, endPoint x: 184, endPoint y: 8, distance: 164.5
click at [38, 73] on div "Kho hàng mới" at bounding box center [93, 74] width 187 height 27
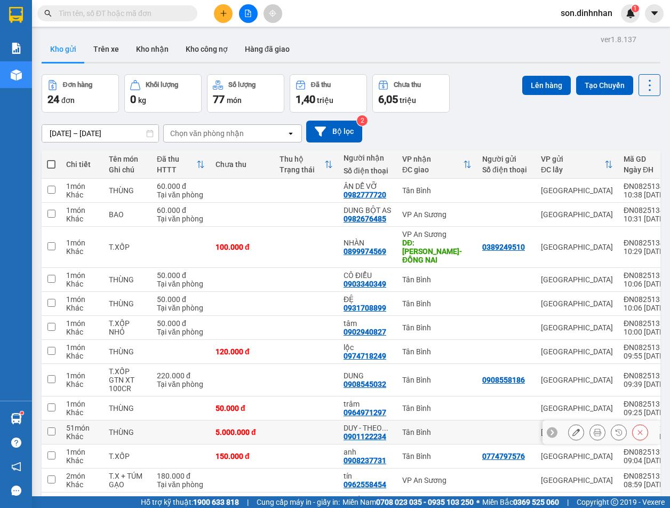
click at [573, 429] on icon at bounding box center [576, 432] width 7 height 7
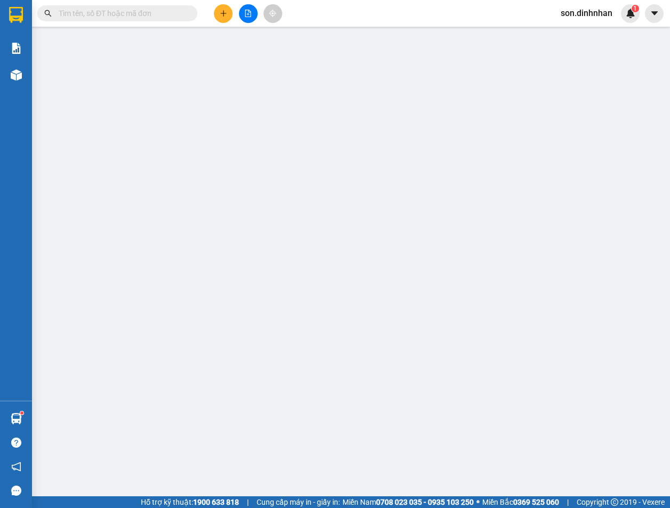
type input "0901122234"
type input "DUY - THEO KHÁCH CHUYẾN 11H"
type input "5.000.000"
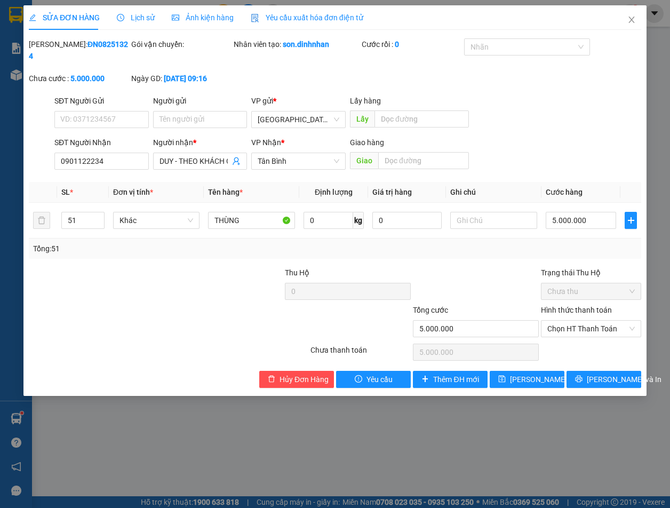
click at [577, 116] on div "SĐT Người Gửi VD: 0371234567 Người gửi Tên người gửi VP gửi * [GEOGRAPHIC_DATA]…" at bounding box center [347, 113] width 591 height 37
click at [572, 329] on span "Chọn HT Thanh Toán" at bounding box center [592, 329] width 88 height 16
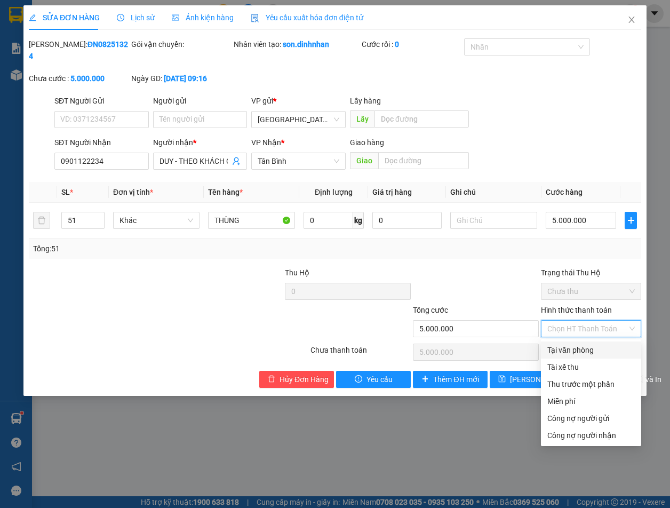
click at [564, 354] on div "Tại văn phòng" at bounding box center [592, 350] width 88 height 12
type input "0"
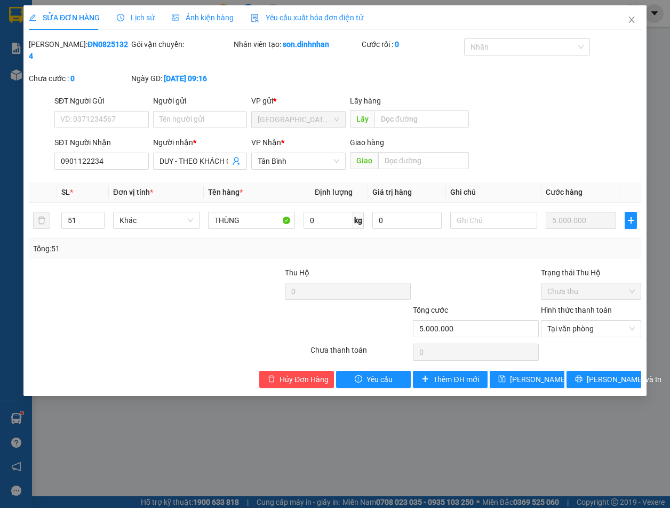
click at [448, 274] on div at bounding box center [476, 285] width 128 height 37
drag, startPoint x: 448, startPoint y: 274, endPoint x: 428, endPoint y: 272, distance: 20.4
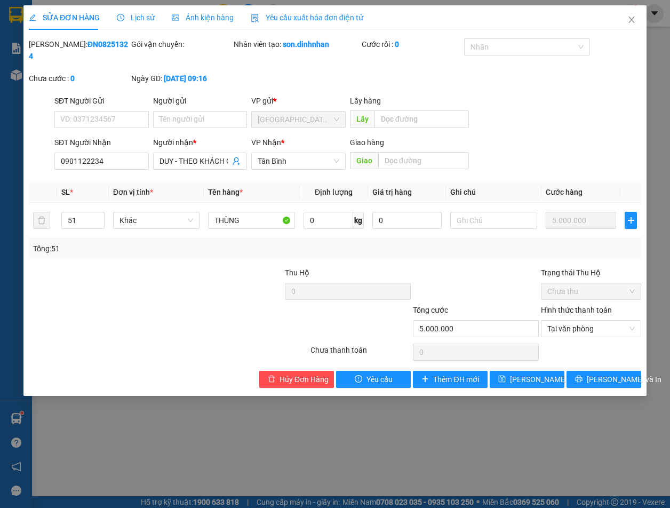
click at [445, 273] on div at bounding box center [476, 285] width 128 height 37
click at [237, 280] on div at bounding box center [220, 285] width 128 height 37
click at [239, 280] on div at bounding box center [220, 285] width 128 height 37
drag, startPoint x: 367, startPoint y: 269, endPoint x: 395, endPoint y: 269, distance: 28.3
click at [394, 269] on div "Thu Hộ" at bounding box center [348, 273] width 126 height 12
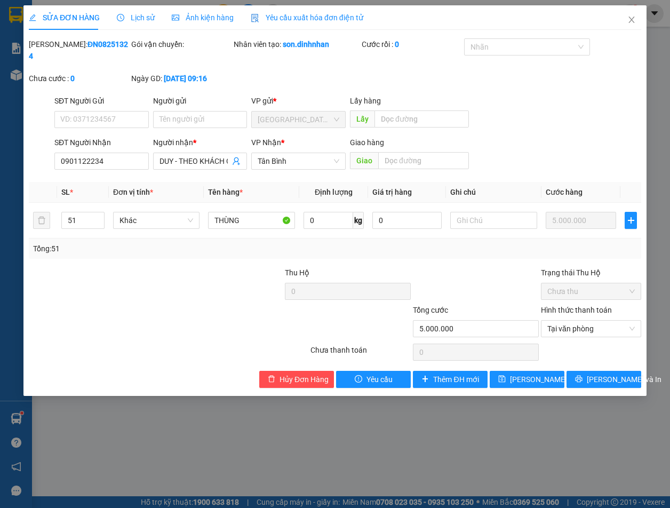
drag, startPoint x: 395, startPoint y: 269, endPoint x: 420, endPoint y: 269, distance: 25.1
click at [408, 269] on div "Thu Hộ" at bounding box center [348, 273] width 126 height 12
drag, startPoint x: 420, startPoint y: 269, endPoint x: 479, endPoint y: 268, distance: 58.7
click at [478, 268] on div at bounding box center [476, 285] width 128 height 37
drag, startPoint x: 479, startPoint y: 268, endPoint x: 273, endPoint y: 269, distance: 206.0
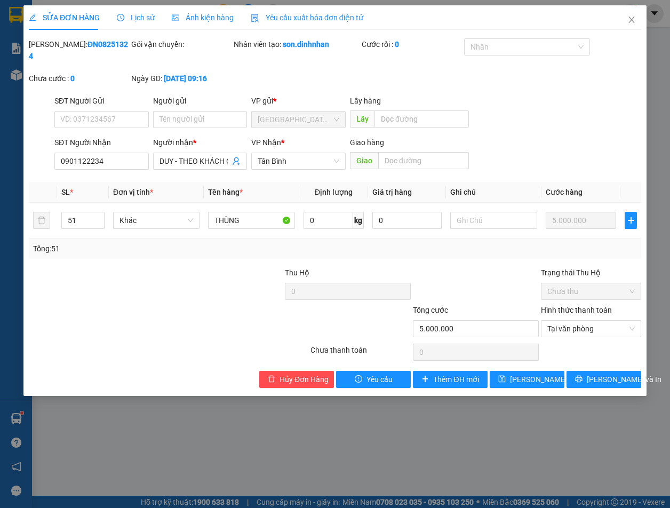
click at [421, 268] on div at bounding box center [476, 285] width 128 height 37
click at [273, 269] on div "Thu Hộ 0 Trạng thái Thu Hộ Chưa thu" at bounding box center [335, 285] width 615 height 37
drag, startPoint x: 425, startPoint y: 267, endPoint x: 340, endPoint y: 267, distance: 84.9
click at [393, 267] on div "Thu Hộ 0 Trạng thái Thu Hộ Chưa thu" at bounding box center [335, 285] width 615 height 37
click at [454, 253] on div "Tổng: 51" at bounding box center [335, 249] width 604 height 12
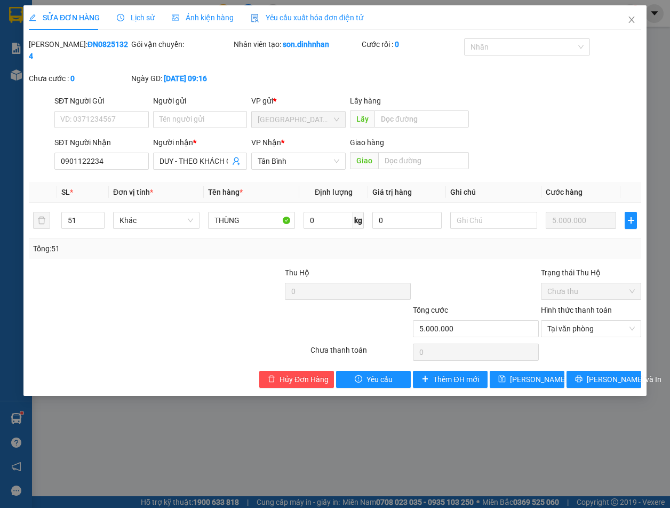
click at [576, 257] on div "Tổng: 51" at bounding box center [335, 249] width 613 height 20
click at [586, 248] on div "Tổng: 51" at bounding box center [335, 249] width 604 height 12
click at [616, 386] on button "[PERSON_NAME] và In" at bounding box center [604, 379] width 75 height 17
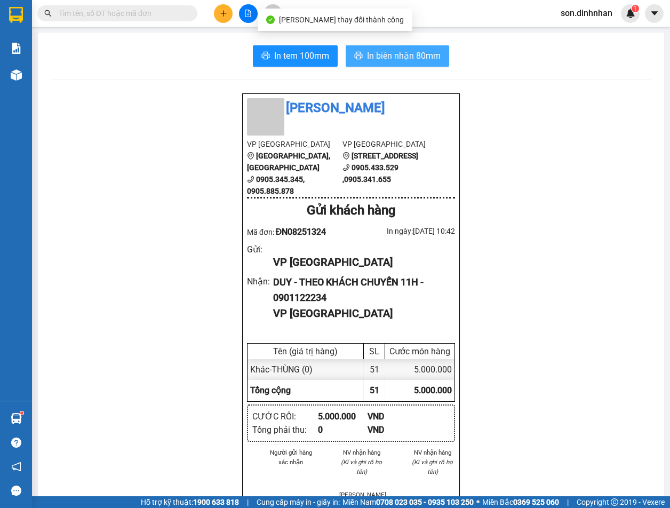
click at [408, 62] on span "In biên nhận 80mm" at bounding box center [404, 55] width 74 height 13
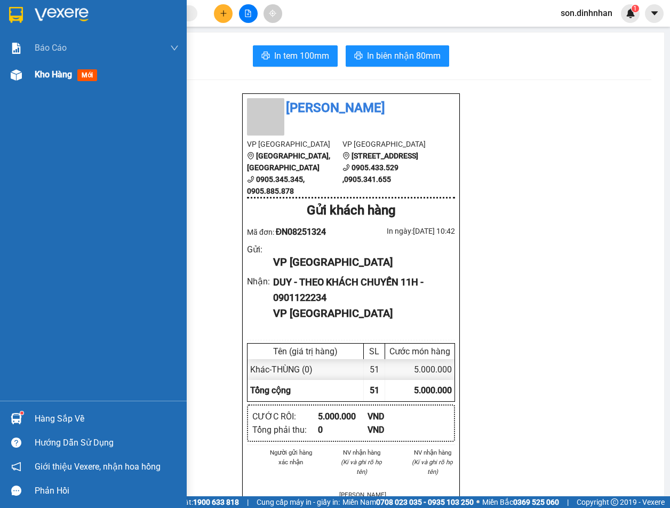
click at [80, 85] on div "Kho hàng mới" at bounding box center [107, 74] width 144 height 27
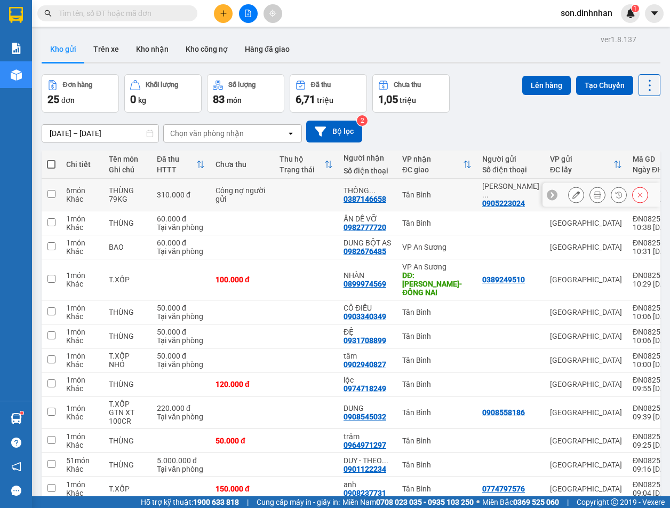
drag, startPoint x: 435, startPoint y: 191, endPoint x: 438, endPoint y: 196, distance: 5.7
click at [438, 194] on div "Tân Bình" at bounding box center [436, 195] width 69 height 9
checkbox input "true"
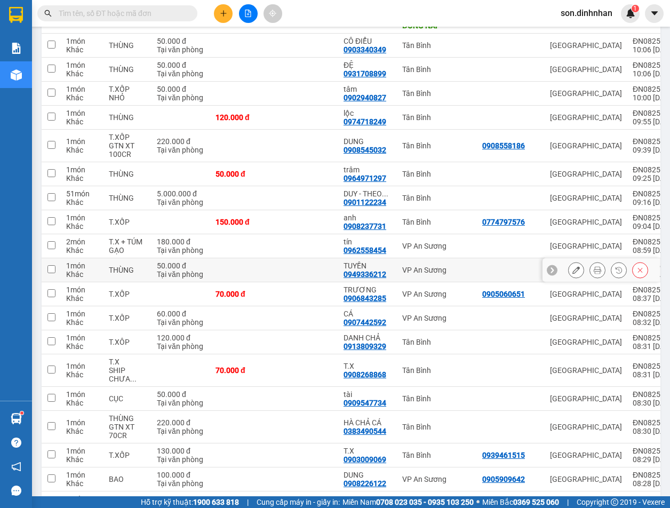
scroll to position [374, 0]
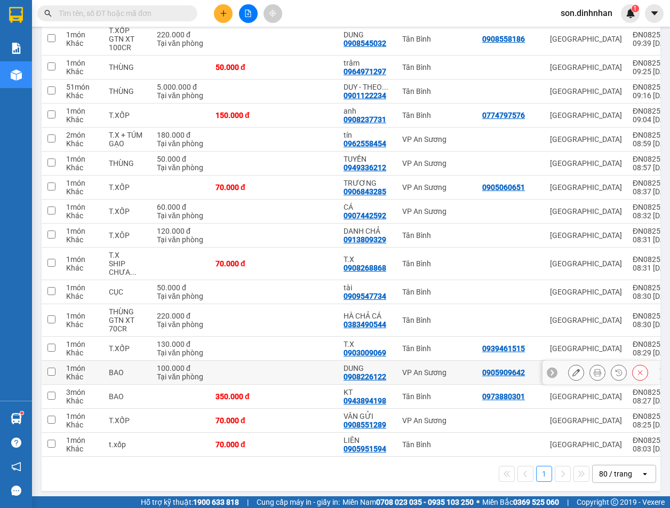
click at [441, 368] on div "VP An Sương" at bounding box center [436, 372] width 69 height 9
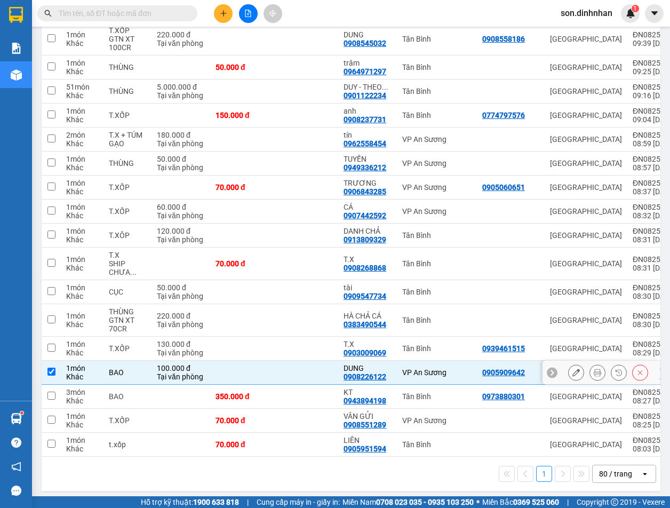
click at [441, 368] on div "VP An Sương" at bounding box center [436, 372] width 69 height 9
checkbox input "false"
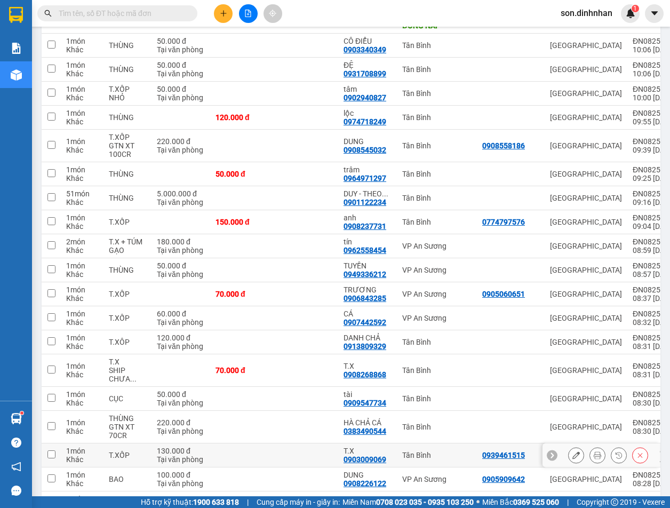
scroll to position [213, 0]
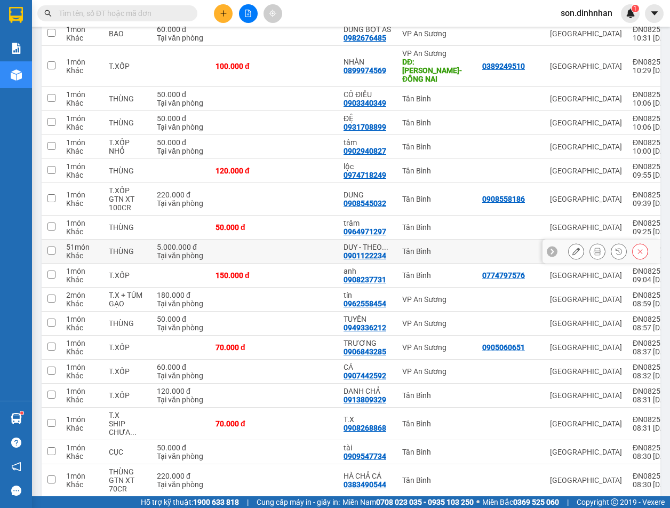
click at [377, 251] on div "0901122234" at bounding box center [365, 255] width 43 height 9
click at [435, 249] on td "Tân Bình" at bounding box center [437, 252] width 80 height 24
checkbox input "true"
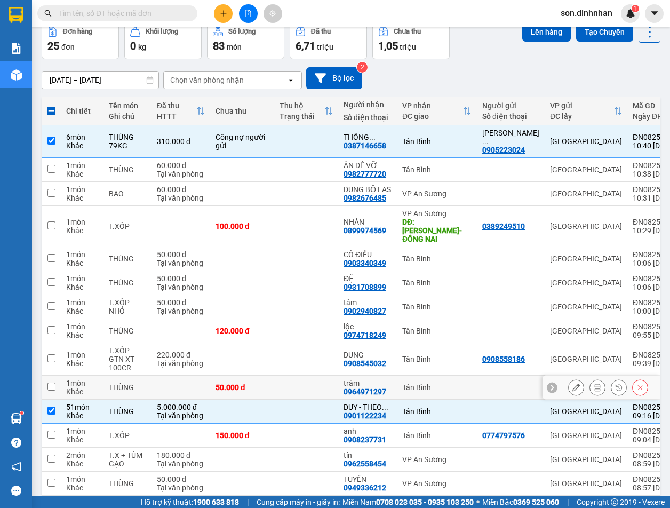
scroll to position [107, 0]
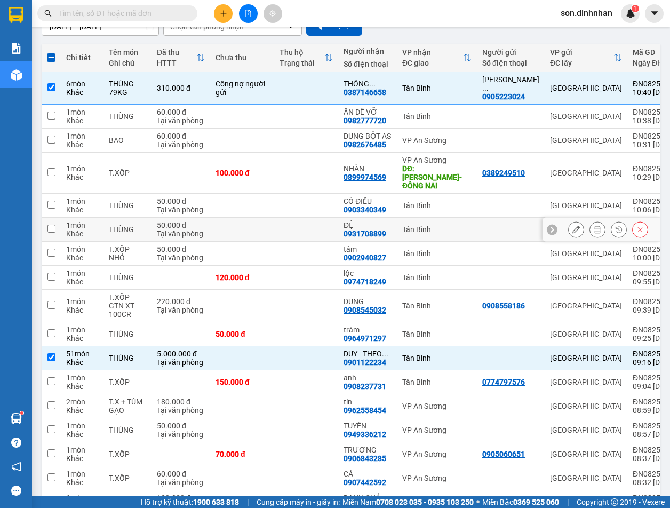
drag, startPoint x: 339, startPoint y: 217, endPoint x: 326, endPoint y: 204, distance: 17.7
click at [337, 218] on tr "1 món Khác THÙNG 50.000 đ Tại văn phòng ĐỆ 0931708899 [GEOGRAPHIC_DATA] ĐN08251…" at bounding box center [437, 230] width 790 height 24
checkbox input "true"
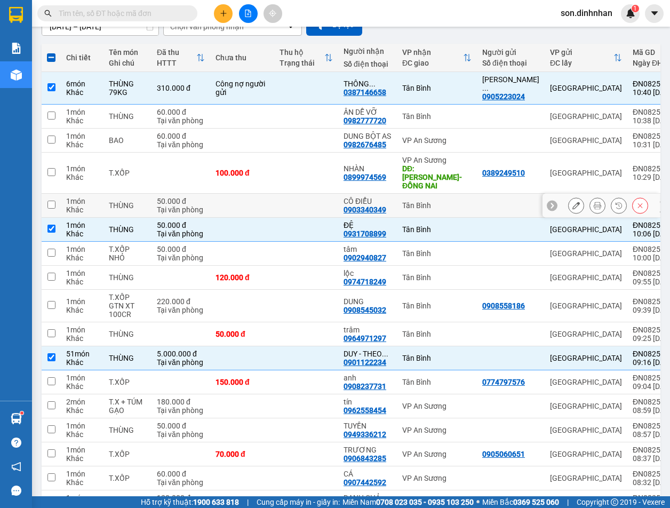
click at [320, 200] on td at bounding box center [306, 206] width 64 height 24
checkbox input "true"
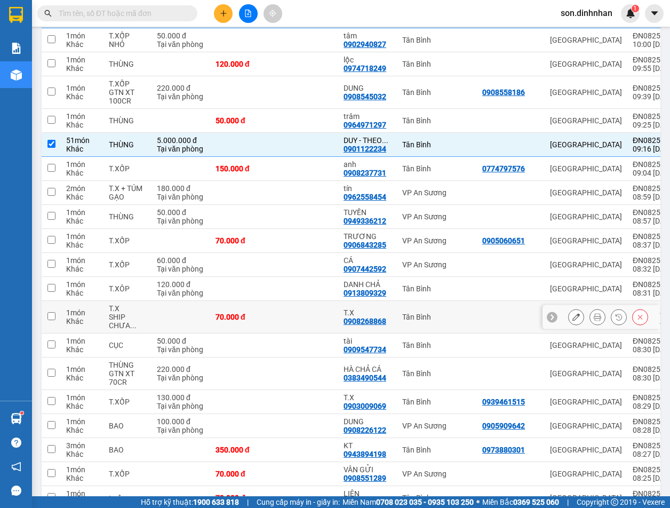
scroll to position [374, 0]
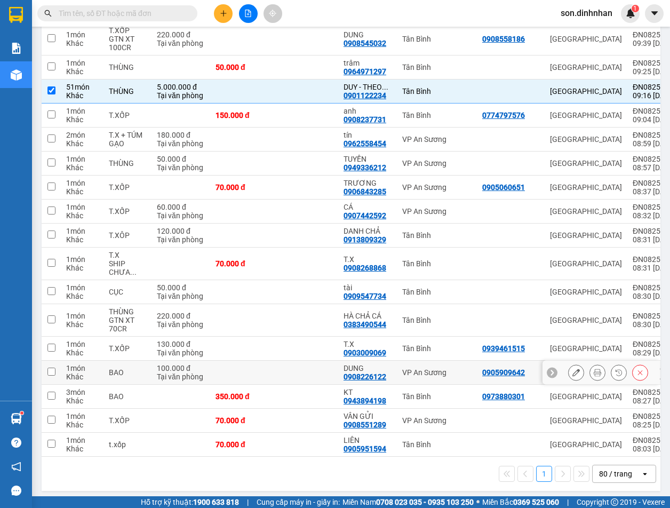
click at [427, 361] on td "VP An Sương" at bounding box center [437, 373] width 80 height 24
checkbox input "true"
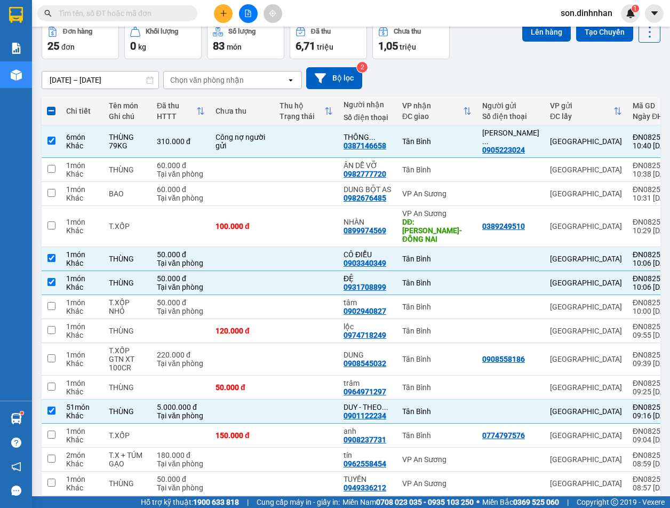
scroll to position [0, 0]
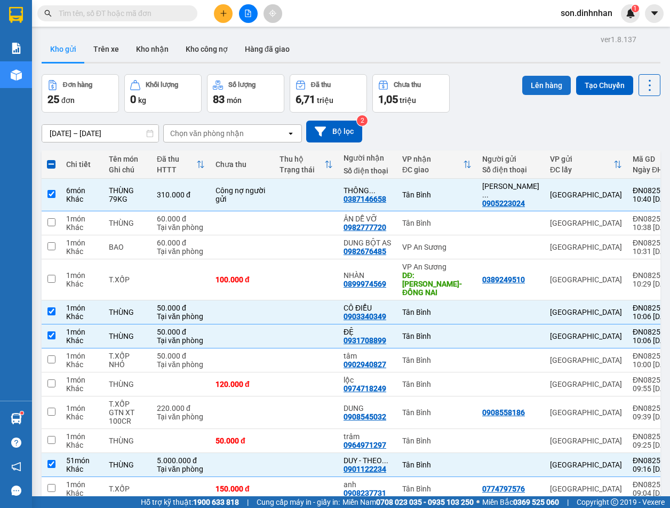
drag, startPoint x: 545, startPoint y: 85, endPoint x: 540, endPoint y: 84, distance: 5.9
click at [543, 84] on button "Lên hàng" at bounding box center [546, 85] width 49 height 19
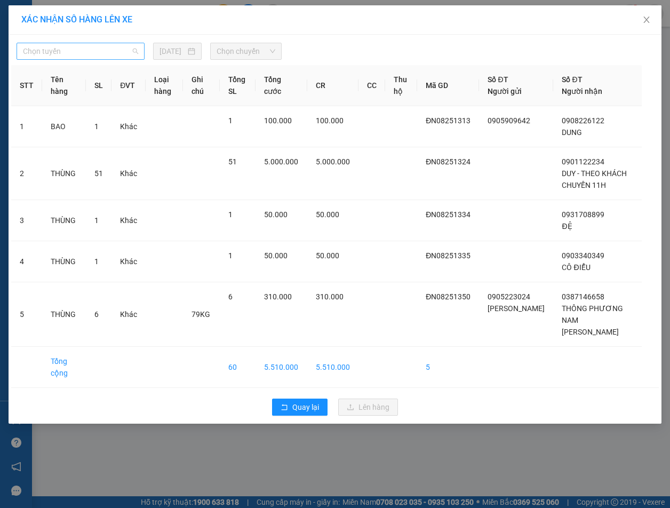
click at [66, 54] on span "Chọn tuyến" at bounding box center [80, 51] width 115 height 16
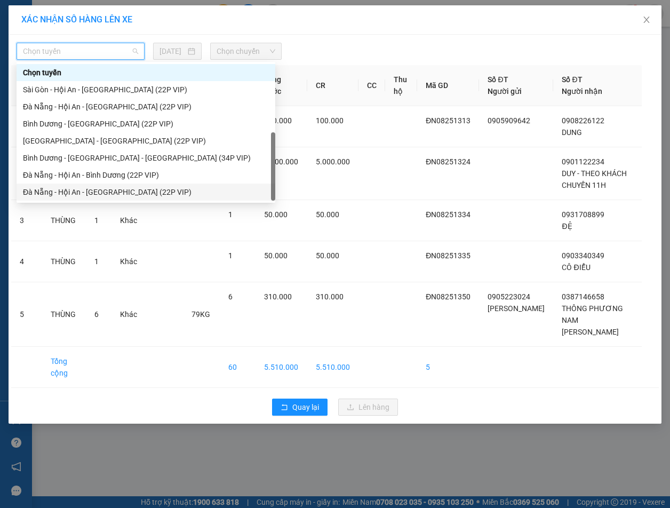
scroll to position [17, 0]
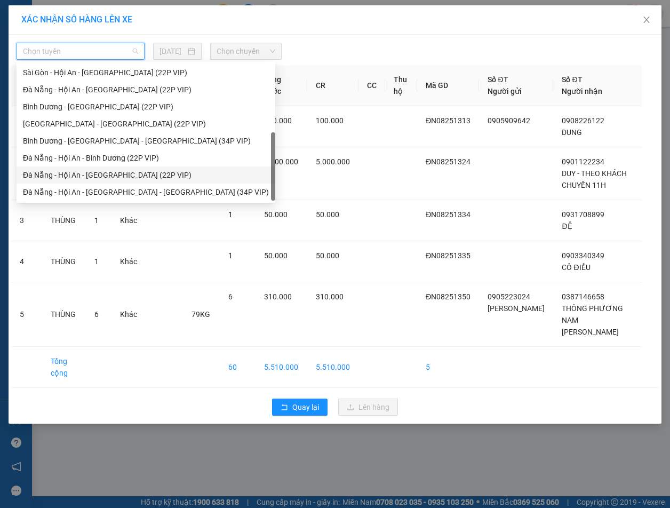
click at [133, 170] on div "Đà Nẵng - Hội An - [GEOGRAPHIC_DATA] (22P VIP)" at bounding box center [146, 175] width 246 height 12
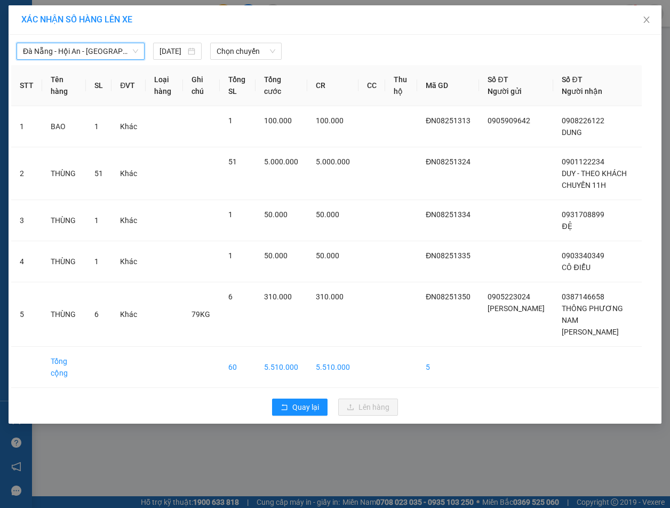
click at [92, 55] on span "Đà Nẵng - Hội An - [GEOGRAPHIC_DATA] (22P VIP)" at bounding box center [80, 51] width 115 height 16
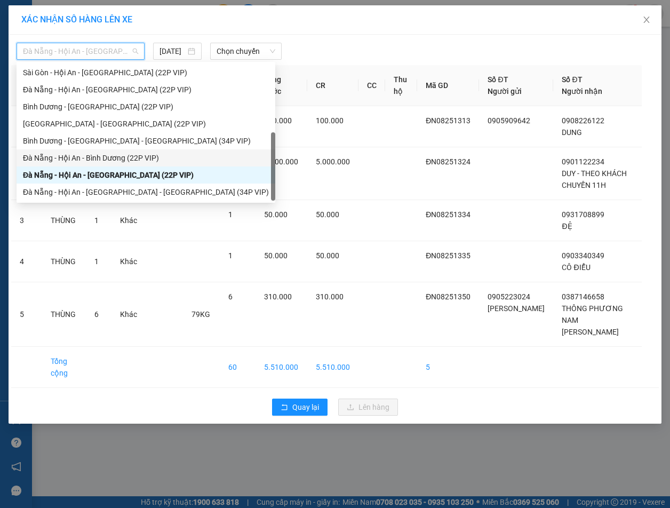
click at [146, 156] on div "Đà Nẵng - Hội An - Bình Dương (22P VIP)" at bounding box center [146, 158] width 246 height 12
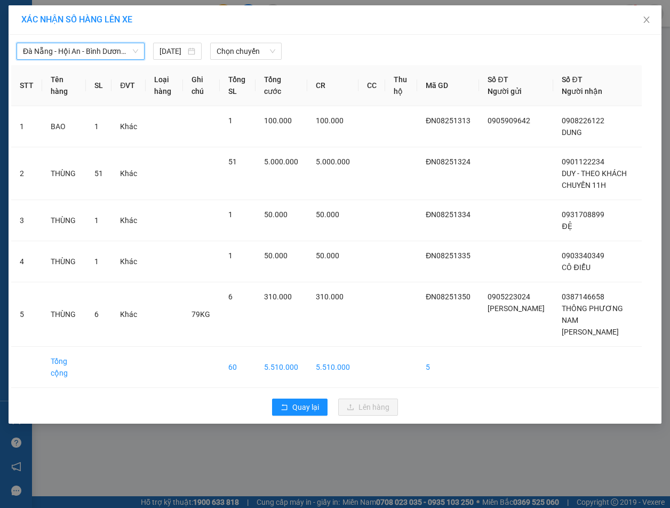
click at [256, 39] on div "Đà Nẵng - Hội An - Bình Dương (22P VIP) [GEOGRAPHIC_DATA] - Hội An - [GEOGRAPHI…" at bounding box center [335, 48] width 648 height 22
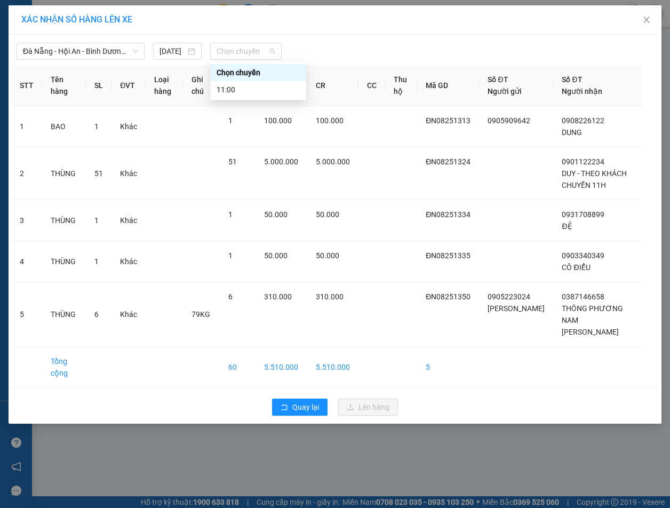
drag, startPoint x: 249, startPoint y: 49, endPoint x: 249, endPoint y: 64, distance: 14.9
click at [249, 50] on span "Chọn chuyến" at bounding box center [246, 51] width 59 height 16
click at [247, 86] on div "11:00" at bounding box center [258, 90] width 83 height 12
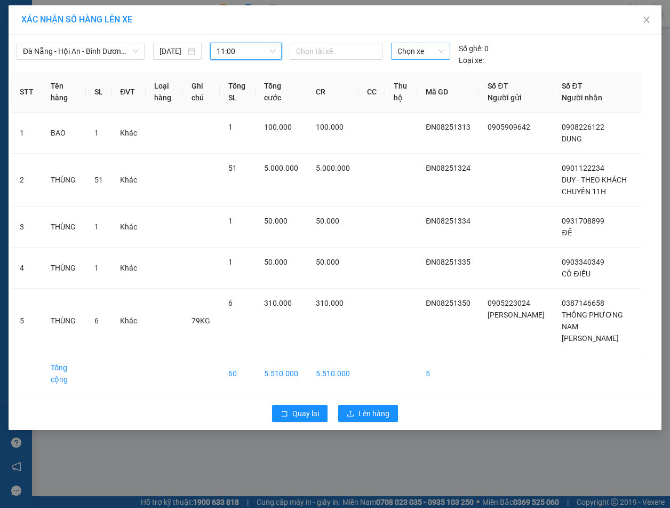
click at [412, 58] on span "Chọn xe" at bounding box center [421, 51] width 46 height 16
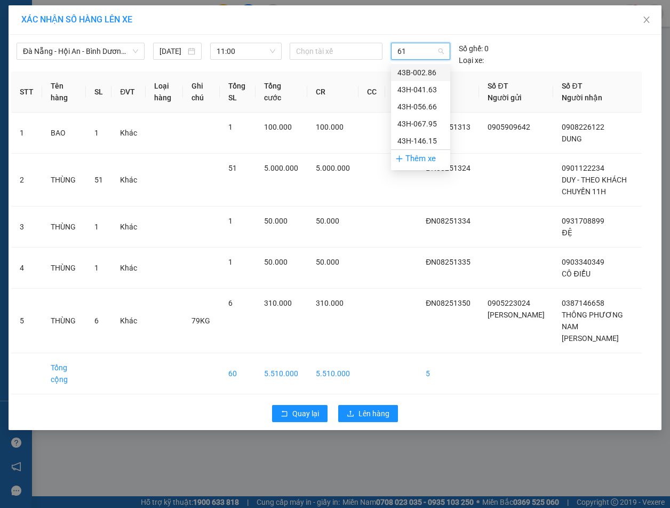
type input "615"
click at [424, 70] on div "43H-146.15" at bounding box center [421, 73] width 46 height 12
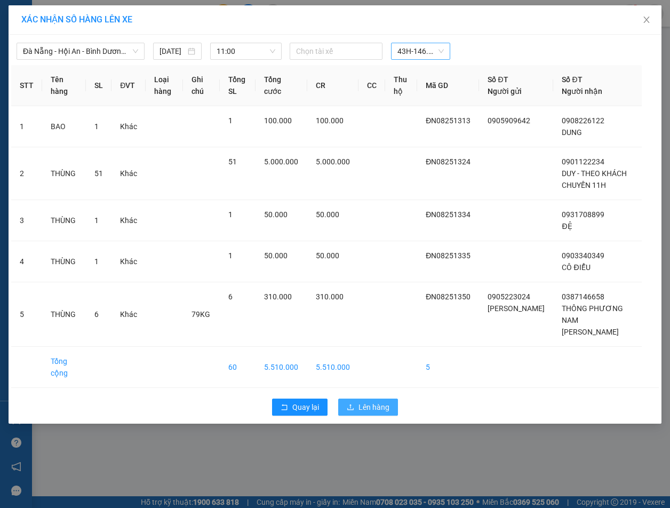
click at [386, 401] on span "Lên hàng" at bounding box center [374, 407] width 31 height 12
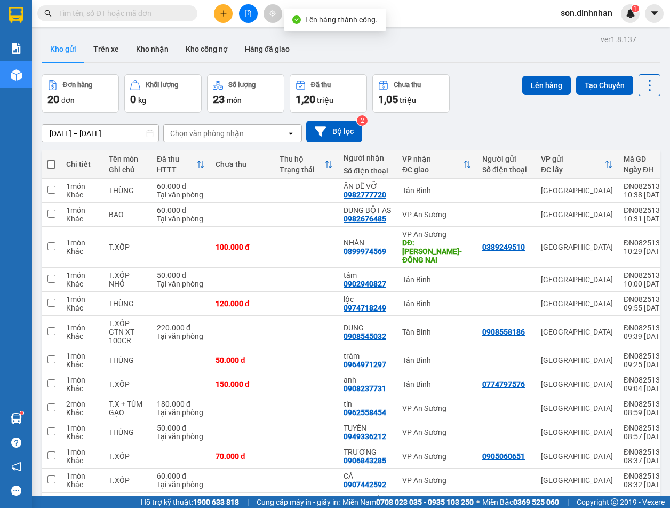
click at [248, 18] on button at bounding box center [248, 13] width 19 height 19
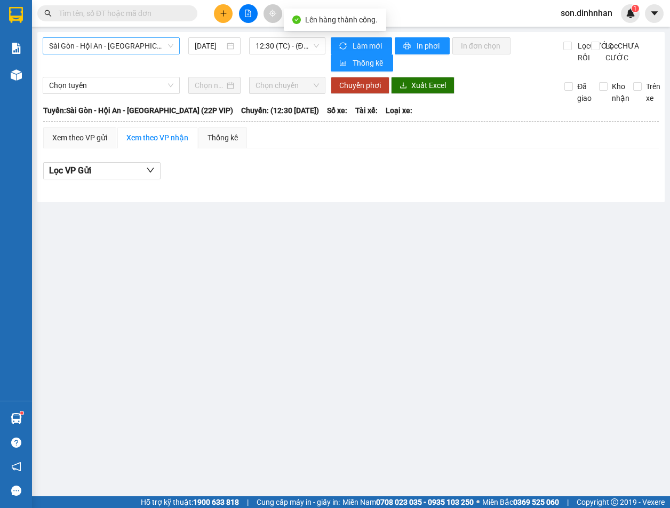
click at [120, 46] on span "Sài Gòn - Hội An - [GEOGRAPHIC_DATA] (22P VIP)" at bounding box center [111, 46] width 124 height 16
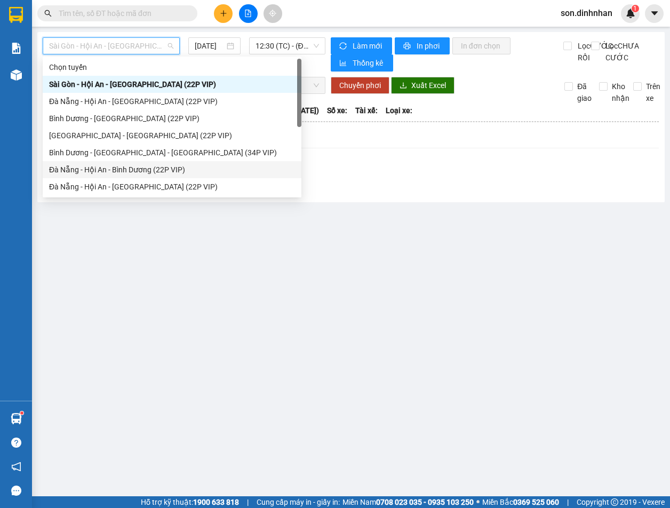
scroll to position [17, 0]
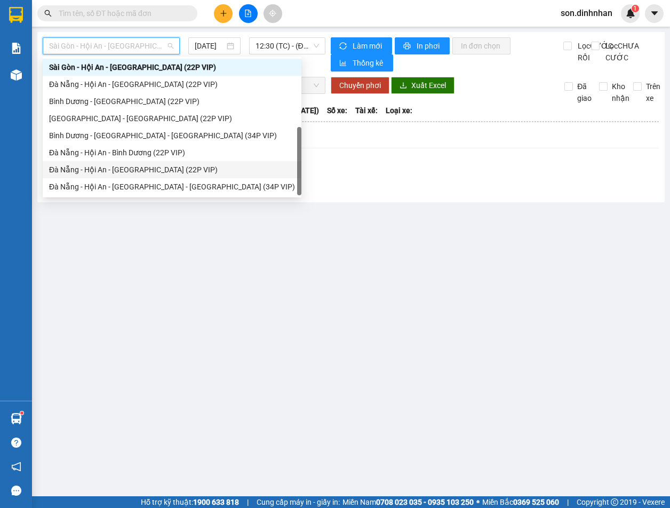
click at [172, 169] on div "Đà Nẵng - Hội An - [GEOGRAPHIC_DATA] (22P VIP)" at bounding box center [172, 170] width 246 height 12
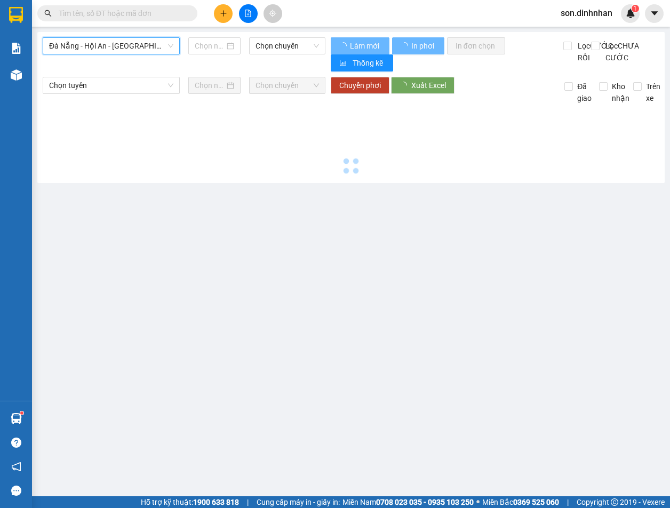
type input "[DATE]"
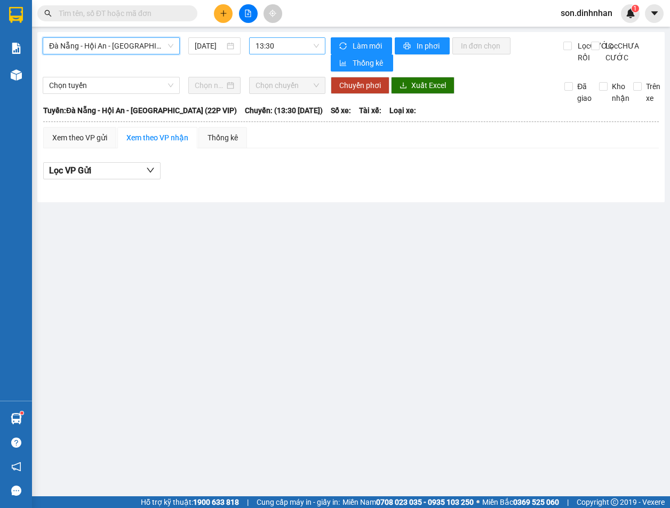
click at [292, 46] on span "13:30" at bounding box center [288, 46] width 64 height 16
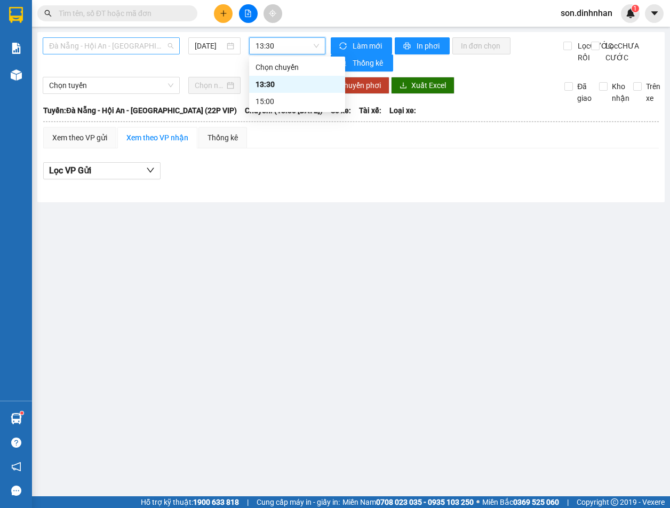
click at [146, 45] on span "Đà Nẵng - Hội An - [GEOGRAPHIC_DATA] (22P VIP)" at bounding box center [111, 46] width 124 height 16
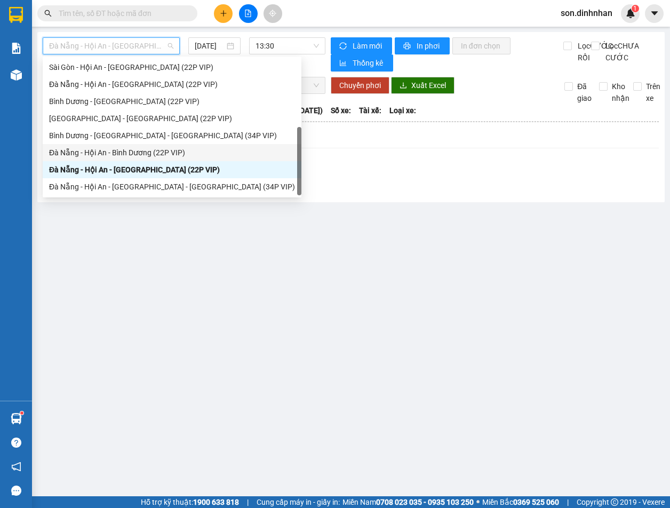
click at [183, 151] on div "Đà Nẵng - Hội An - Bình Dương (22P VIP)" at bounding box center [172, 153] width 246 height 12
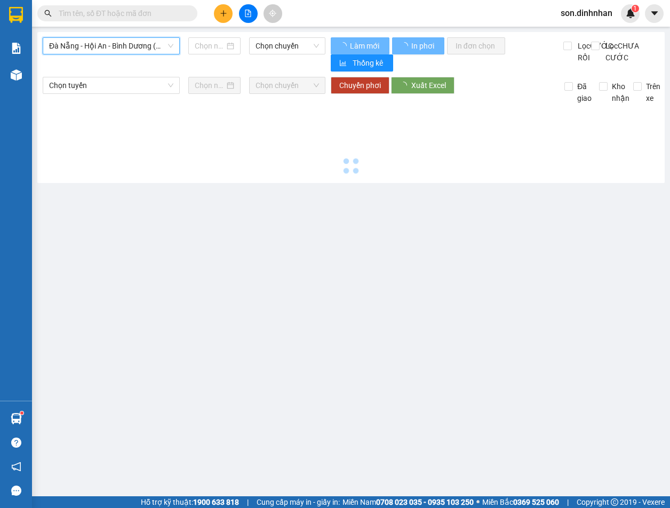
type input "[DATE]"
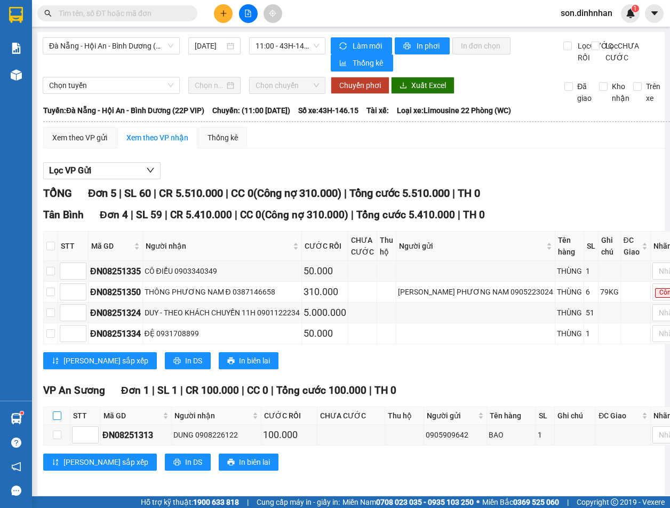
click at [59, 420] on input "checkbox" at bounding box center [57, 415] width 9 height 9
checkbox input "true"
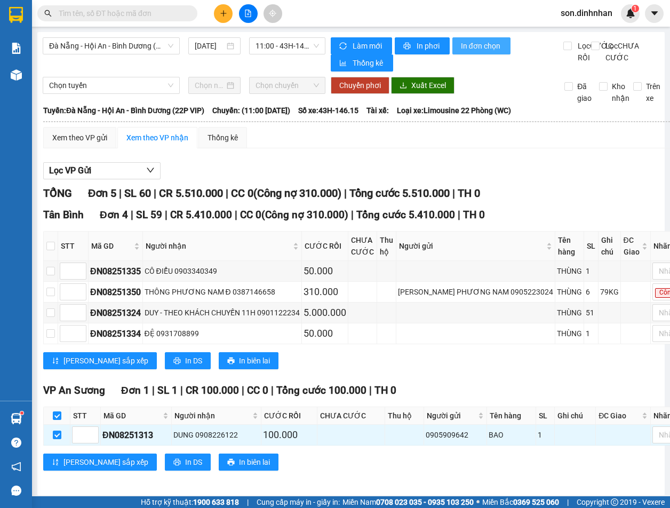
click at [482, 51] on span "In đơn chọn" at bounding box center [481, 46] width 41 height 12
click at [343, 167] on div "Lọc VP Gửi" at bounding box center [379, 171] width 672 height 18
click at [230, 13] on button at bounding box center [223, 13] width 19 height 19
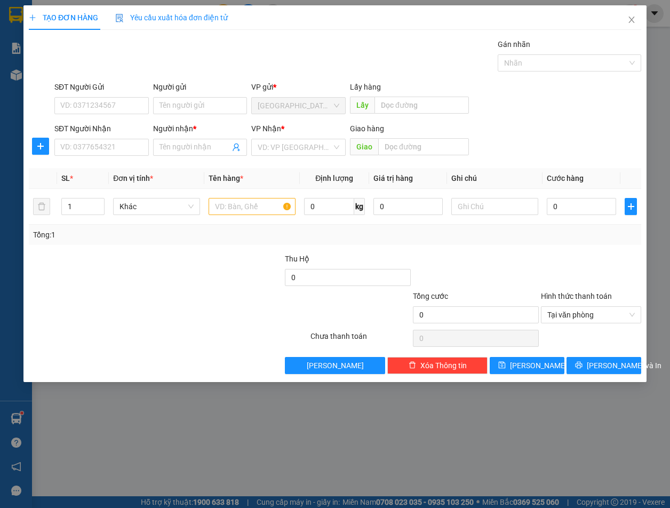
click at [118, 138] on div "SĐT Người Nhận" at bounding box center [101, 131] width 94 height 16
click at [120, 141] on input "SĐT Người Nhận" at bounding box center [101, 147] width 94 height 17
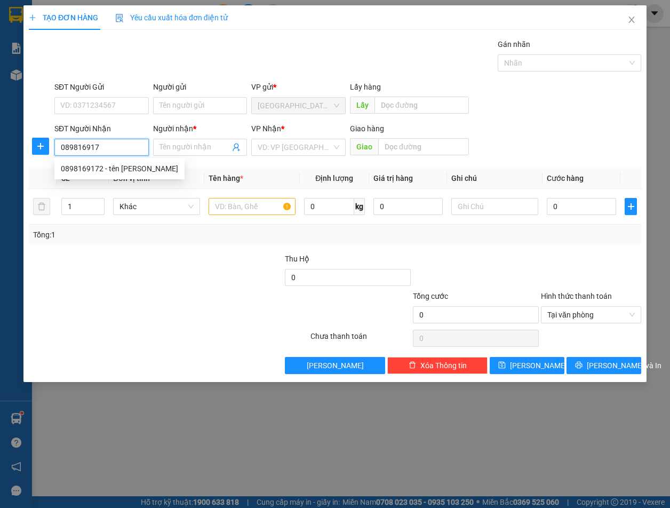
type input "0898169172"
click at [128, 169] on div "0898169172 - tên [PERSON_NAME]" at bounding box center [119, 169] width 117 height 12
type input "tên [PERSON_NAME]"
type input "0898169172"
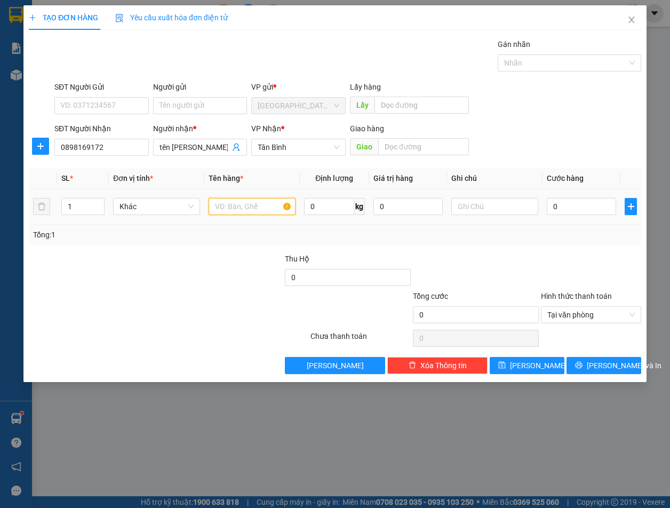
click at [241, 207] on input "text" at bounding box center [252, 206] width 87 height 17
type input "T.XỐP"
click at [569, 204] on input "0" at bounding box center [581, 206] width 69 height 17
type input "1"
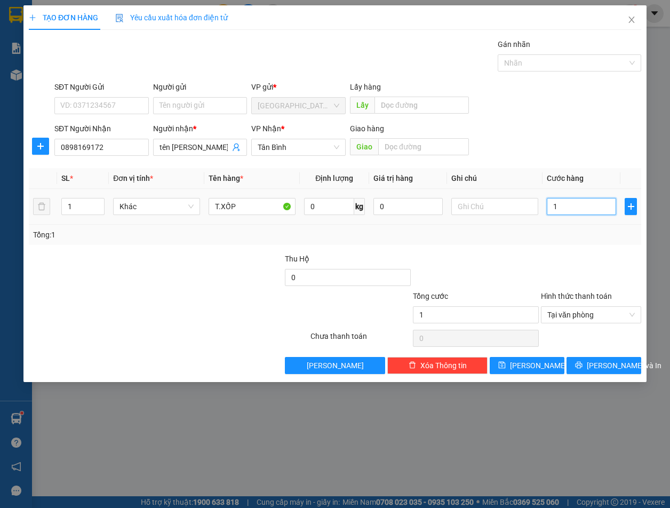
type input "10"
type input "100"
type input "100.000"
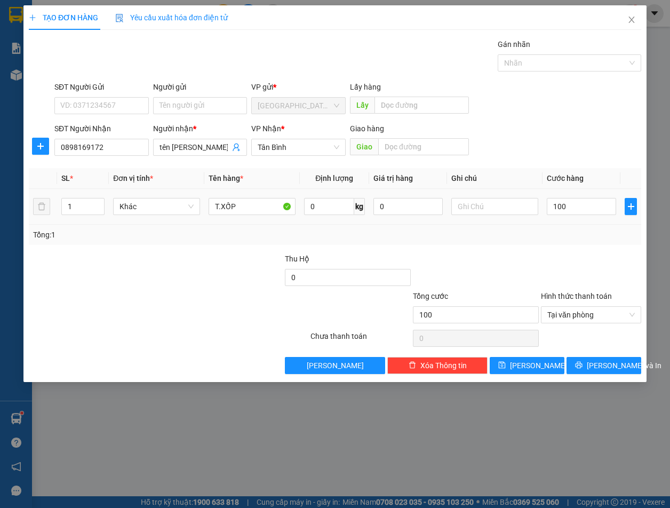
type input "100.000"
drag, startPoint x: 599, startPoint y: 239, endPoint x: 568, endPoint y: 303, distance: 70.6
click at [598, 242] on div "Tổng: 1" at bounding box center [335, 235] width 613 height 20
click at [554, 371] on button "[PERSON_NAME]" at bounding box center [527, 365] width 75 height 17
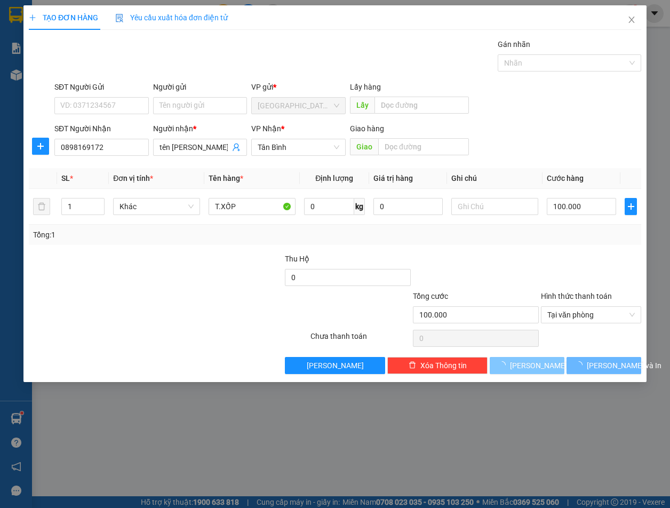
type input "0"
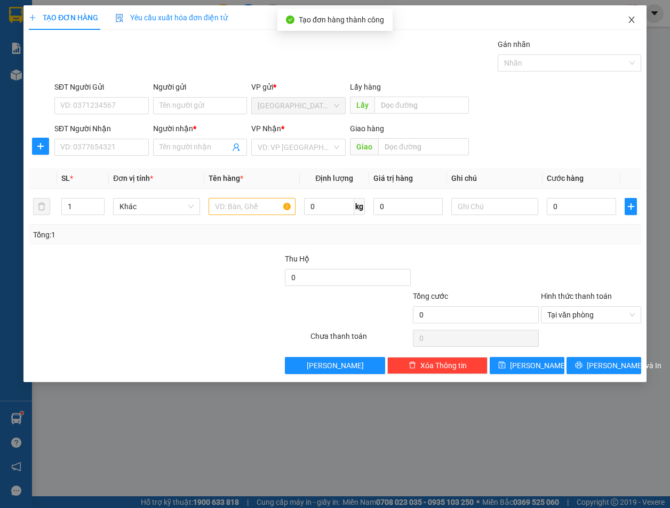
click at [637, 18] on span "Close" at bounding box center [632, 20] width 30 height 30
click at [637, 18] on div "1" at bounding box center [630, 13] width 19 height 19
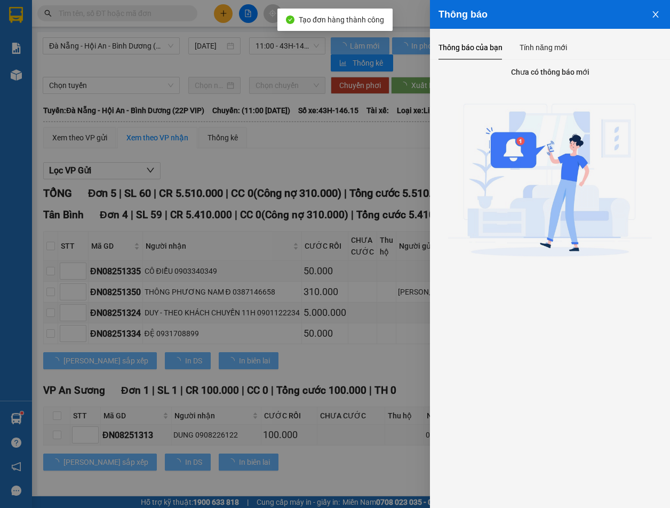
click at [362, 177] on div at bounding box center [335, 254] width 670 height 508
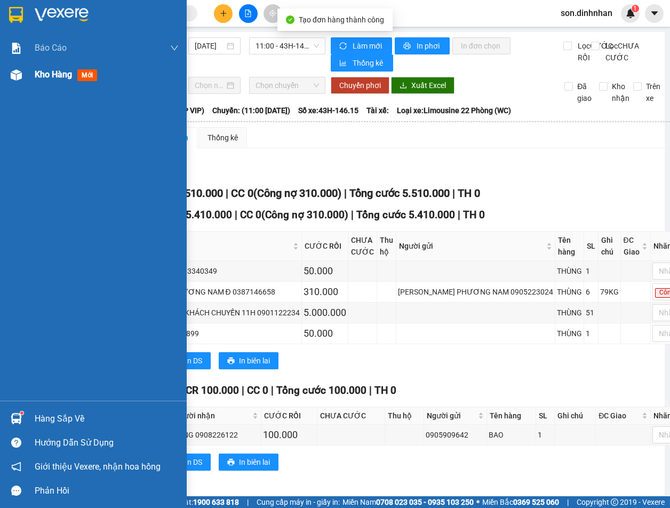
click at [51, 65] on div "Kho hàng mới" at bounding box center [107, 74] width 144 height 27
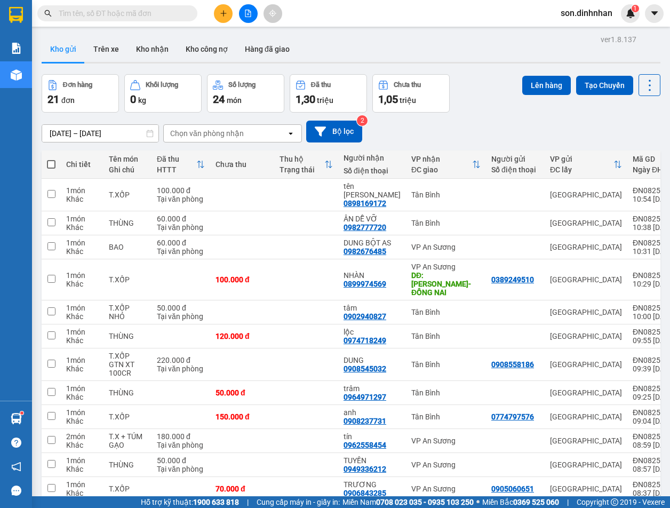
click at [497, 118] on div "[DATE] – [DATE] Press the down arrow key to interact with the calendar and sele…" at bounding box center [351, 132] width 619 height 38
click at [482, 94] on div "Đơn hàng 21 đơn Khối lượng 0 kg Số lượng 24 món Đã thu 1,30 triệu Chưa thu 1,05…" at bounding box center [351, 93] width 619 height 38
click at [224, 8] on button at bounding box center [223, 13] width 19 height 19
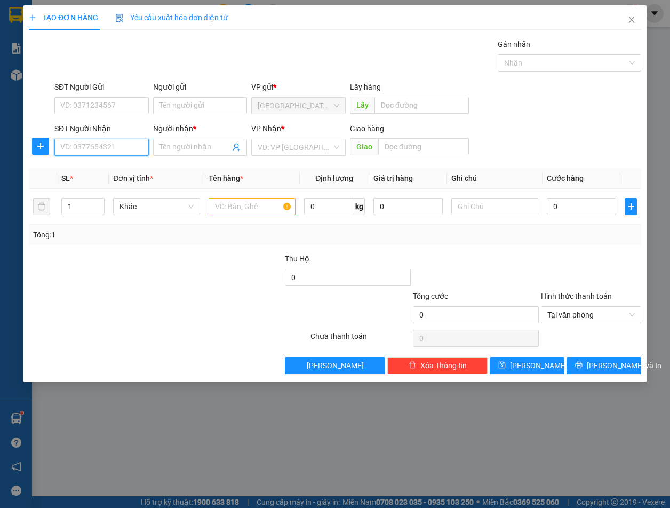
click at [110, 144] on input "SĐT Người Nhận" at bounding box center [101, 147] width 94 height 17
click at [126, 163] on div "0983958826 - hoàng" at bounding box center [102, 169] width 82 height 12
type input "0983958826"
type input "hoàng"
type input "0983958826"
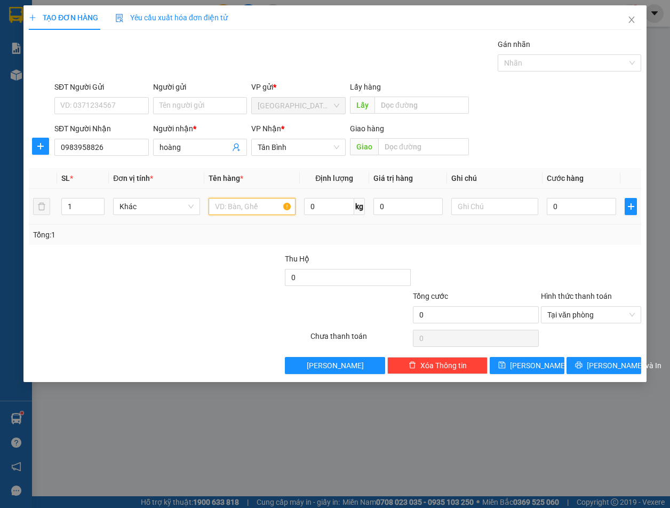
click at [243, 209] on input "text" at bounding box center [252, 206] width 87 height 17
type input "THÙNG"
drag, startPoint x: 123, startPoint y: 138, endPoint x: 55, endPoint y: 149, distance: 68.6
click at [55, 149] on div "SĐT Người Nhận 0983958826" at bounding box center [101, 141] width 94 height 37
click at [101, 148] on input "0983958826" at bounding box center [101, 147] width 94 height 17
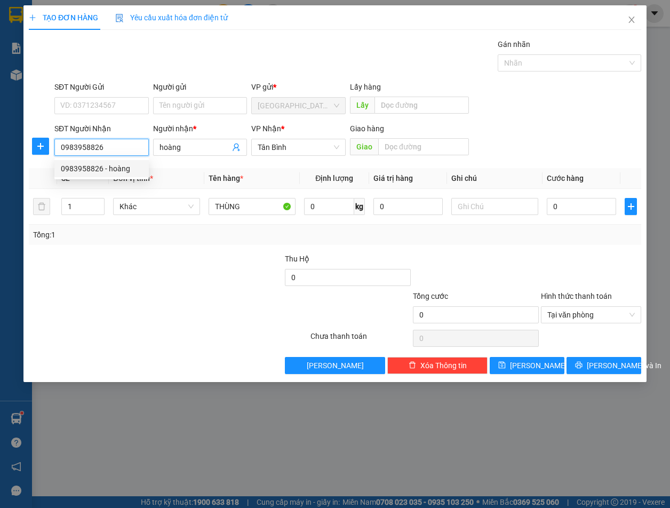
drag, startPoint x: 108, startPoint y: 148, endPoint x: 86, endPoint y: 148, distance: 21.9
click at [41, 148] on div "SĐT Người Nhận 0983958826 Người nhận * hoàng VP Nhận * Tân Bình Giao hàng Giao" at bounding box center [335, 141] width 615 height 37
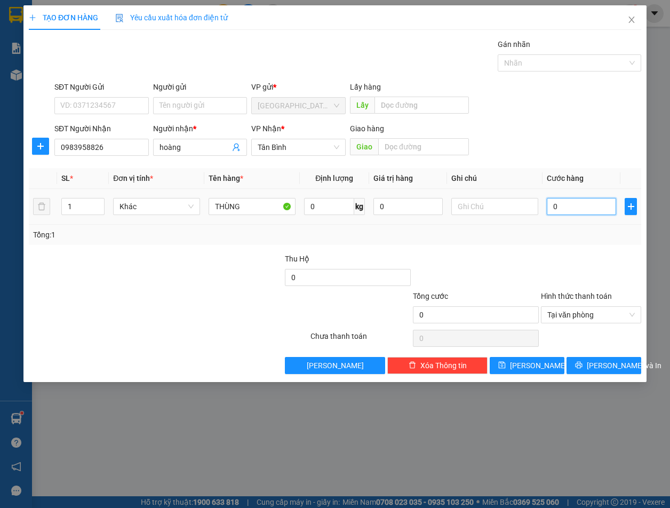
click at [568, 206] on input "0" at bounding box center [581, 206] width 69 height 17
type input "1"
type input "10"
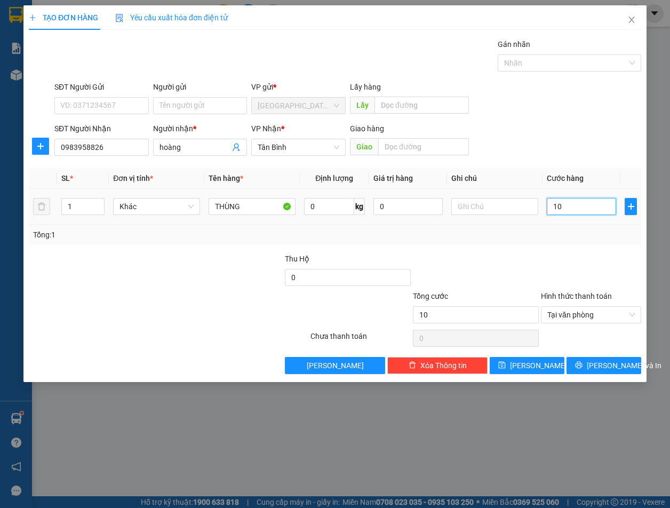
type input "100"
type input "100.000"
drag, startPoint x: 578, startPoint y: 262, endPoint x: 596, endPoint y: 240, distance: 28.8
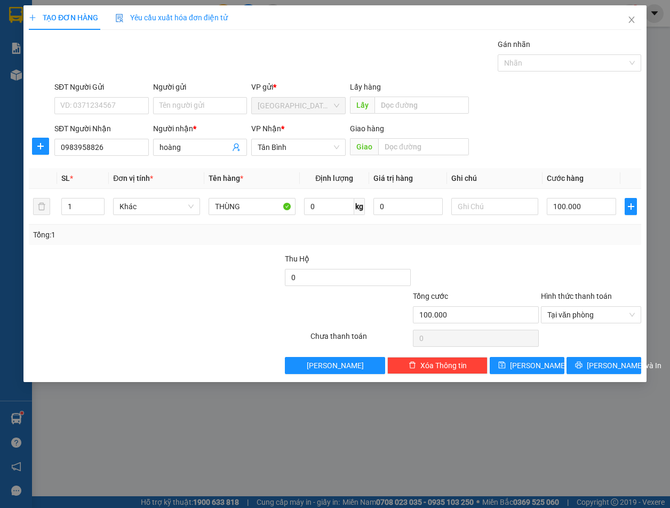
click at [596, 240] on div "Transit Pickup Surcharge Ids Transit Deliver Surcharge Ids Transit Deliver Surc…" at bounding box center [335, 206] width 613 height 336
click at [620, 366] on span "[PERSON_NAME] và In" at bounding box center [624, 366] width 75 height 12
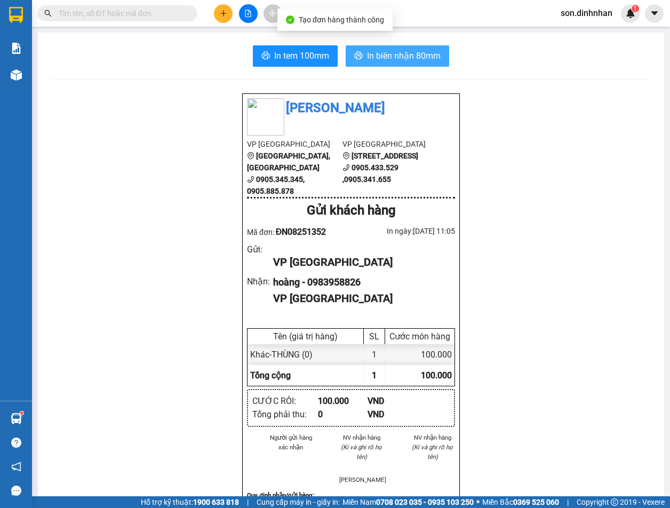
drag, startPoint x: 353, startPoint y: 56, endPoint x: 351, endPoint y: 167, distance: 110.5
click at [354, 57] on icon "printer" at bounding box center [358, 55] width 9 height 9
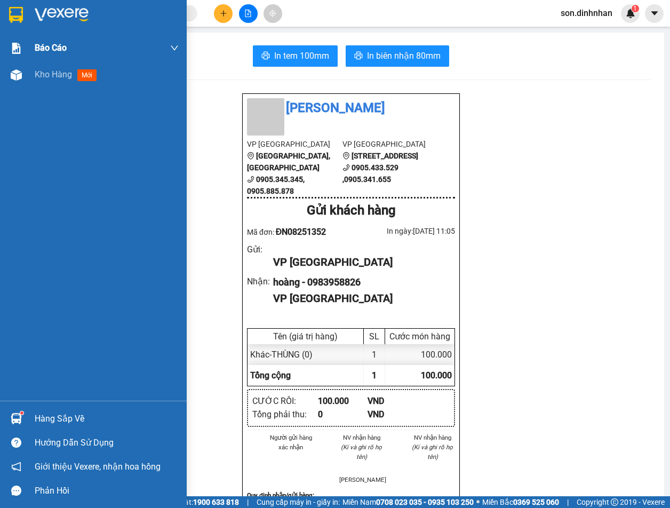
click at [97, 60] on div "Báo cáo" at bounding box center [107, 48] width 144 height 27
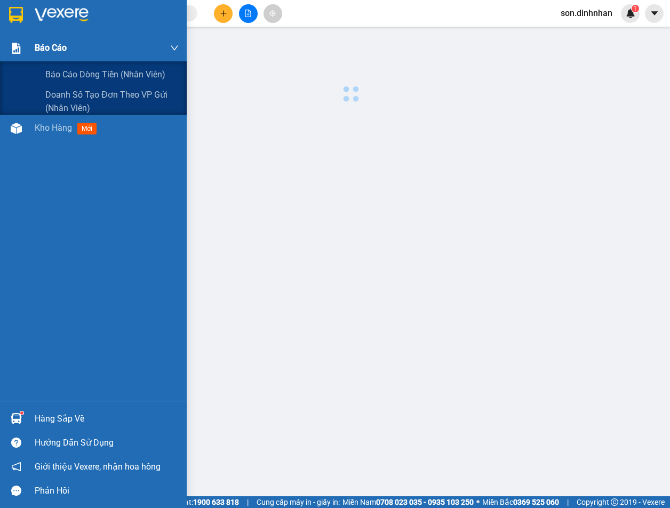
click at [97, 60] on div "Báo cáo" at bounding box center [107, 48] width 144 height 27
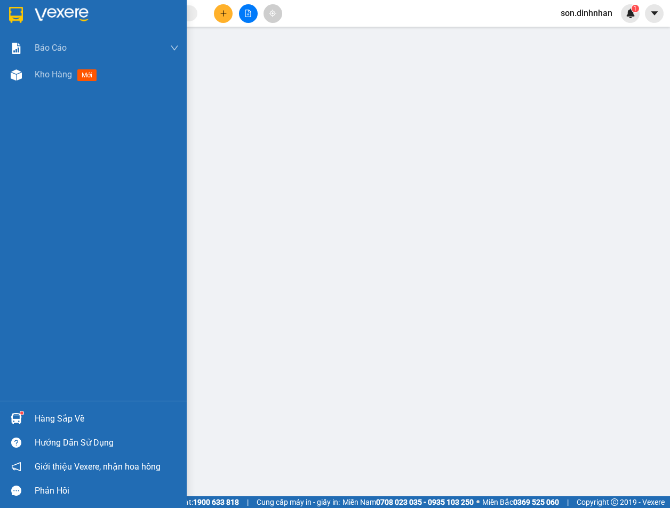
drag, startPoint x: 116, startPoint y: 97, endPoint x: 125, endPoint y: 88, distance: 12.1
click at [125, 88] on div "Báo cáo Báo cáo dòng tiền (nhân viên) Doanh số tạo đơn theo VP gửi (nhân viên) …" at bounding box center [93, 218] width 187 height 366
click at [128, 88] on div "Báo cáo Báo cáo dòng tiền (nhân viên) Doanh số tạo đơn theo VP gửi (nhân viên) …" at bounding box center [93, 218] width 187 height 366
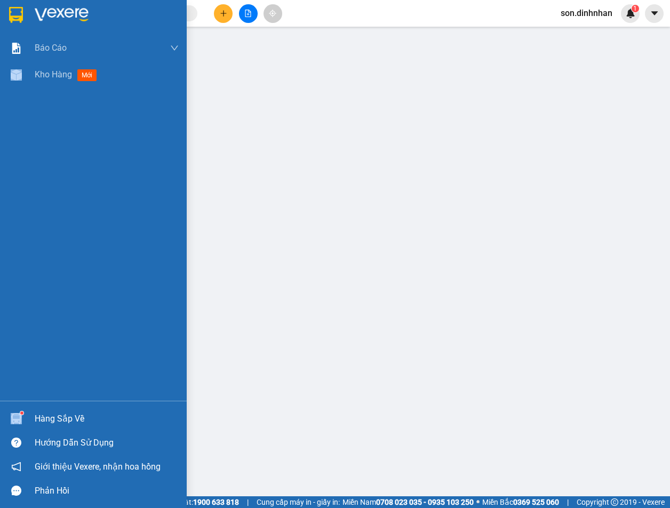
click at [128, 88] on div "Báo cáo Báo cáo dòng tiền (nhân viên) Doanh số tạo đơn theo VP gửi (nhân viên) …" at bounding box center [93, 218] width 187 height 366
drag, startPoint x: 13, startPoint y: 82, endPoint x: 137, endPoint y: 81, distance: 123.8
click at [20, 81] on div at bounding box center [16, 75] width 19 height 19
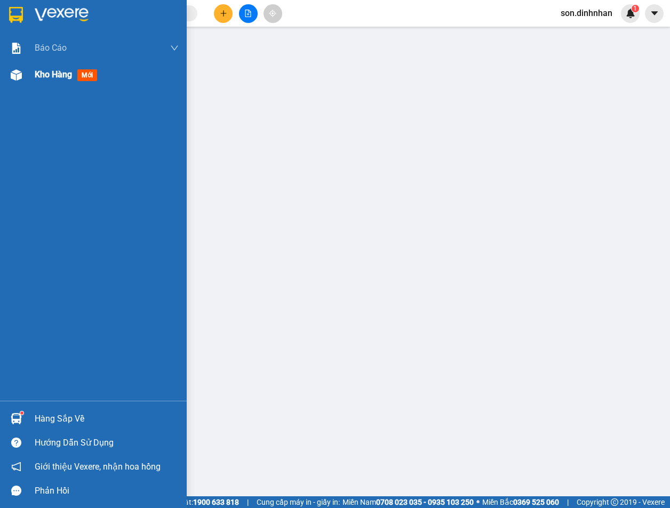
click at [20, 81] on div at bounding box center [16, 75] width 19 height 19
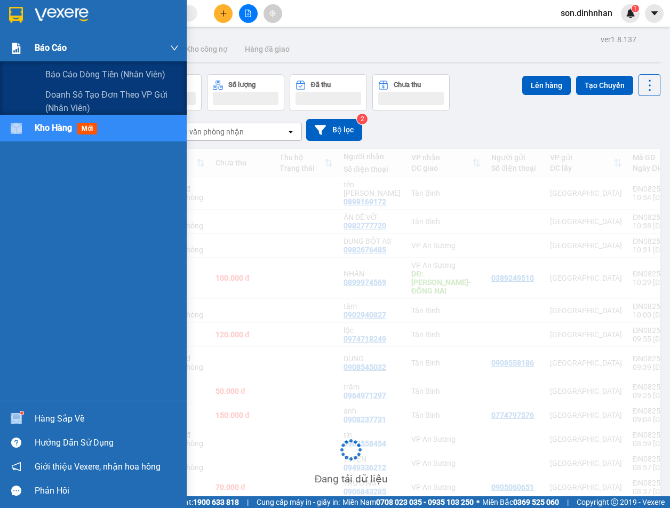
click at [120, 53] on div "Báo cáo" at bounding box center [107, 48] width 144 height 27
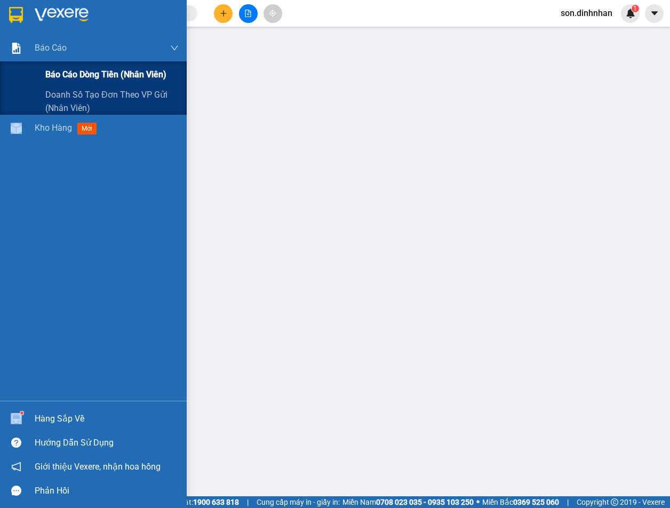
click at [125, 67] on div "Báo cáo dòng tiền (nhân viên)" at bounding box center [111, 74] width 133 height 27
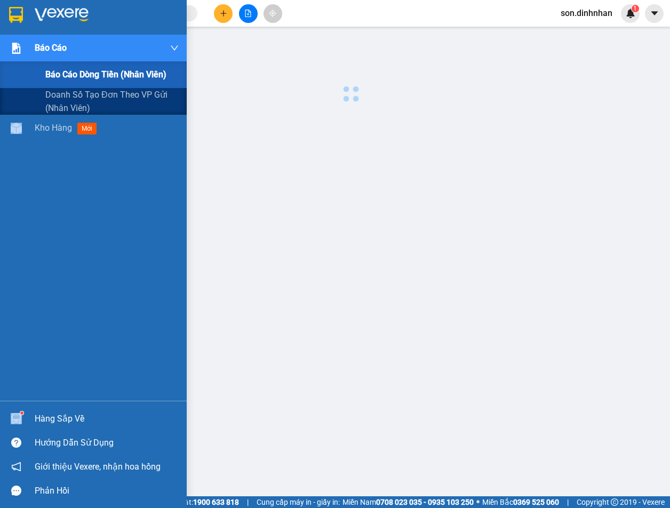
click at [125, 67] on div "Báo cáo dòng tiền (nhân viên)" at bounding box center [111, 74] width 133 height 27
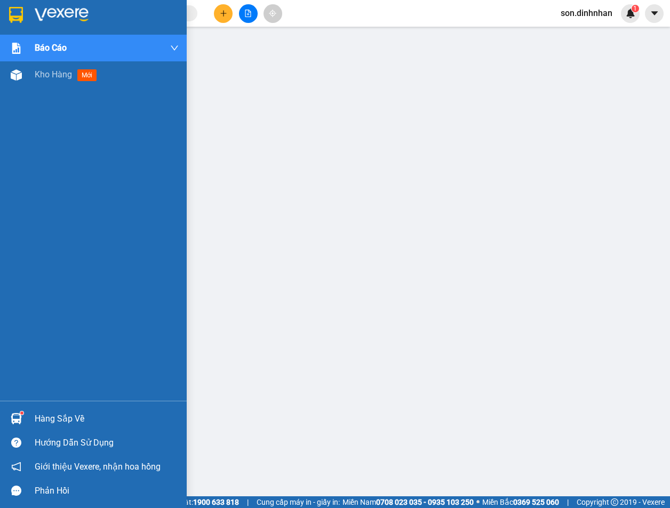
drag, startPoint x: 22, startPoint y: 78, endPoint x: 219, endPoint y: 1, distance: 211.1
click at [22, 78] on div at bounding box center [16, 75] width 19 height 19
click at [29, 75] on div "Kho hàng mới" at bounding box center [93, 74] width 187 height 27
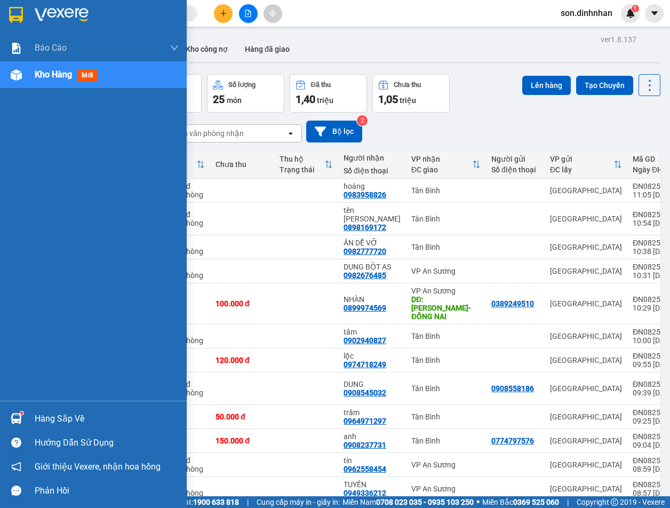
click at [54, 73] on span "Kho hàng" at bounding box center [53, 74] width 37 height 10
click at [140, 53] on div "Báo cáo Báo cáo dòng tiền (nhân viên) Doanh số tạo đơn theo VP gửi (nhân viên) …" at bounding box center [93, 218] width 187 height 366
click at [22, 73] on div at bounding box center [16, 75] width 19 height 19
drag, startPoint x: 105, startPoint y: 118, endPoint x: 105, endPoint y: 111, distance: 7.0
click at [105, 116] on div "Báo cáo Báo cáo dòng tiền (nhân viên) Doanh số tạo đơn theo VP gửi (nhân viên) …" at bounding box center [93, 218] width 187 height 366
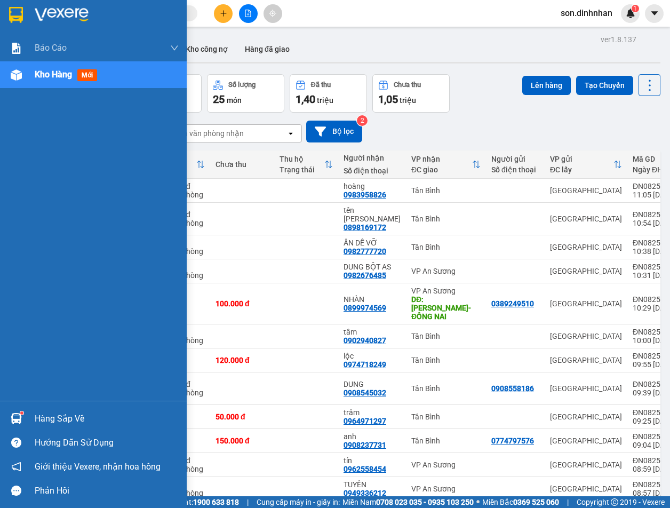
drag, startPoint x: 105, startPoint y: 111, endPoint x: 110, endPoint y: 83, distance: 28.8
click at [109, 86] on div "Báo cáo Báo cáo dòng tiền (nhân viên) Doanh số tạo đơn theo VP gửi (nhân viên) …" at bounding box center [93, 218] width 187 height 366
click at [110, 83] on div "Kho hàng mới" at bounding box center [107, 74] width 144 height 27
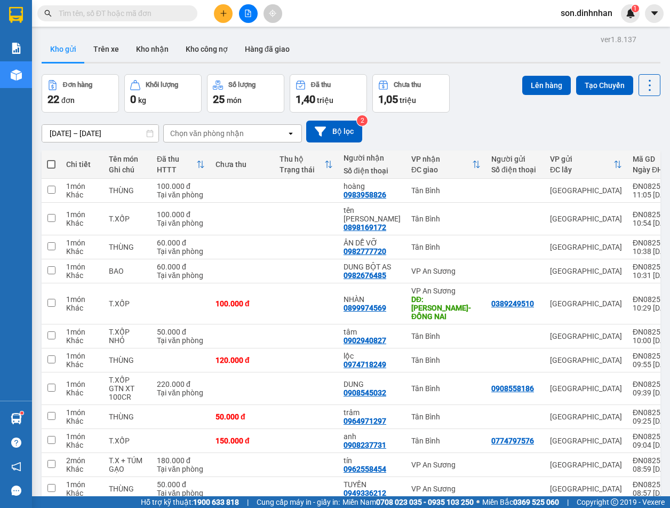
click at [503, 131] on div "[DATE] – [DATE] Press the down arrow key to interact with the calendar and sele…" at bounding box center [351, 132] width 619 height 22
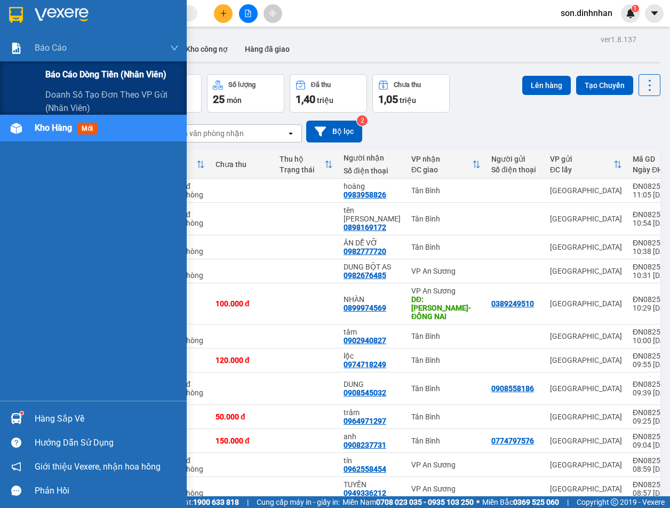
click at [161, 68] on span "Báo cáo dòng tiền (nhân viên)" at bounding box center [105, 74] width 121 height 13
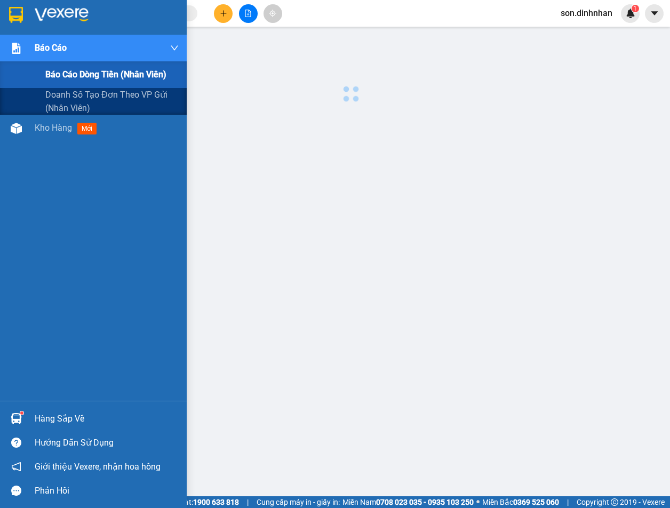
click at [161, 68] on span "Báo cáo dòng tiền (nhân viên)" at bounding box center [105, 74] width 121 height 13
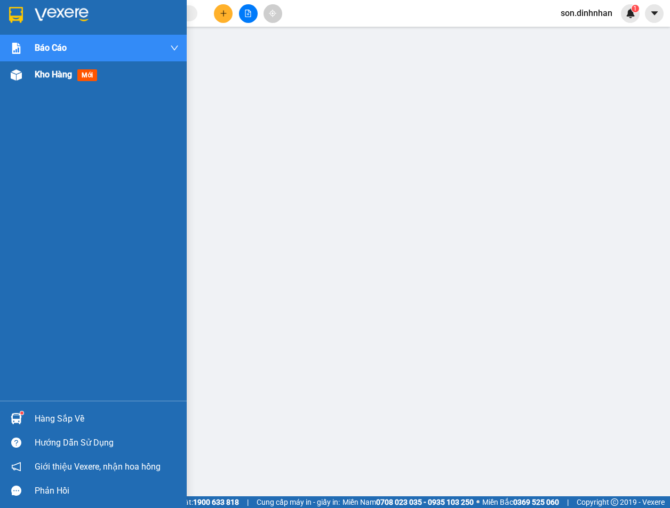
click at [58, 71] on span "Kho hàng" at bounding box center [53, 74] width 37 height 10
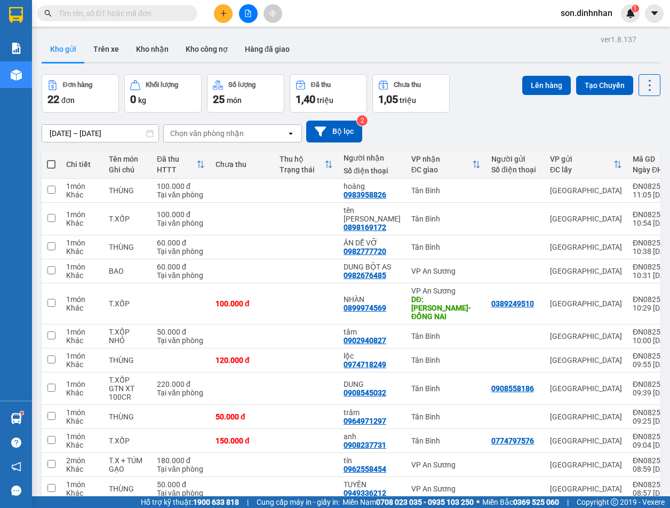
click at [494, 138] on div "[DATE] – [DATE] Press the down arrow key to interact with the calendar and sele…" at bounding box center [351, 132] width 619 height 22
click at [216, 6] on div at bounding box center [248, 13] width 80 height 19
click at [216, 13] on button at bounding box center [223, 13] width 19 height 19
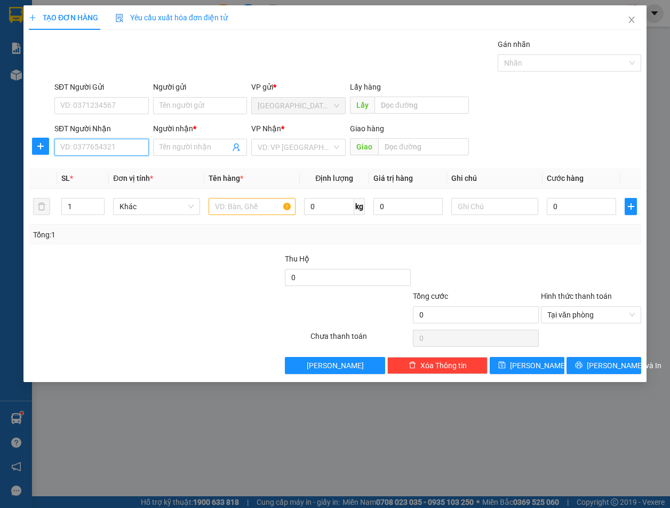
click at [127, 153] on input "SĐT Người Nhận" at bounding box center [101, 147] width 94 height 17
drag, startPoint x: 107, startPoint y: 175, endPoint x: 160, endPoint y: 157, distance: 55.7
click at [110, 174] on div "0904770494" at bounding box center [101, 168] width 94 height 17
type input "0904770494"
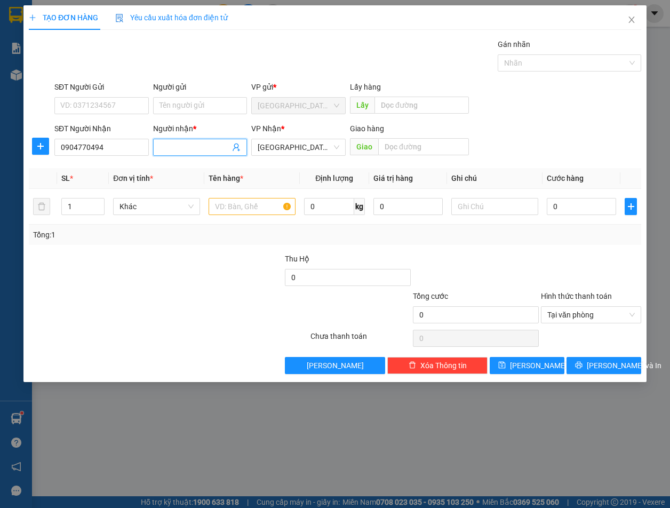
click at [188, 149] on input "Người nhận *" at bounding box center [195, 147] width 71 height 12
drag, startPoint x: 273, startPoint y: 152, endPoint x: 275, endPoint y: 157, distance: 6.2
click at [275, 152] on span "[GEOGRAPHIC_DATA]" at bounding box center [299, 147] width 82 height 16
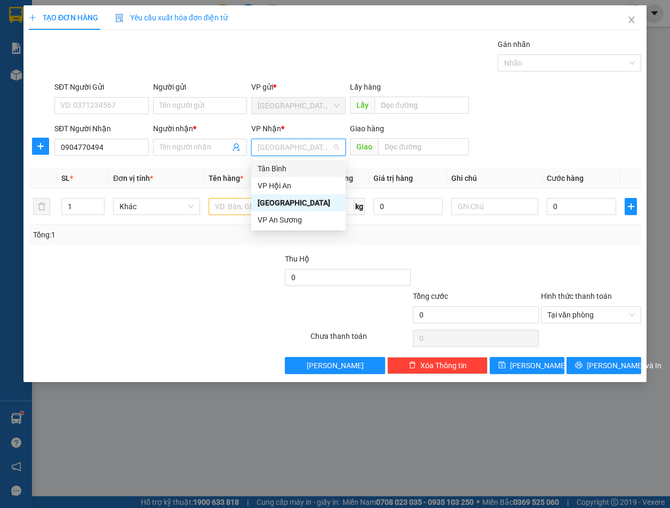
drag, startPoint x: 275, startPoint y: 157, endPoint x: 273, endPoint y: 168, distance: 10.5
click at [273, 168] on div "Tân Bình" at bounding box center [299, 169] width 82 height 12
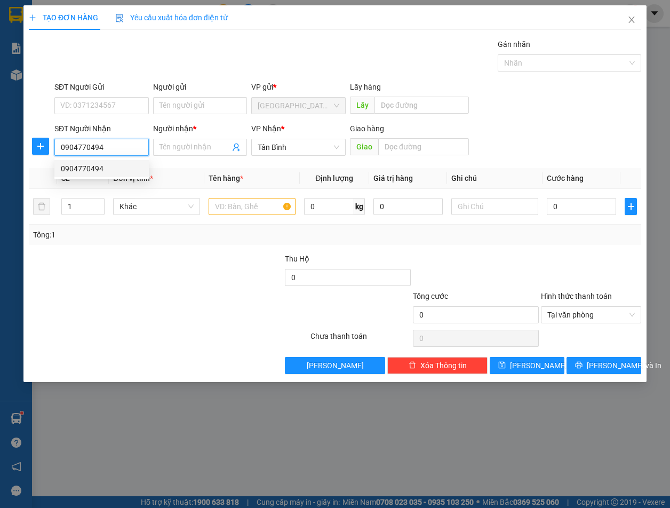
drag, startPoint x: 107, startPoint y: 145, endPoint x: 56, endPoint y: 142, distance: 50.8
click at [56, 142] on input "0904770494" at bounding box center [101, 147] width 94 height 17
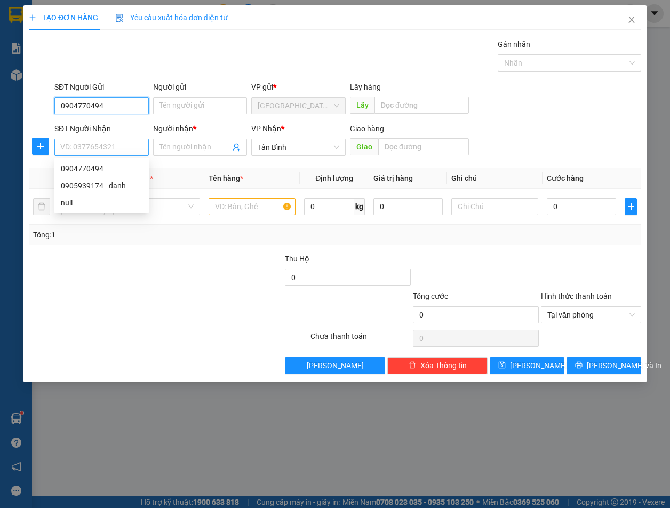
type input "0904770494"
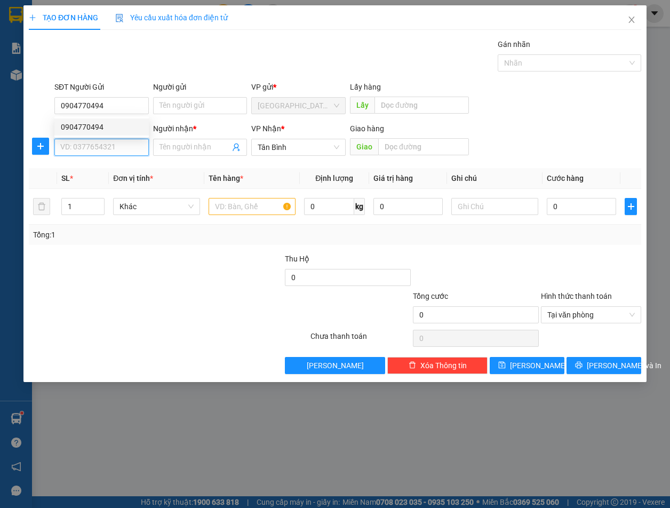
click at [102, 151] on input "SĐT Người Nhận" at bounding box center [101, 147] width 94 height 17
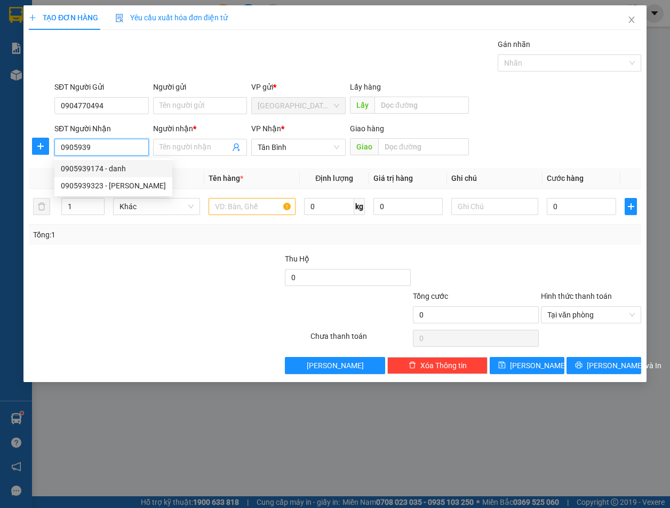
click at [114, 164] on div "0905939174 - danh" at bounding box center [113, 169] width 105 height 12
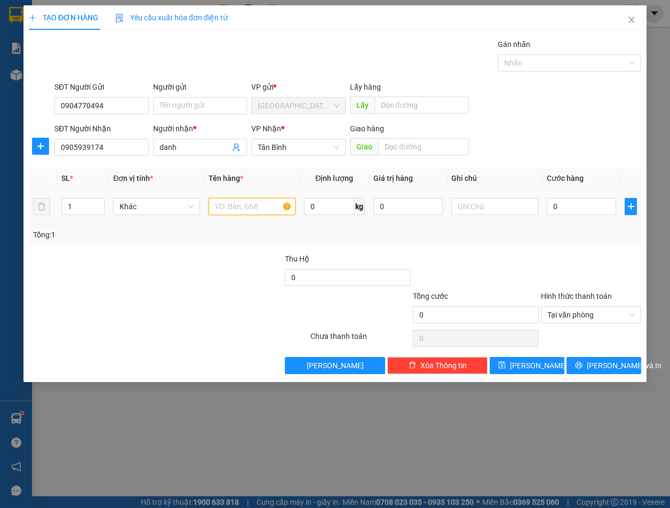
click at [242, 202] on input "text" at bounding box center [252, 206] width 87 height 17
click at [570, 202] on input "0" at bounding box center [581, 206] width 69 height 17
drag, startPoint x: 584, startPoint y: 253, endPoint x: 596, endPoint y: 295, distance: 43.9
click at [584, 255] on div at bounding box center [591, 271] width 102 height 37
click at [604, 364] on span "[PERSON_NAME] và In" at bounding box center [624, 366] width 75 height 12
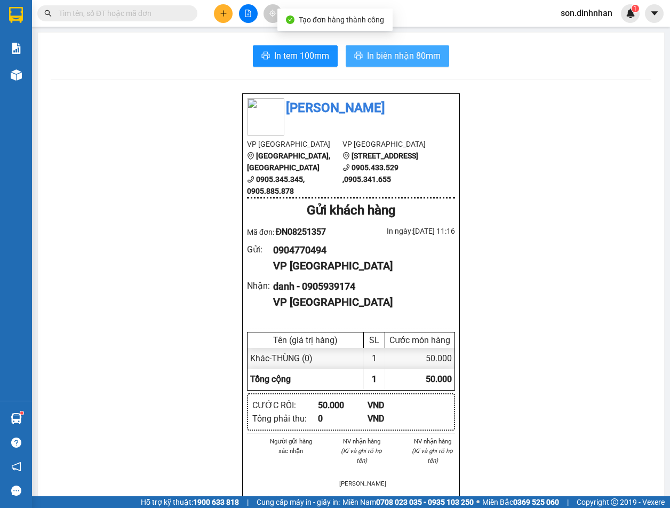
click at [406, 61] on span "In biên nhận 80mm" at bounding box center [404, 55] width 74 height 13
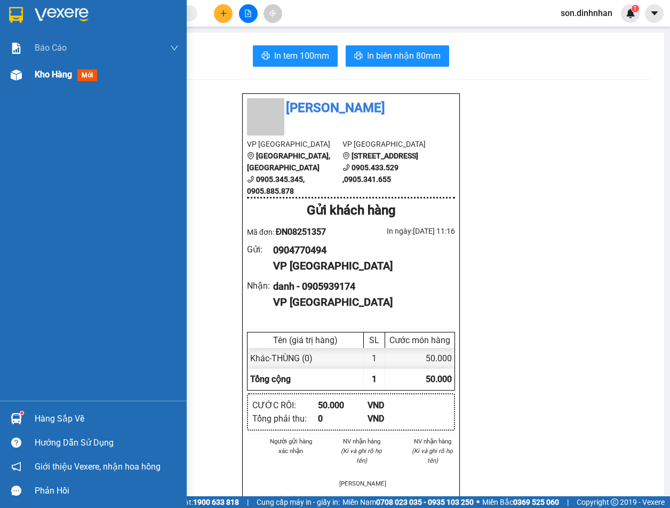
click at [23, 64] on div "Kho hàng mới" at bounding box center [93, 74] width 187 height 27
click at [25, 65] on div "Kho hàng mới" at bounding box center [93, 74] width 187 height 27
click at [27, 65] on div "Kho hàng mới" at bounding box center [93, 74] width 187 height 27
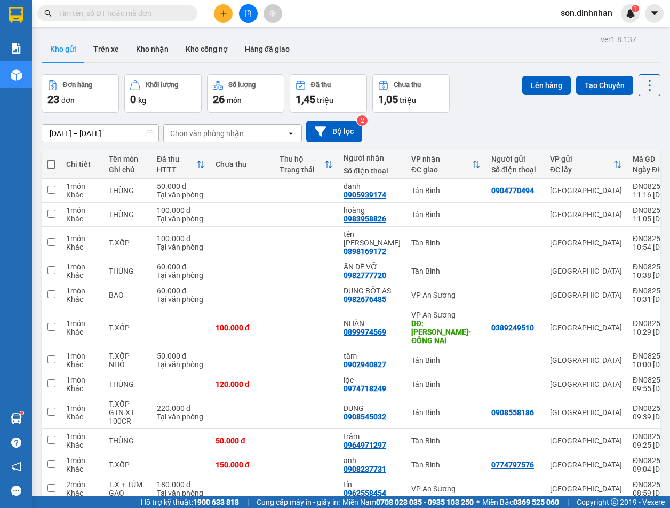
click at [493, 104] on div "Đơn hàng 23 đơn Khối lượng 0 kg Số lượng 26 món Đã thu 1,45 triệu Chưa thu 1,05…" at bounding box center [351, 93] width 619 height 38
click at [223, 18] on button at bounding box center [223, 13] width 19 height 19
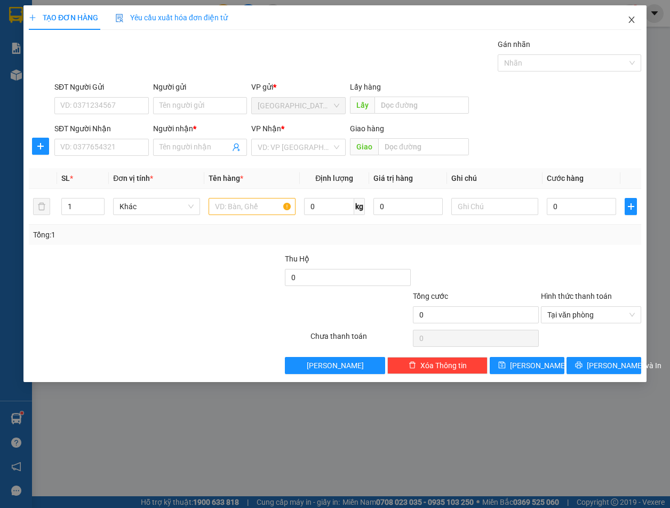
click at [627, 21] on span "Close" at bounding box center [632, 20] width 30 height 30
click at [627, 21] on div "1" at bounding box center [630, 13] width 19 height 19
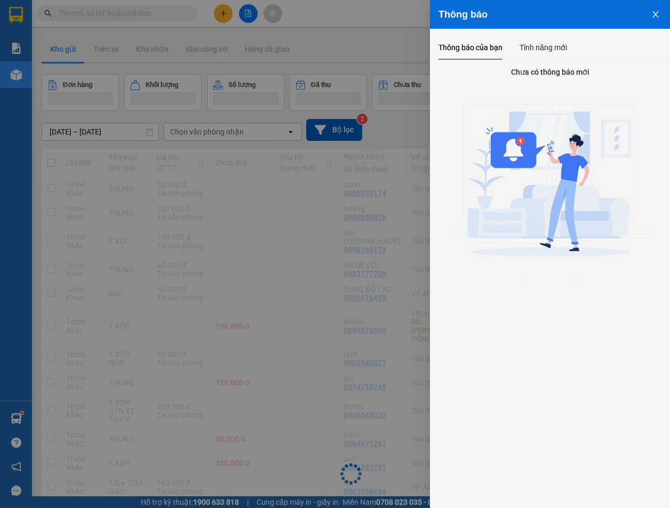
click at [360, 49] on div at bounding box center [335, 254] width 670 height 508
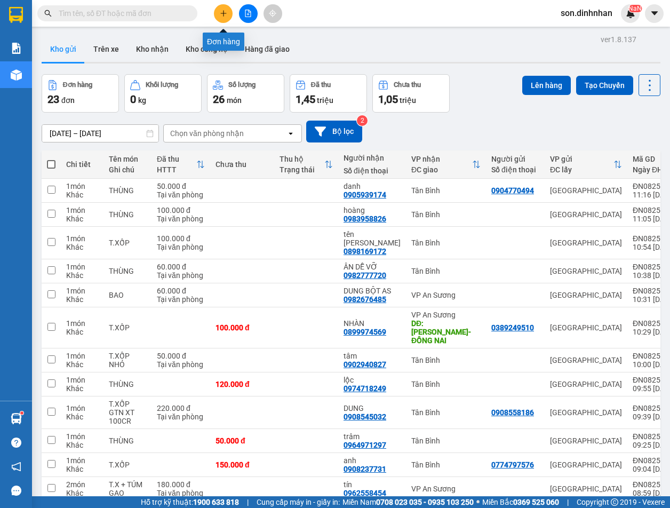
click at [220, 15] on icon "plus" at bounding box center [223, 13] width 7 height 7
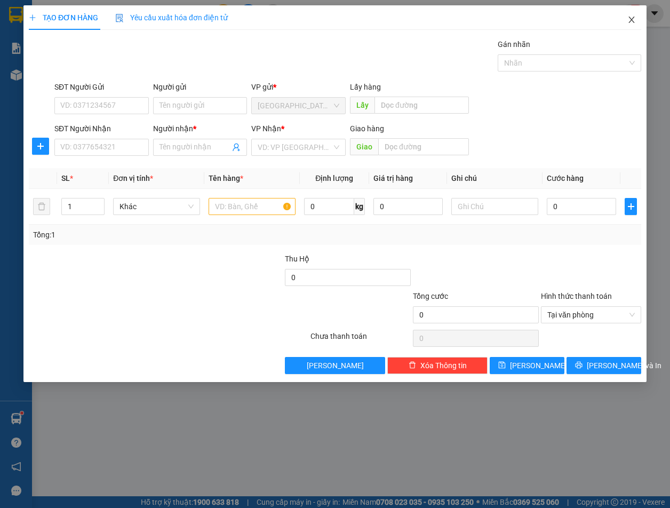
drag, startPoint x: 633, startPoint y: 6, endPoint x: 611, endPoint y: 27, distance: 30.6
click at [633, 11] on span "Close" at bounding box center [632, 20] width 30 height 30
click at [631, 20] on div "NaN" at bounding box center [630, 13] width 19 height 19
click at [631, 20] on body "Kết quả tìm kiếm ( 0 ) Bộ lọc Gửi 3 ngày gần nhất No Data son.[PERSON_NAME] cáo…" at bounding box center [335, 254] width 670 height 508
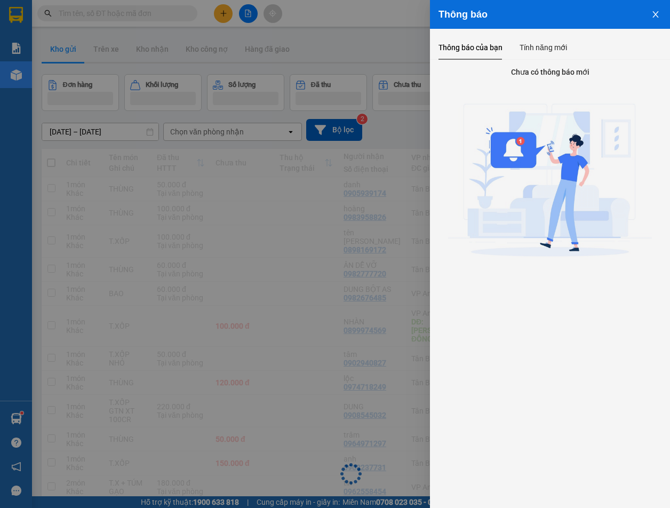
click at [387, 50] on div at bounding box center [335, 254] width 670 height 508
click at [387, 50] on div "Thông báo Thông báo của bạn Tính năng mới Chưa có thông báo mới" at bounding box center [335, 254] width 670 height 508
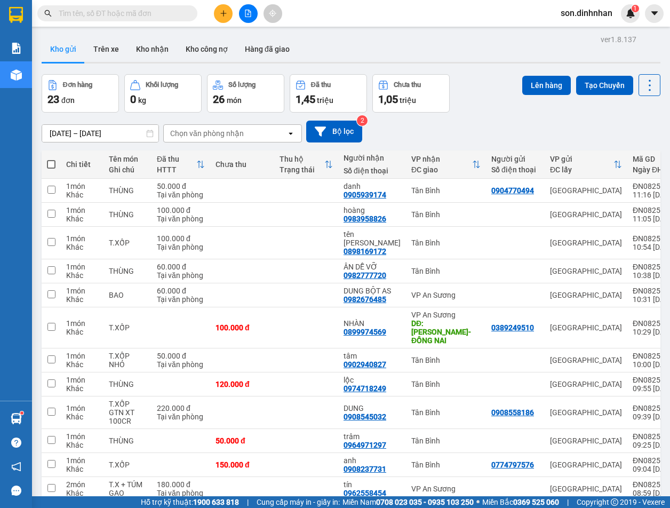
click at [220, 13] on icon "plus" at bounding box center [223, 13] width 7 height 7
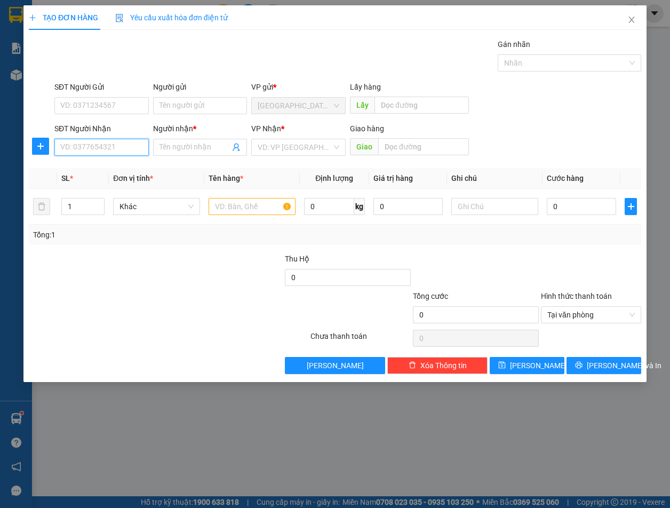
click at [83, 142] on input "SĐT Người Nhận" at bounding box center [101, 147] width 94 height 17
click at [122, 167] on div "0356445640 - THU SOCOLA" at bounding box center [107, 169] width 93 height 12
click at [96, 204] on span "up" at bounding box center [99, 204] width 6 height 6
drag, startPoint x: 118, startPoint y: 152, endPoint x: 47, endPoint y: 141, distance: 71.8
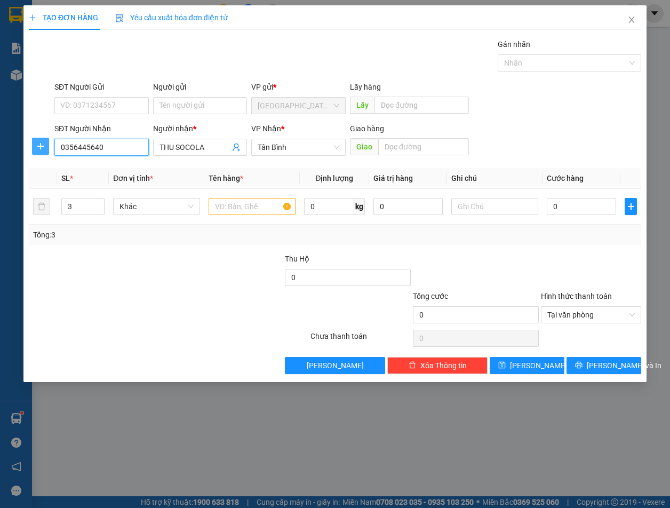
click at [38, 142] on div "SĐT Người Nhận 0356445640 0356445640 Người nhận * THU SOCOLA VP Nhận * Tân Bình…" at bounding box center [335, 141] width 615 height 37
drag, startPoint x: 240, startPoint y: 200, endPoint x: 179, endPoint y: 205, distance: 61.1
click at [237, 202] on input "text" at bounding box center [252, 206] width 87 height 17
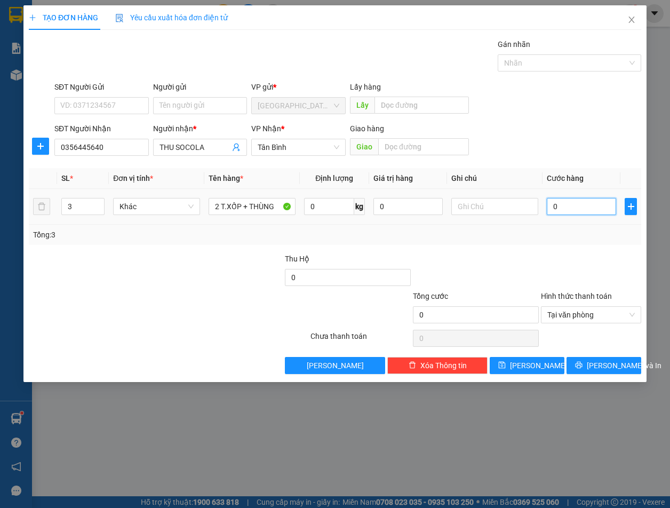
click at [588, 210] on input "0" at bounding box center [581, 206] width 69 height 17
click at [557, 243] on div "Tổng: 3" at bounding box center [335, 235] width 613 height 20
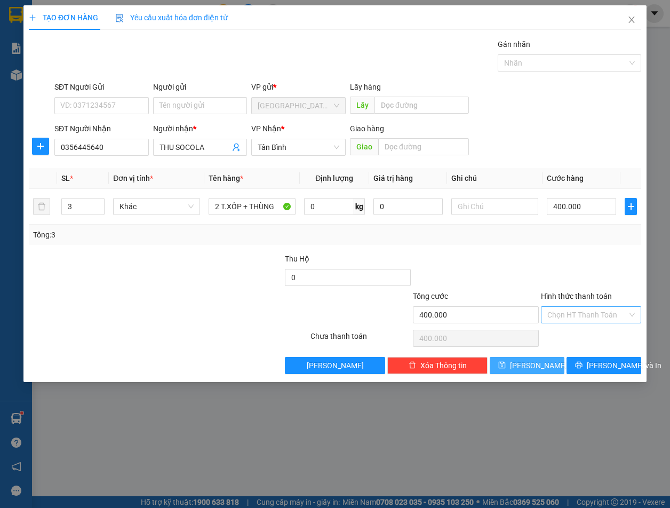
click at [543, 369] on button "[PERSON_NAME]" at bounding box center [527, 365] width 75 height 17
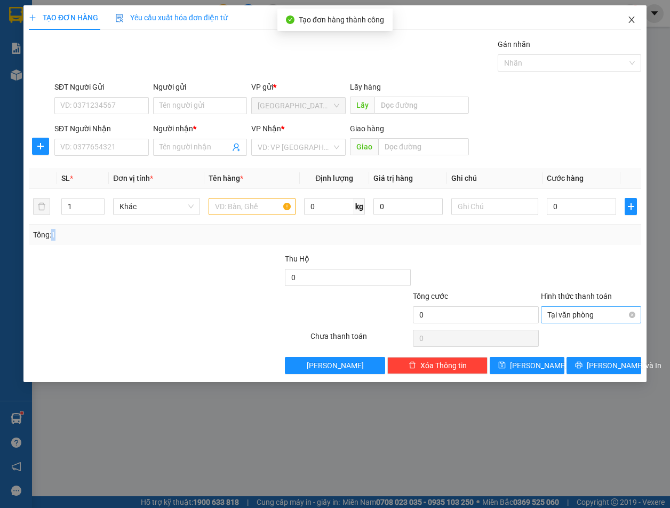
click at [635, 27] on span "Close" at bounding box center [632, 20] width 30 height 30
click at [635, 27] on main at bounding box center [335, 248] width 670 height 496
